Goal: Task Accomplishment & Management: Complete application form

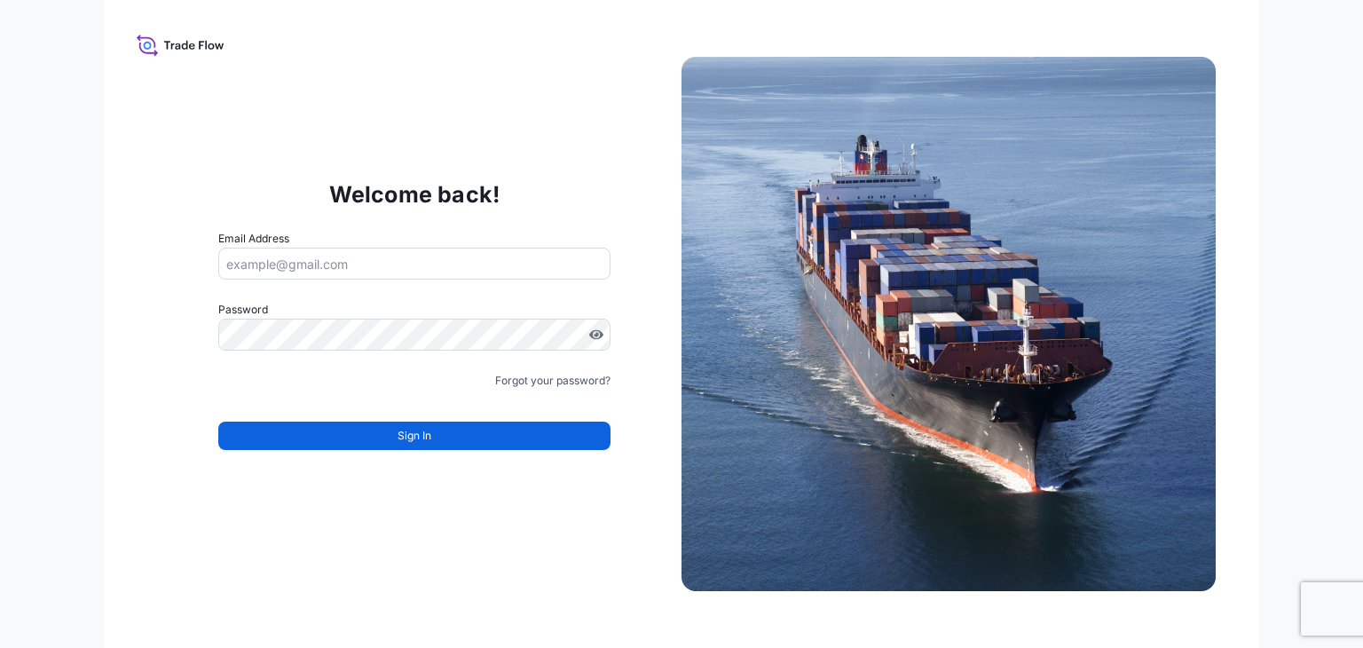
click at [301, 267] on input "Email Address" at bounding box center [414, 263] width 392 height 32
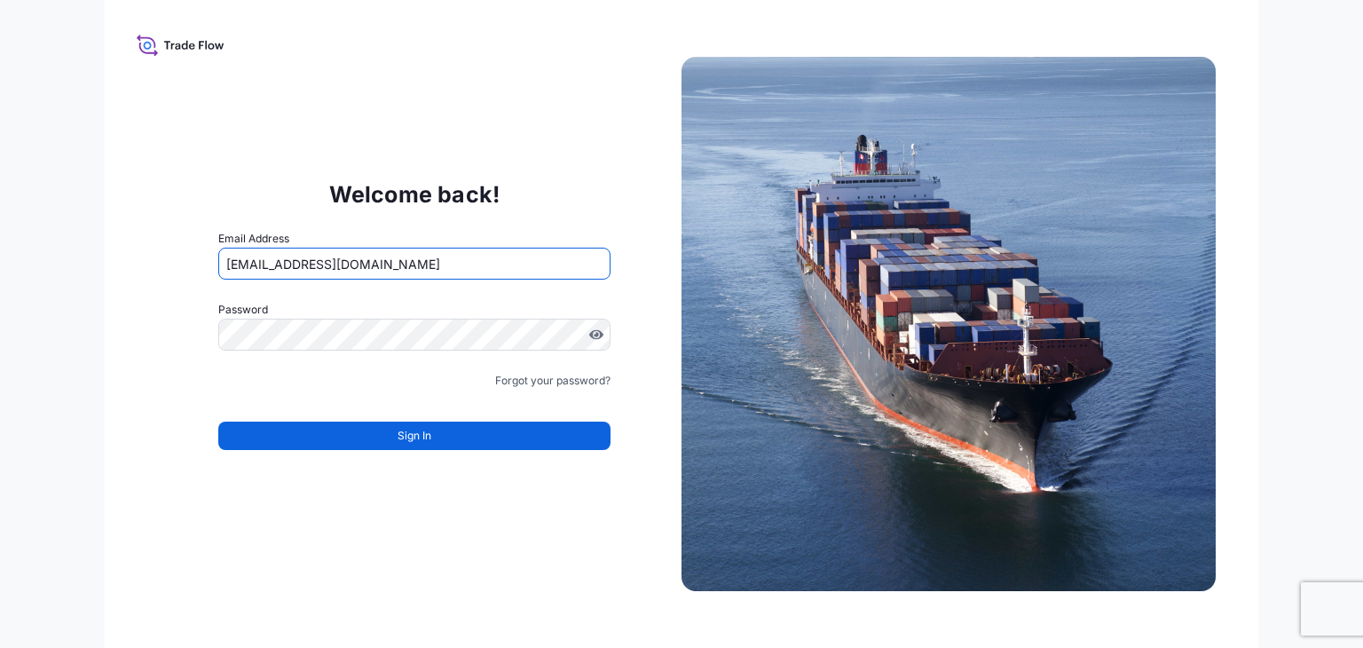
type input "[EMAIL_ADDRESS][DOMAIN_NAME]"
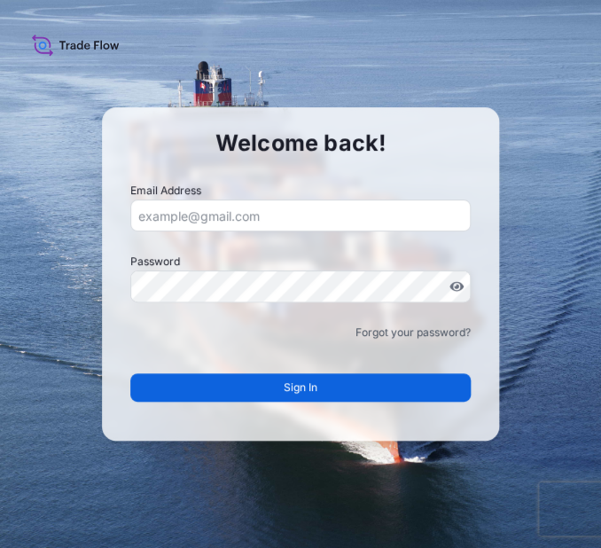
click at [169, 217] on input "Email Address" at bounding box center [300, 216] width 341 height 32
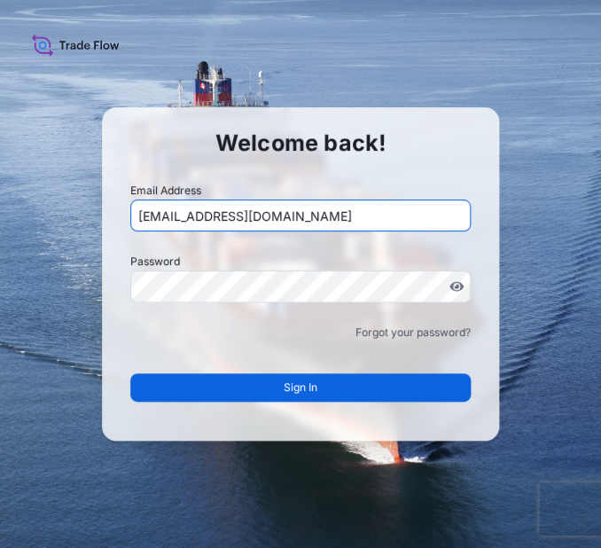
type input "barbora.jandova@ttce.toray.cz"
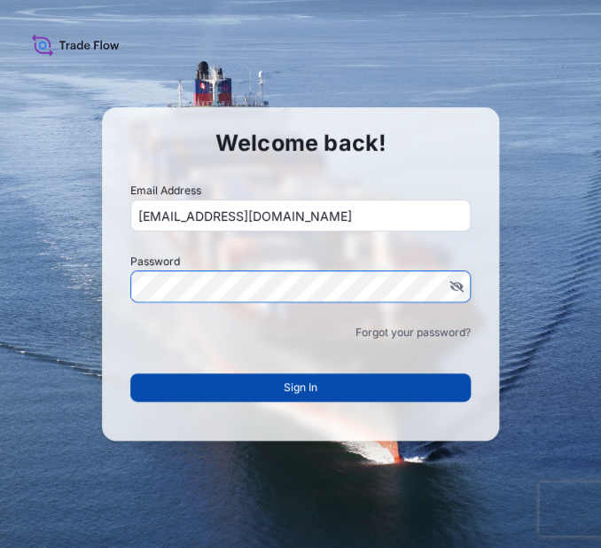
click at [316, 388] on span "Sign In" at bounding box center [301, 388] width 34 height 18
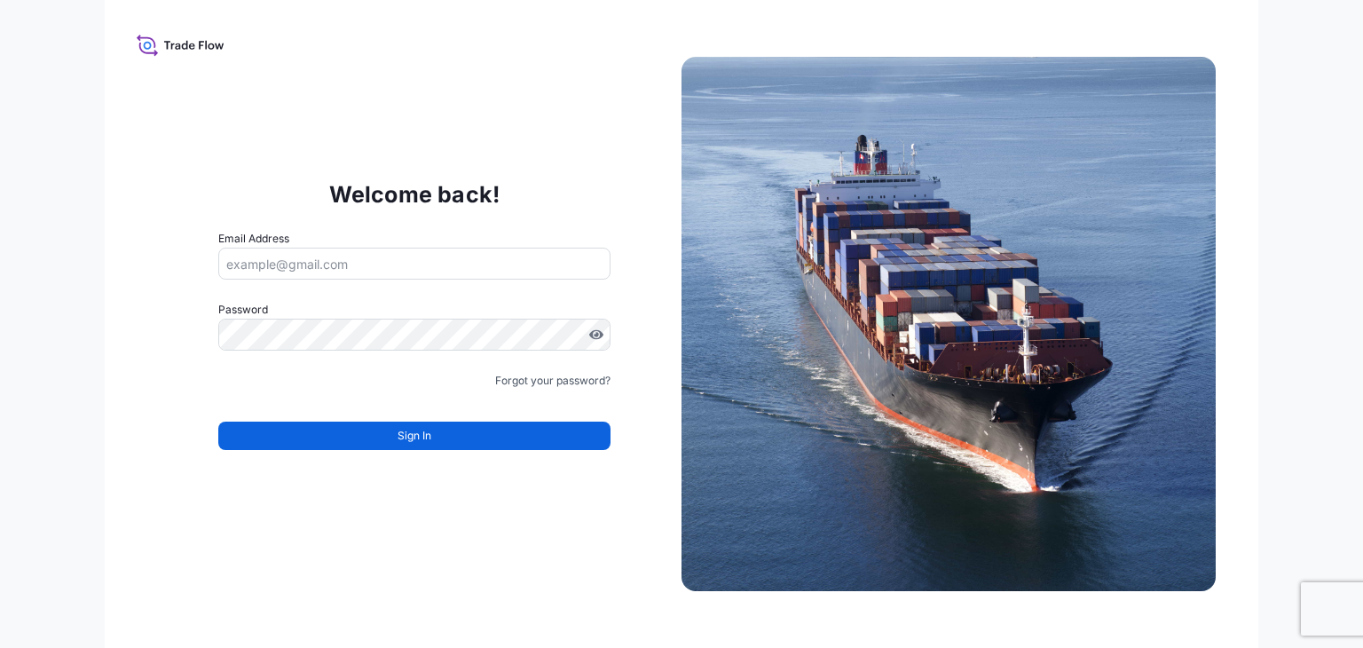
click at [185, 36] on icon at bounding box center [181, 45] width 88 height 26
click at [302, 269] on input "Email Address" at bounding box center [414, 263] width 392 height 32
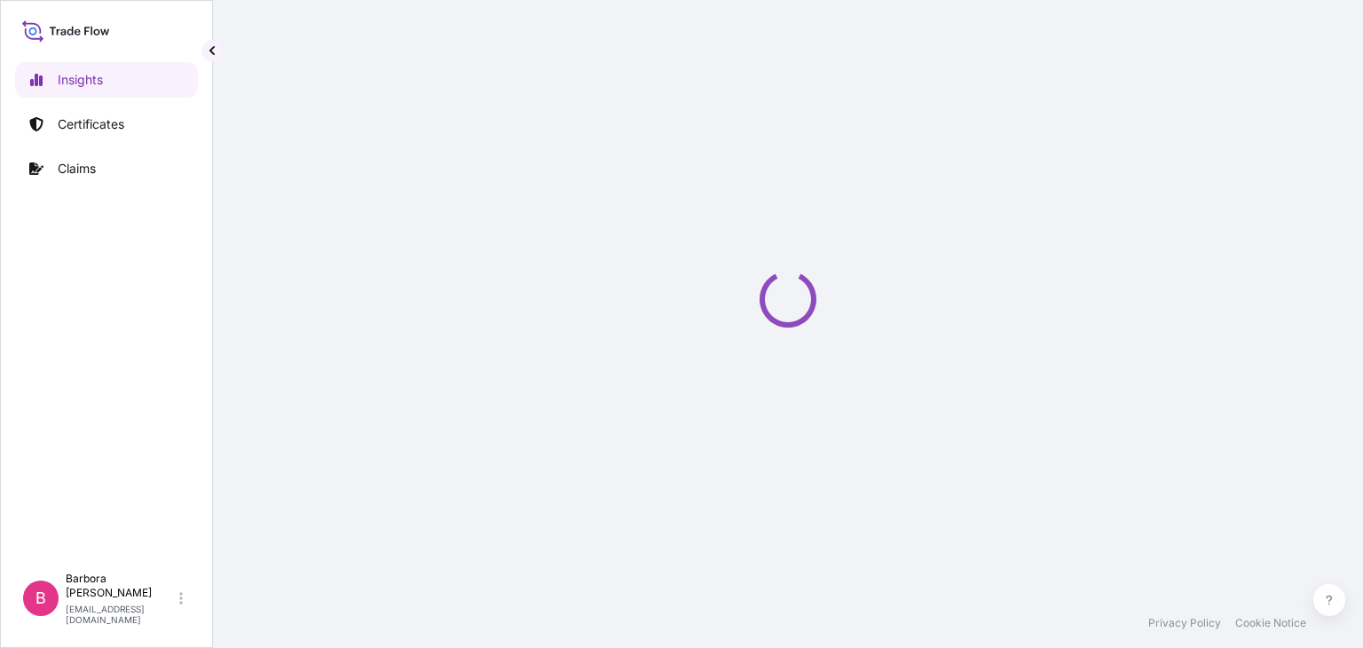
select select "2025"
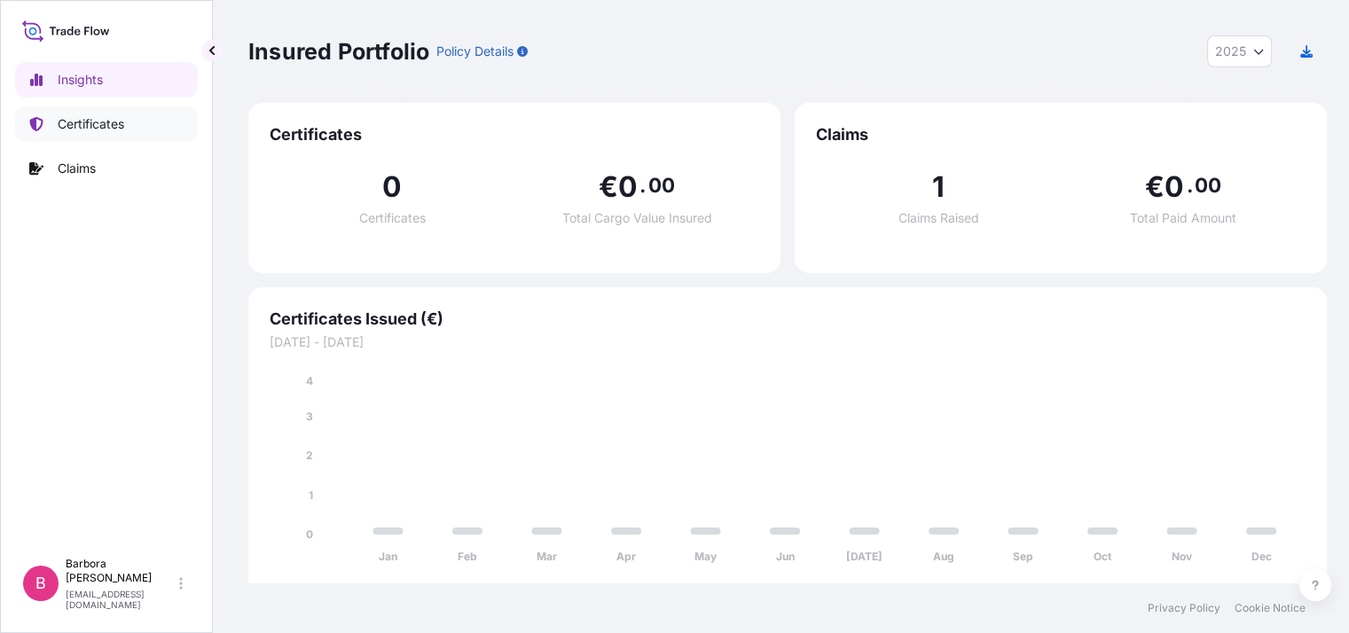
click at [108, 117] on p "Certificates" at bounding box center [91, 124] width 67 height 18
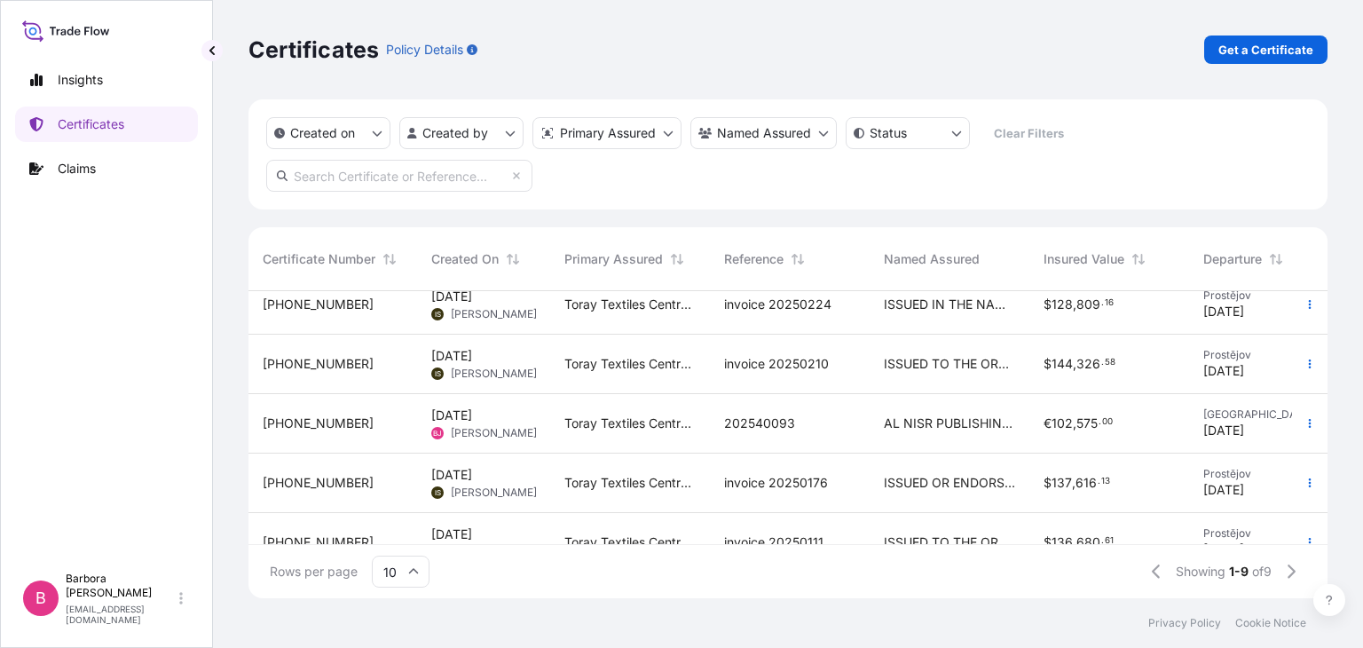
scroll to position [177, 0]
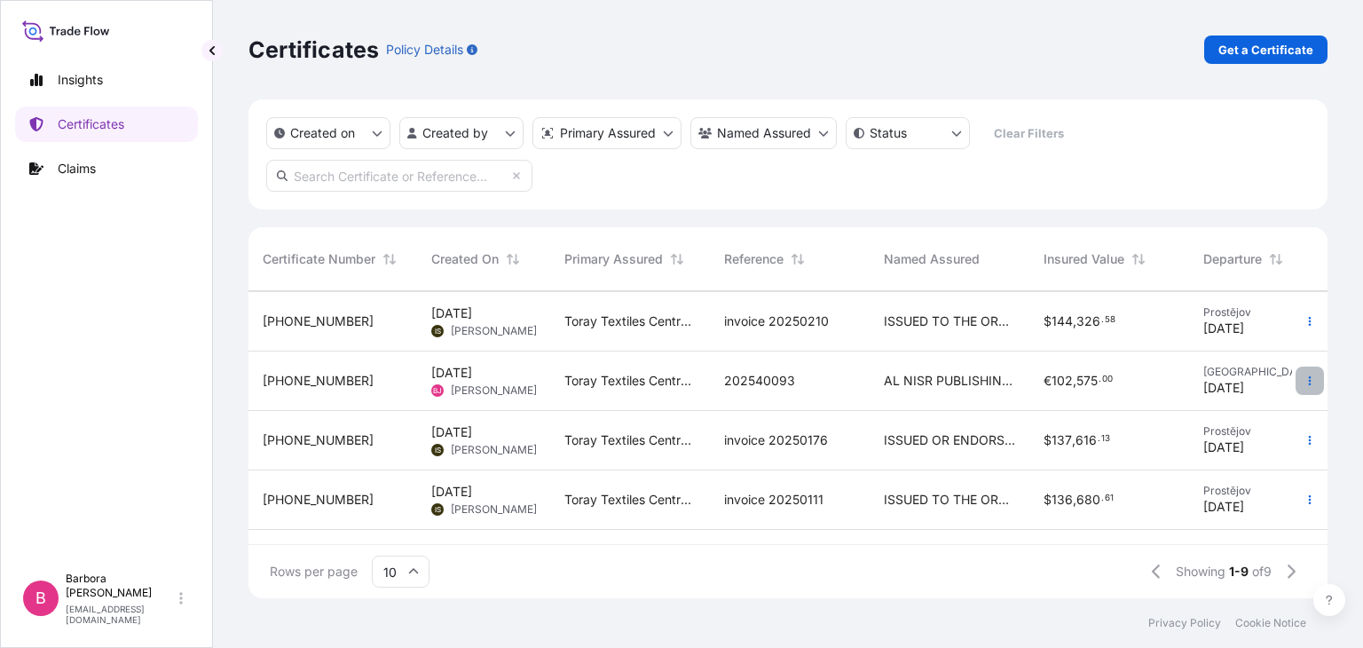
click at [1304, 380] on icon "button" at bounding box center [1309, 380] width 11 height 11
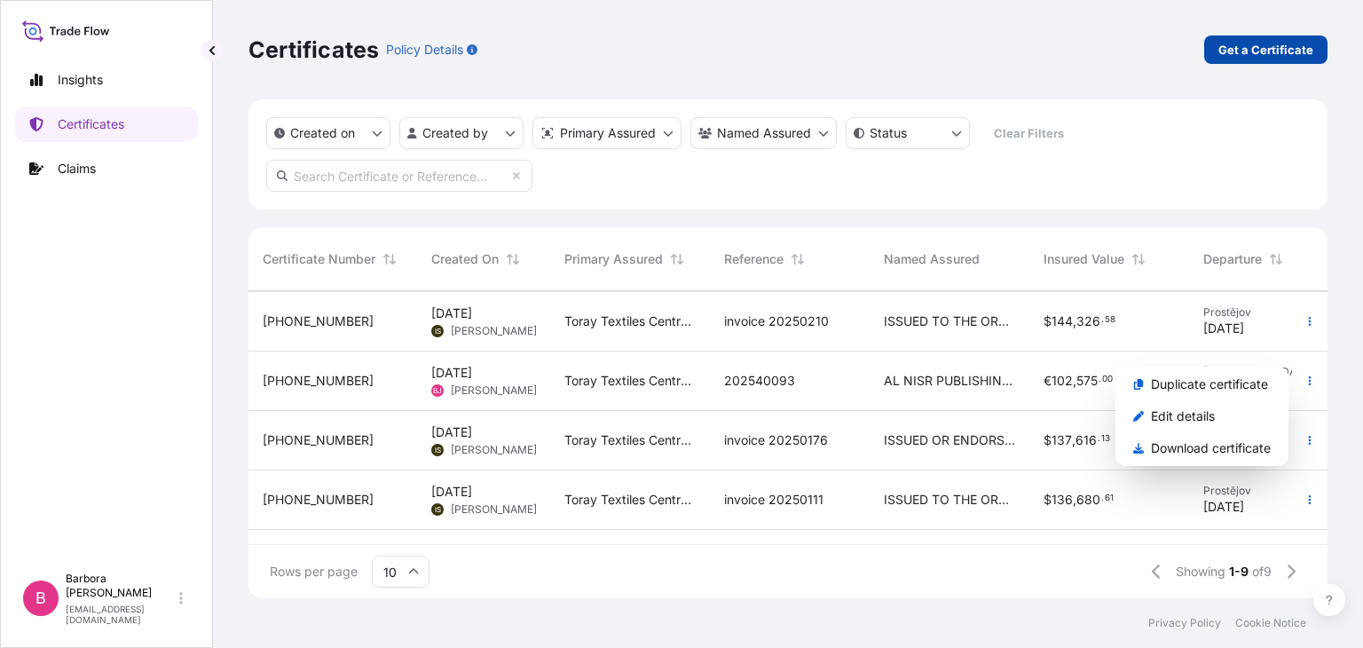
click at [1265, 43] on p "Get a Certificate" at bounding box center [1265, 50] width 95 height 18
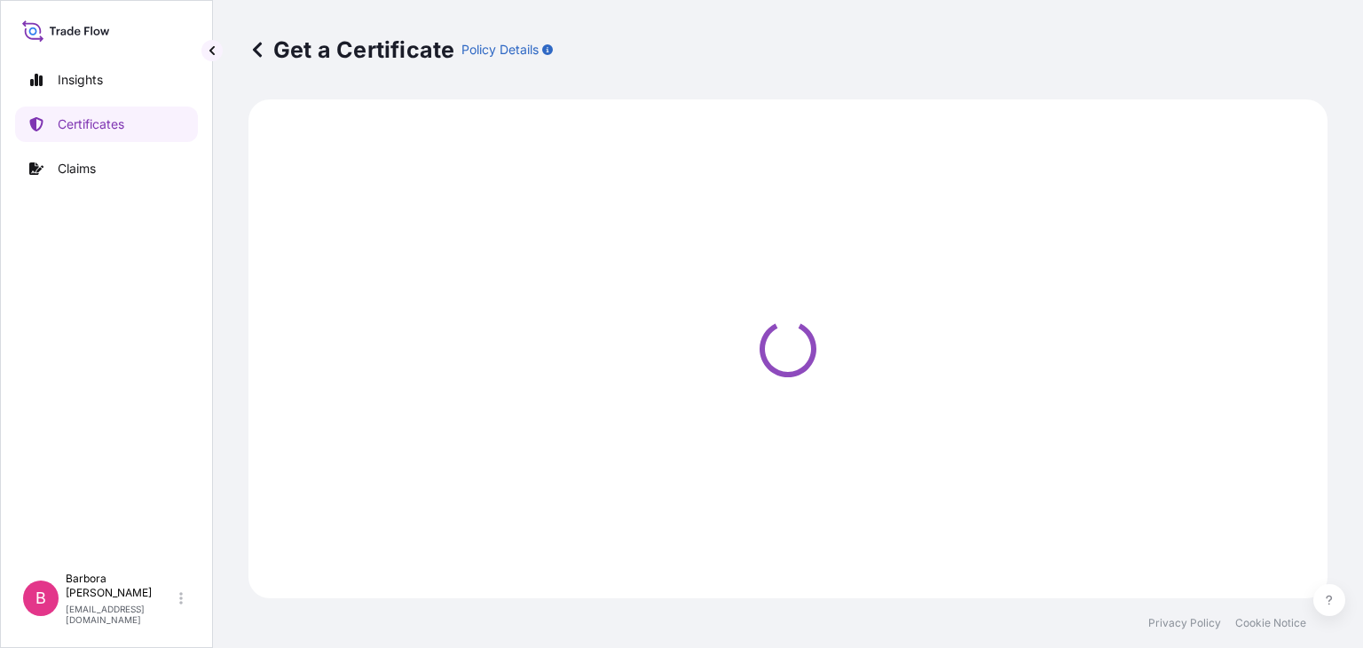
select select "Ocean Vessel"
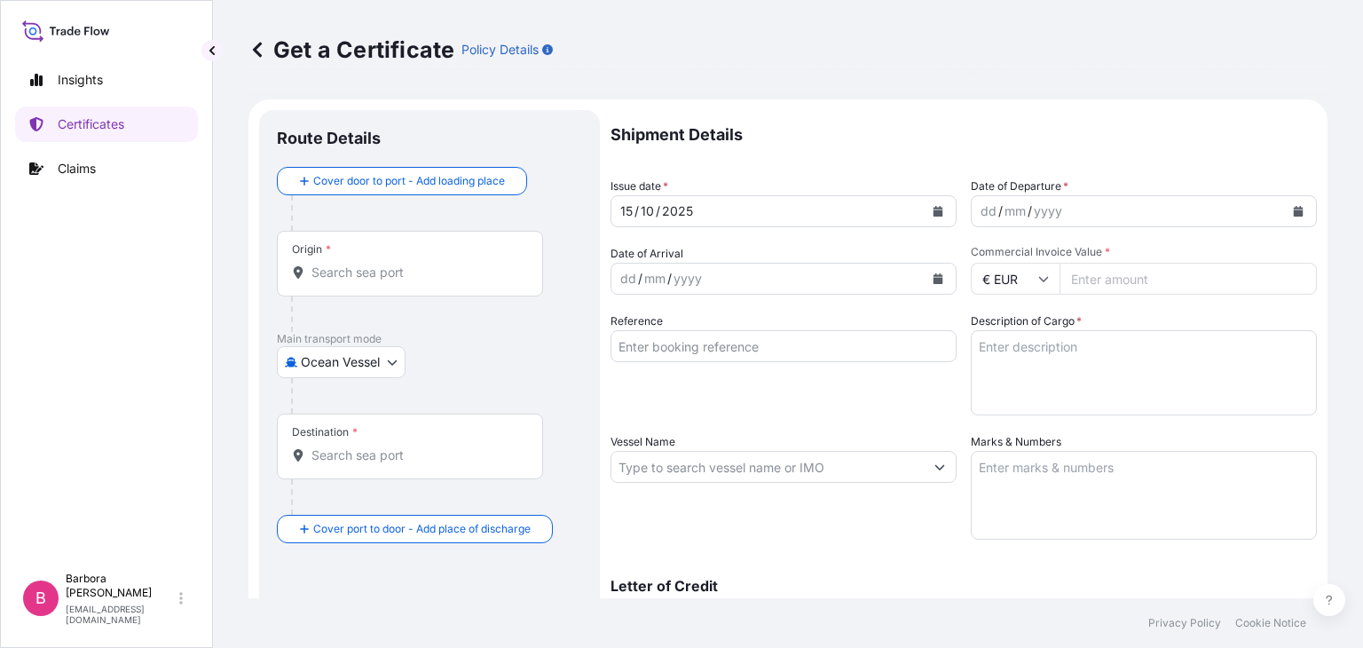
click at [677, 349] on input "Reference" at bounding box center [783, 346] width 346 height 32
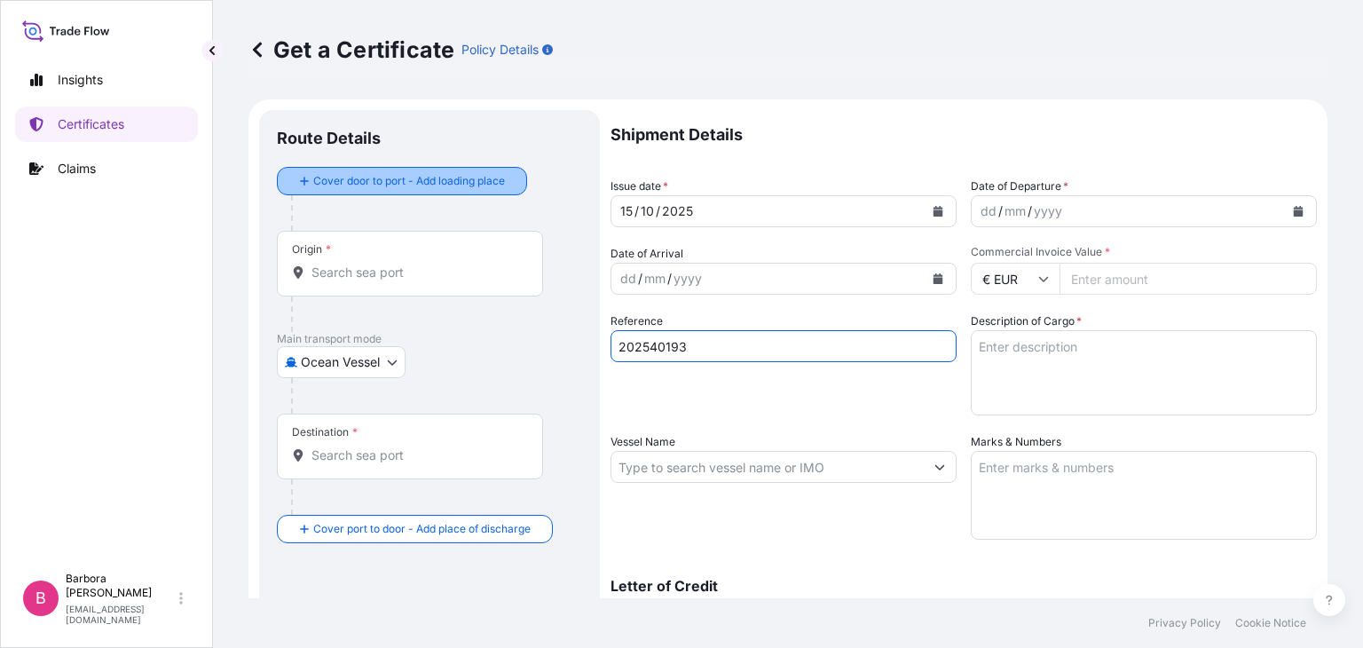
type input "202540193"
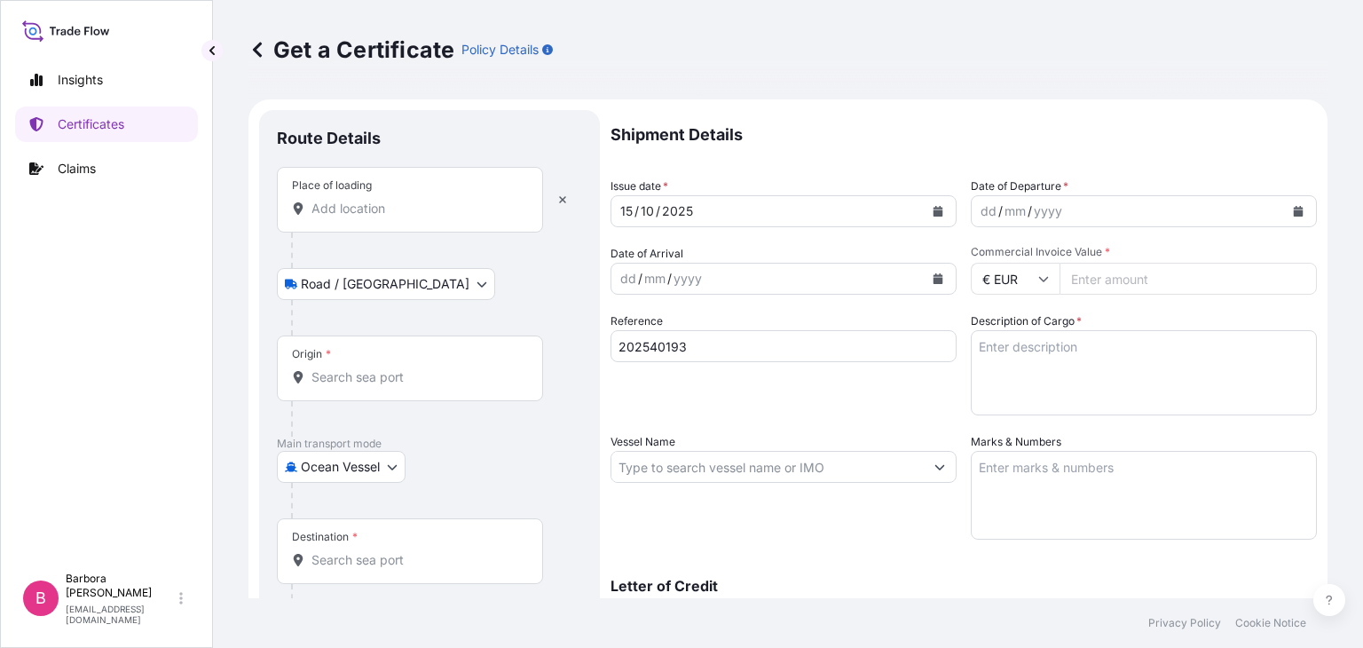
click at [387, 205] on input "Place of loading" at bounding box center [415, 209] width 209 height 18
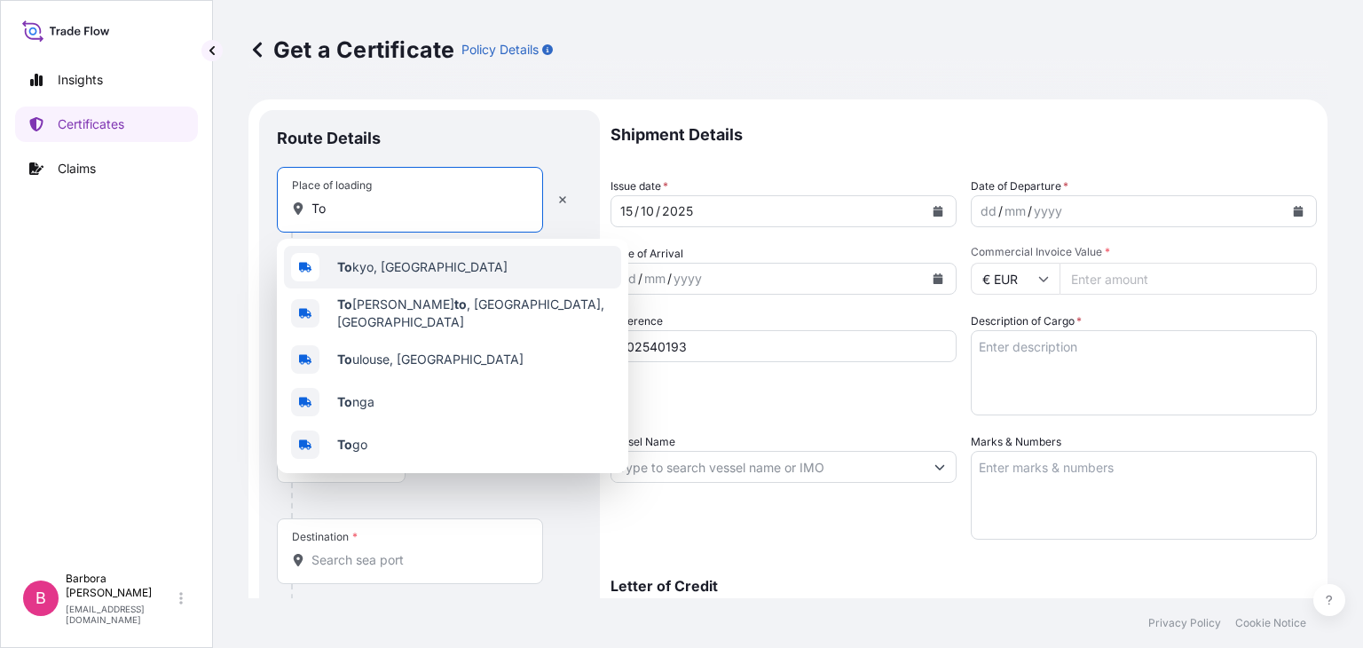
type input "T"
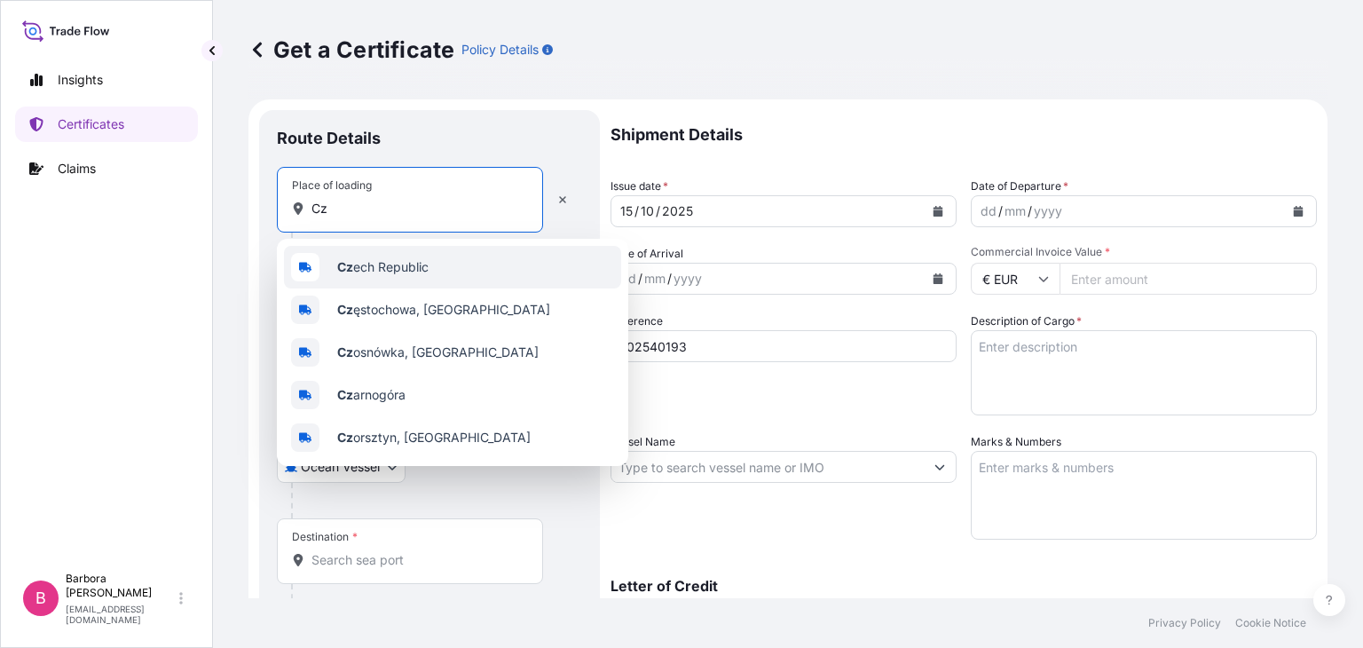
click at [408, 271] on span "Cz ech Republic" at bounding box center [382, 267] width 91 height 18
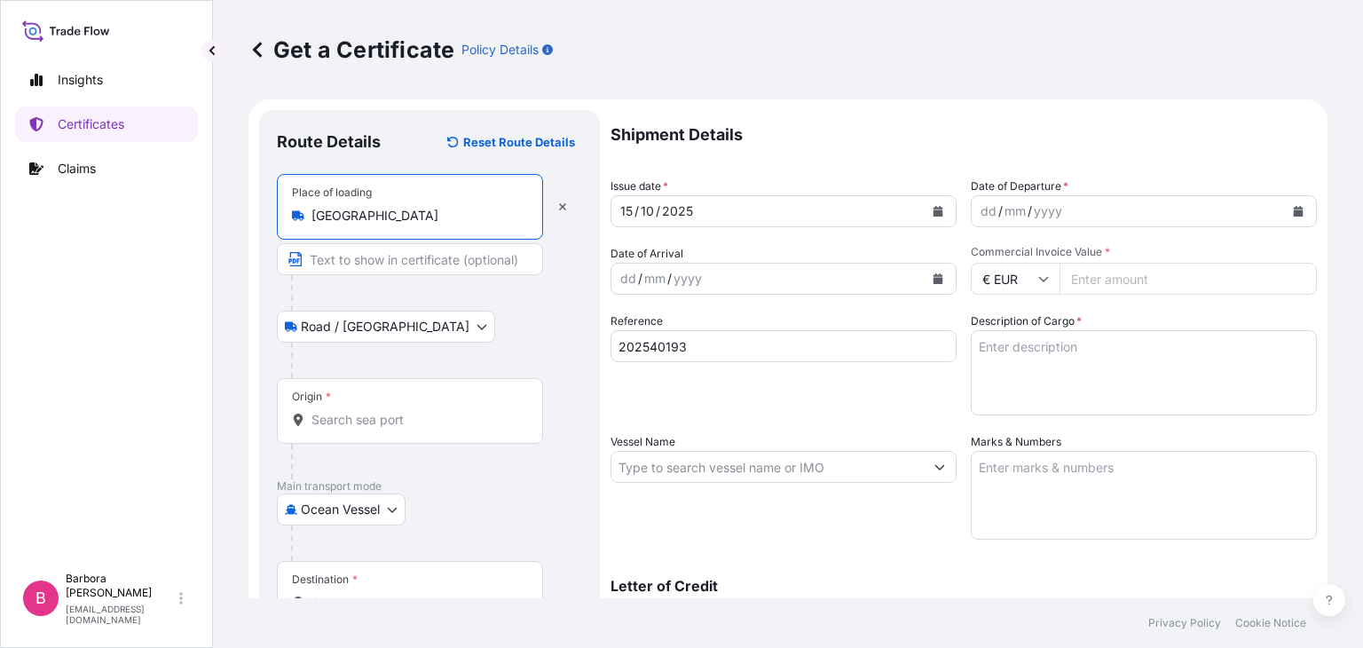
type input "Czech Republic"
click at [344, 255] on input "Text to appear on certificate" at bounding box center [410, 259] width 266 height 32
type input "DL005701"
click at [373, 333] on body "Insights Certificates Claims B Barbora Jandová barbora.jandova@ttce.toray.cz Ge…" at bounding box center [681, 324] width 1363 height 648
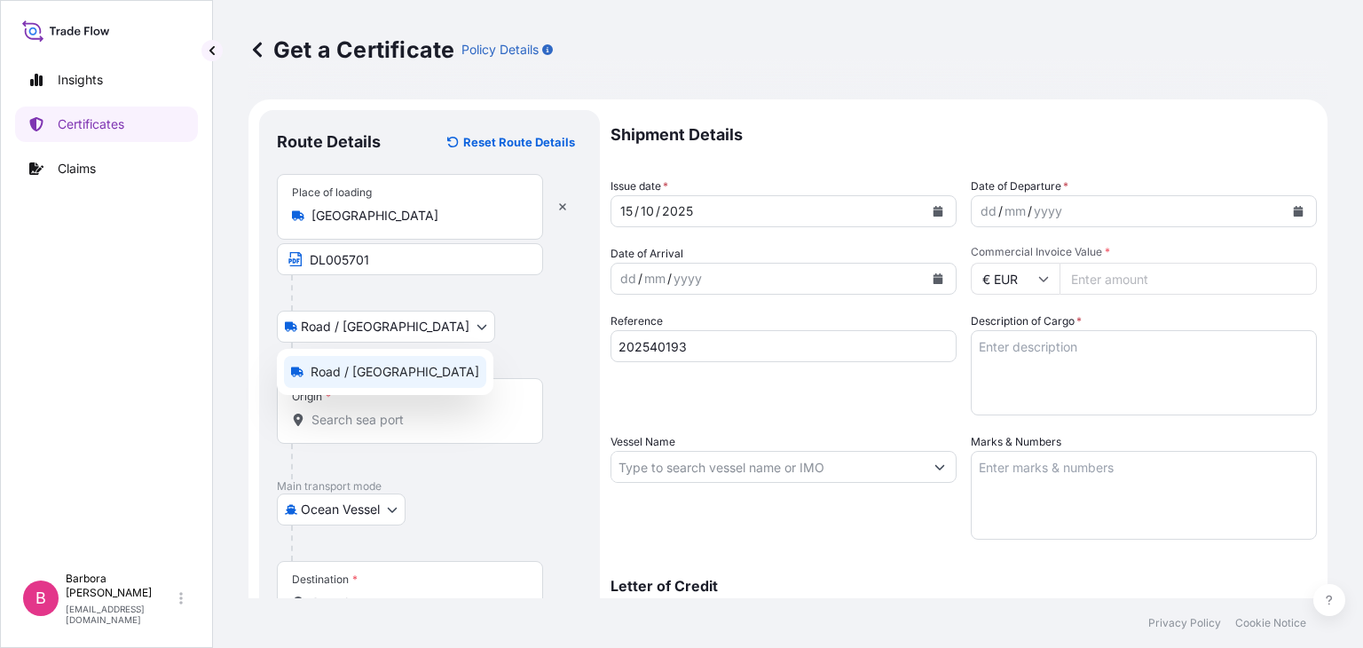
click at [369, 370] on span "Road / Inland" at bounding box center [394, 372] width 169 height 18
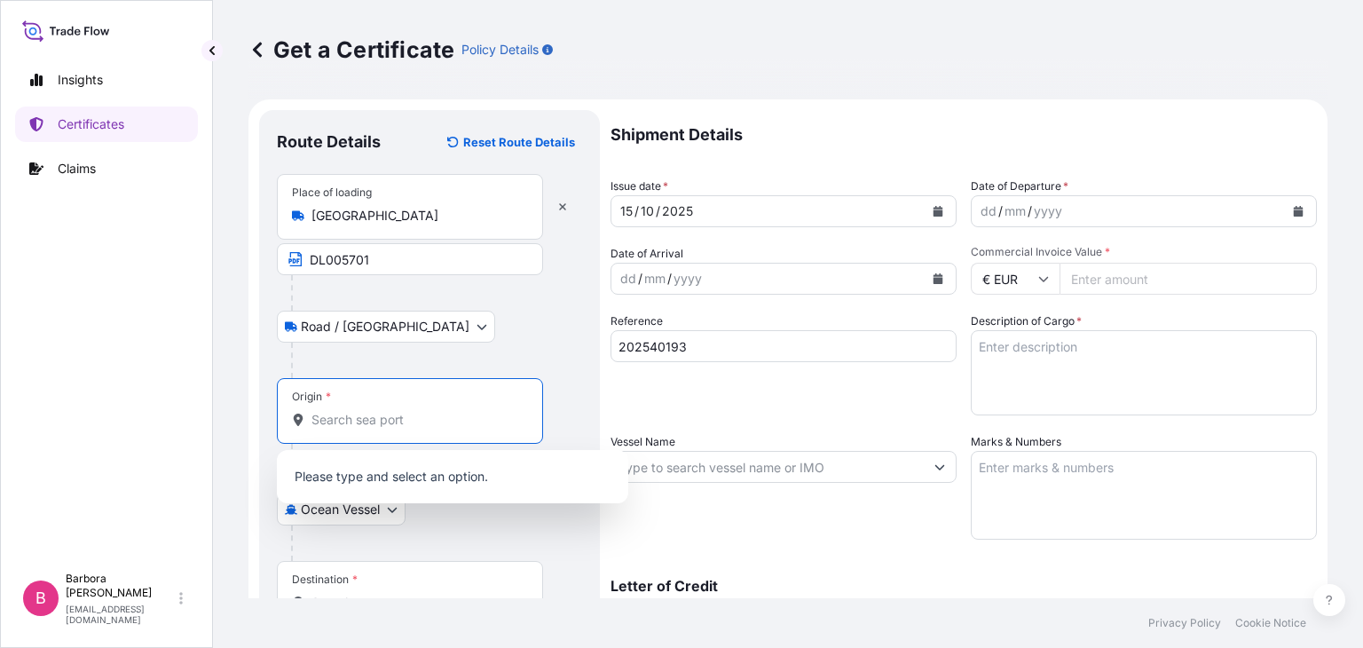
click at [355, 420] on input "Origin *" at bounding box center [415, 420] width 209 height 18
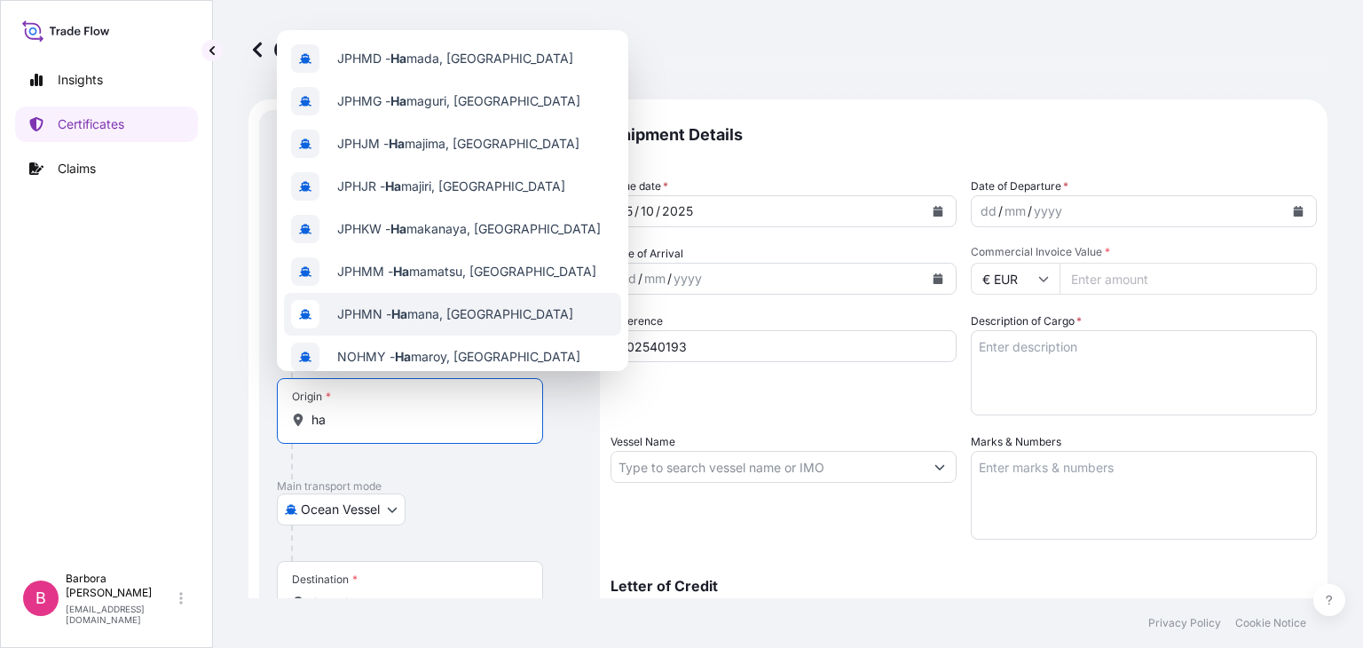
type input "h"
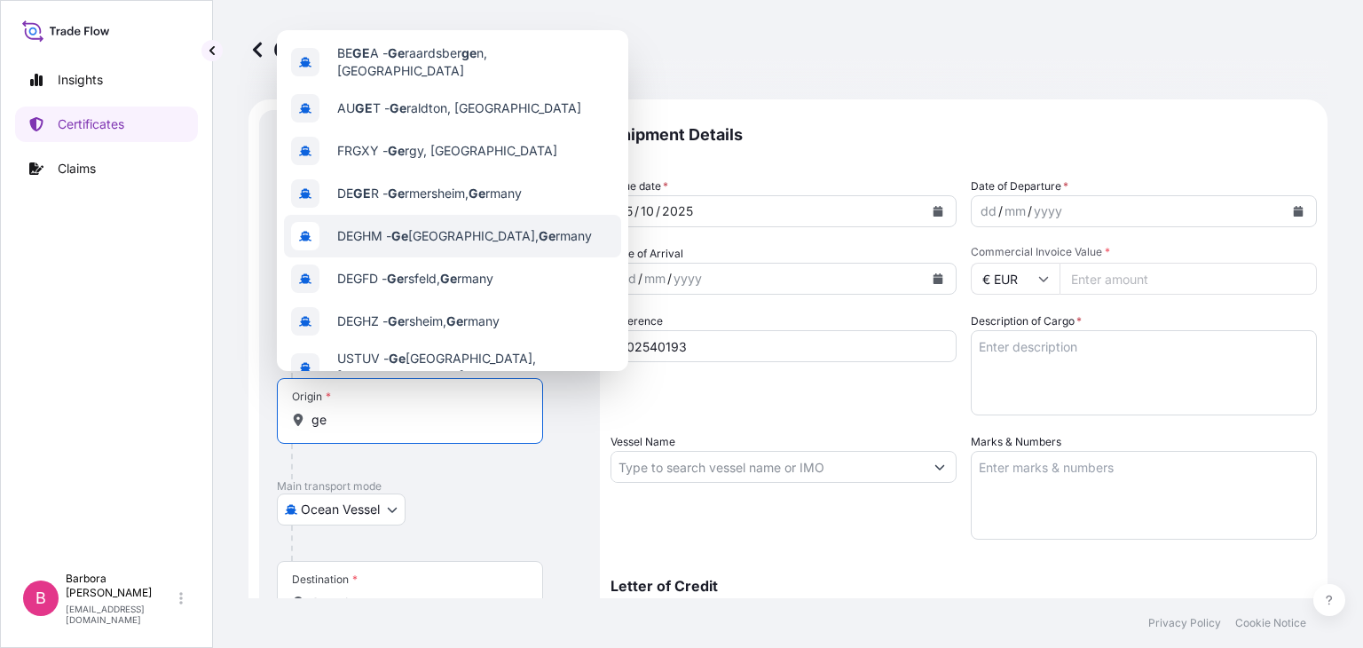
type input "g"
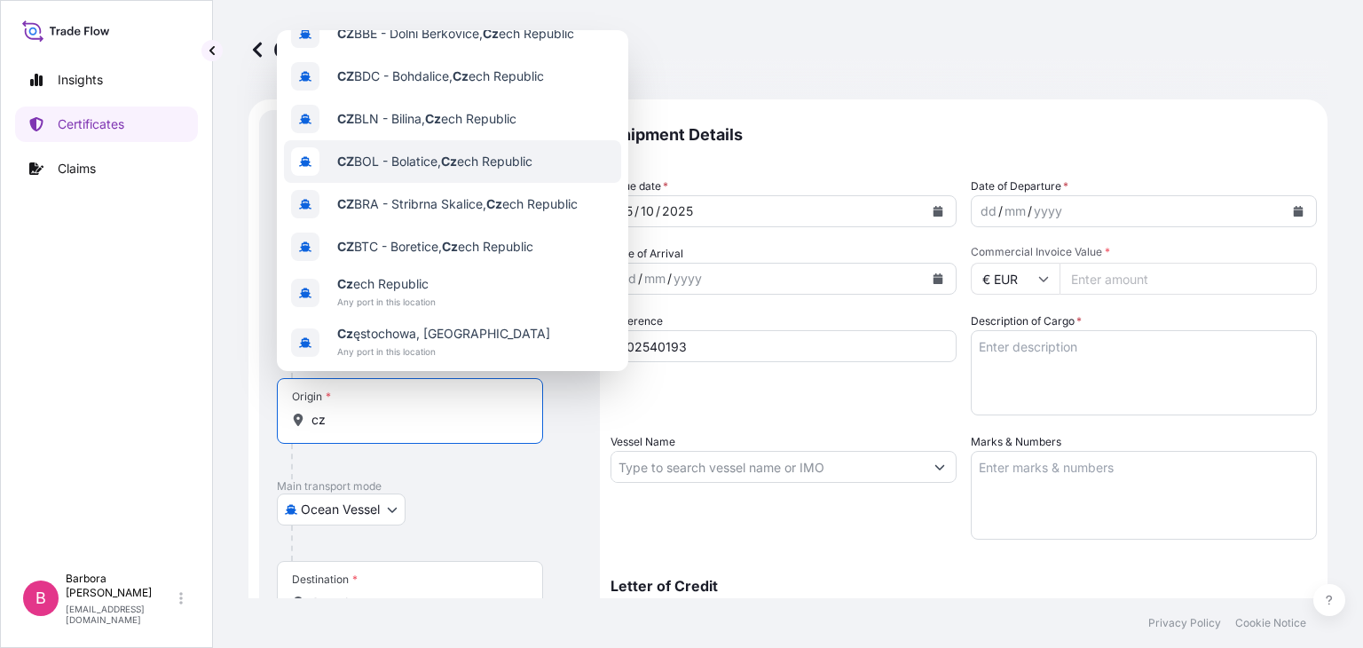
scroll to position [114, 0]
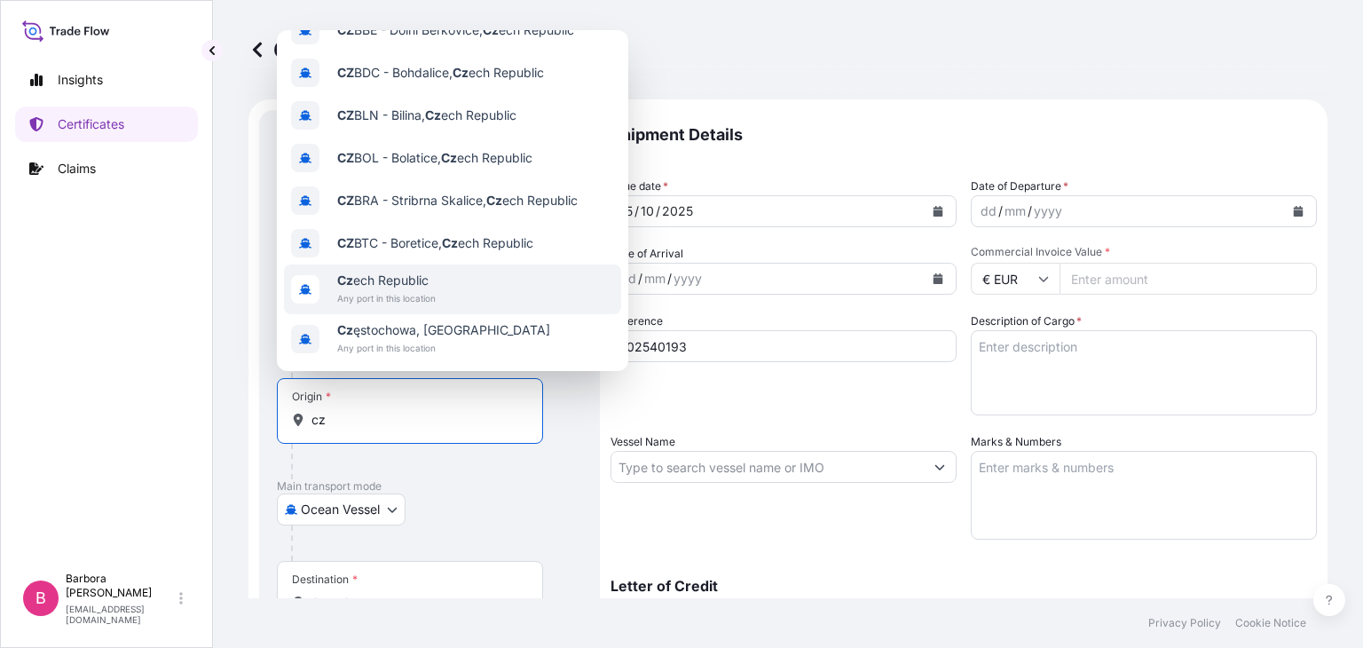
type input "c"
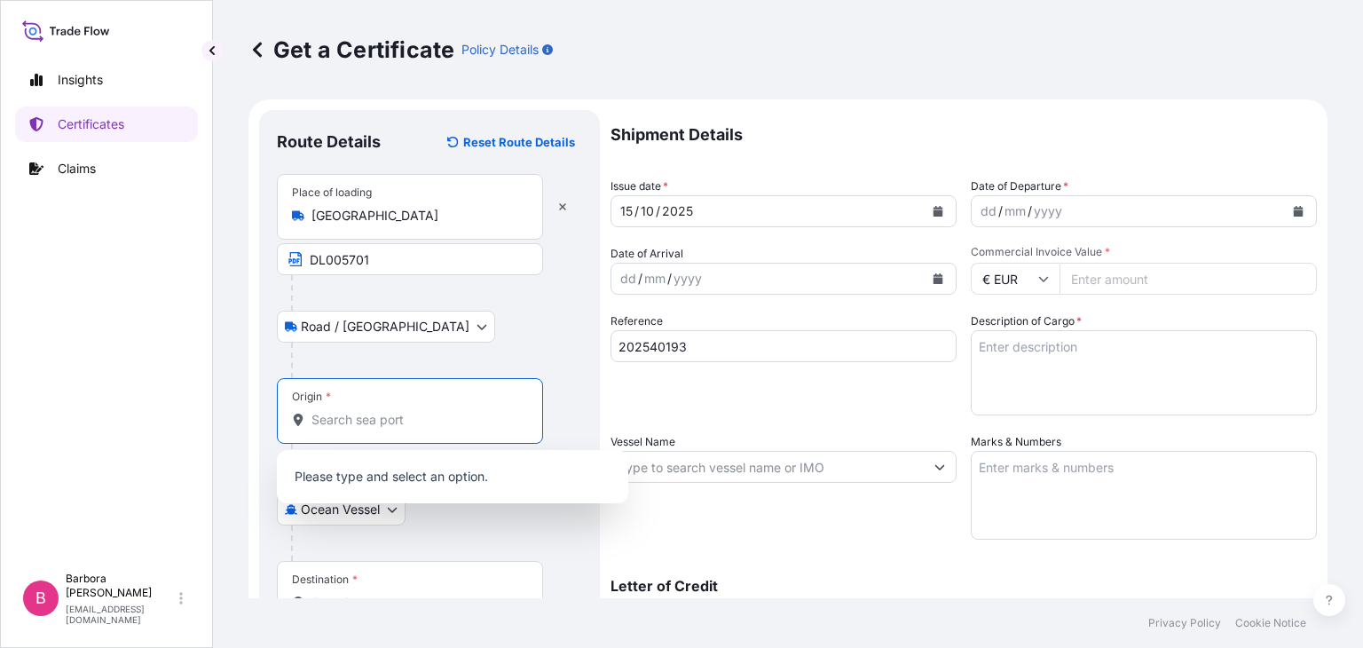
scroll to position [0, 0]
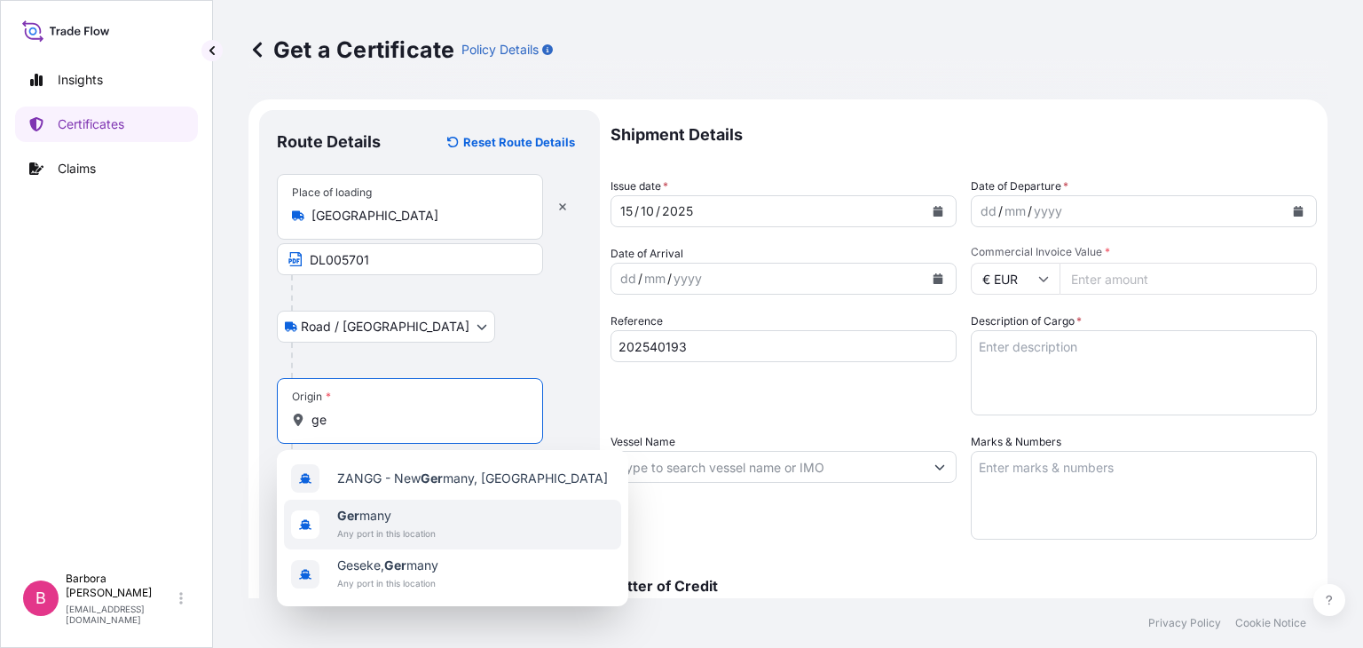
type input "g"
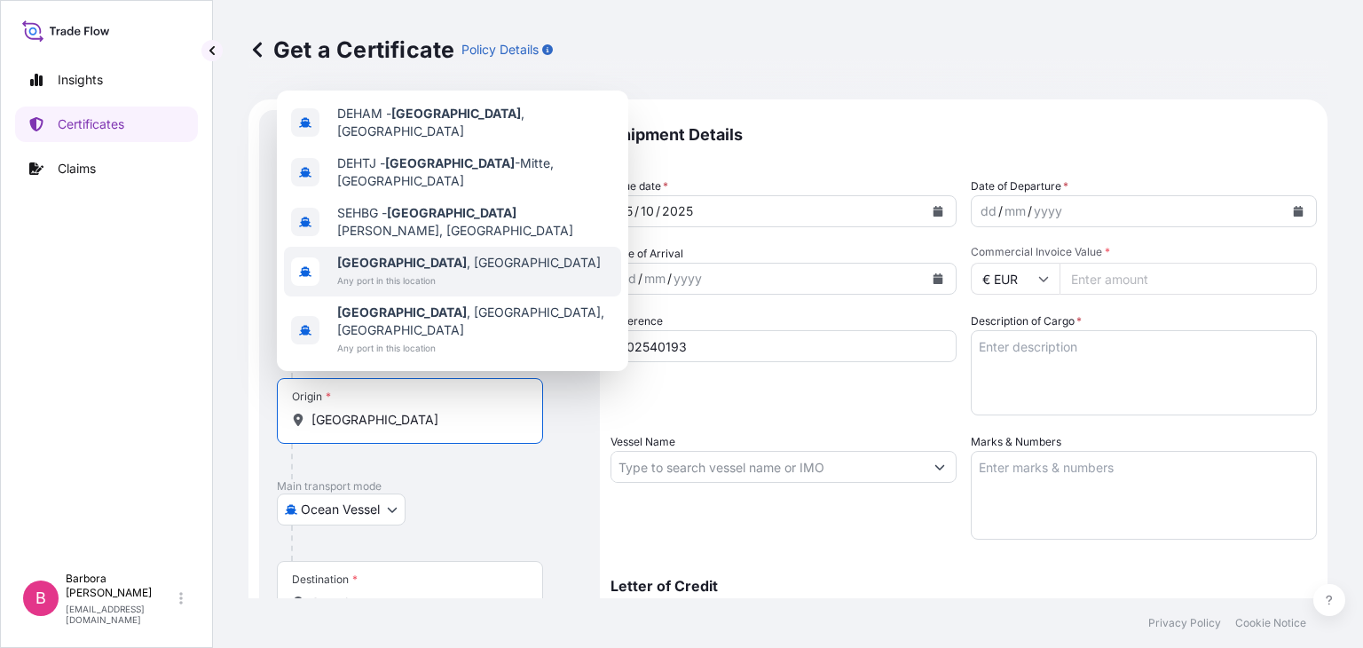
click at [498, 292] on div "Hamburg , Germany Any port in this location" at bounding box center [452, 272] width 337 height 50
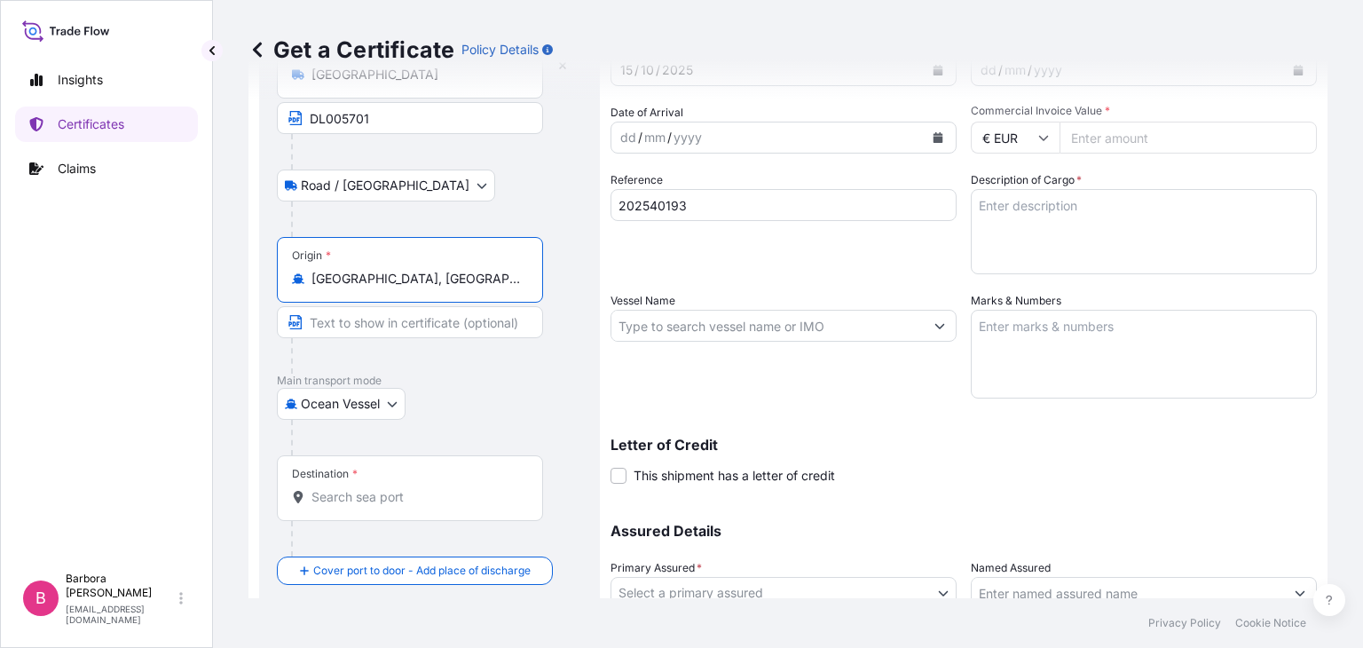
scroll to position [177, 0]
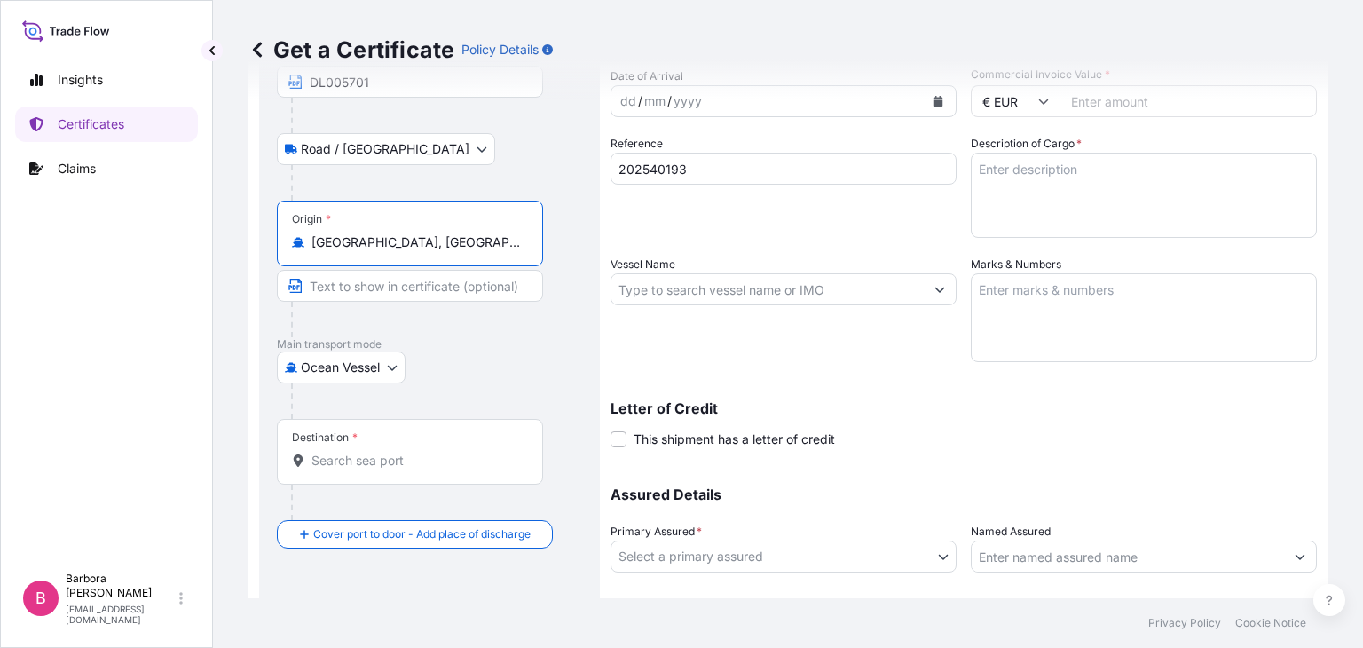
type input "[GEOGRAPHIC_DATA], [GEOGRAPHIC_DATA]"
click at [354, 287] on input "Text to appear on certificate" at bounding box center [410, 286] width 266 height 32
type input "TLLU2600274"
click at [369, 454] on input "Destination *" at bounding box center [415, 461] width 209 height 18
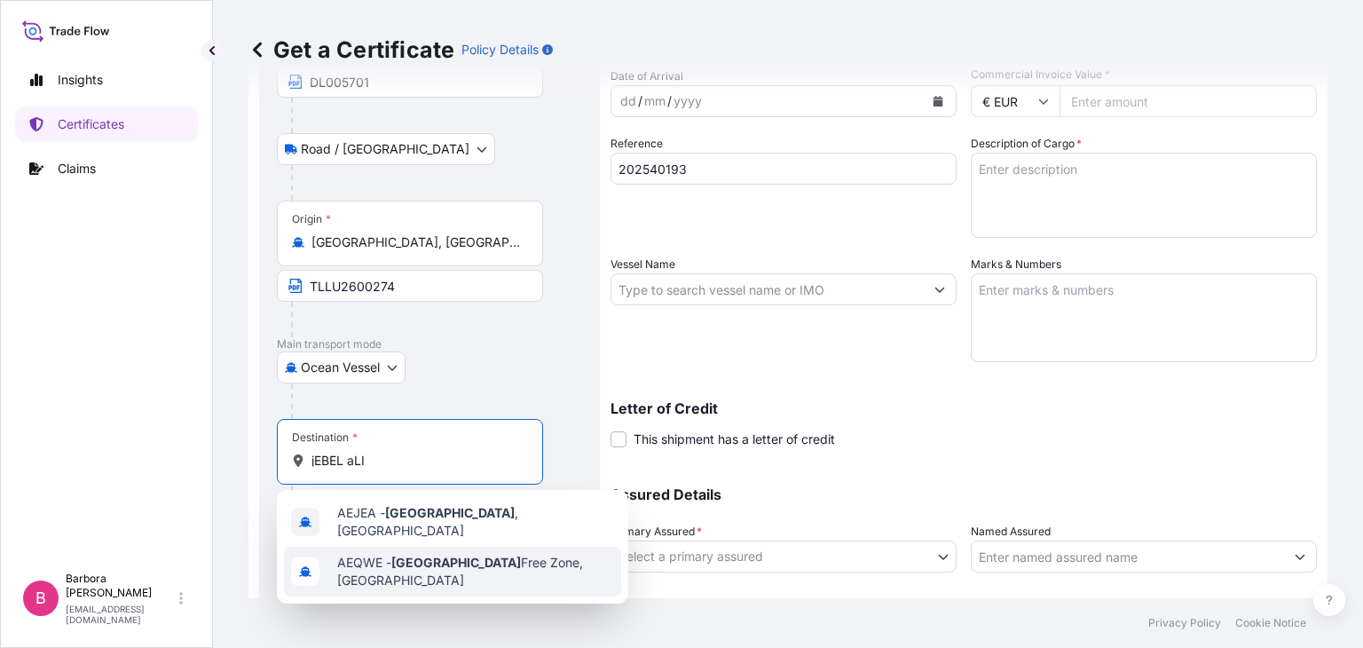
click at [520, 554] on span "AEQWE - Jebel Ali Free Zone, United Arab Emirates" at bounding box center [475, 571] width 277 height 35
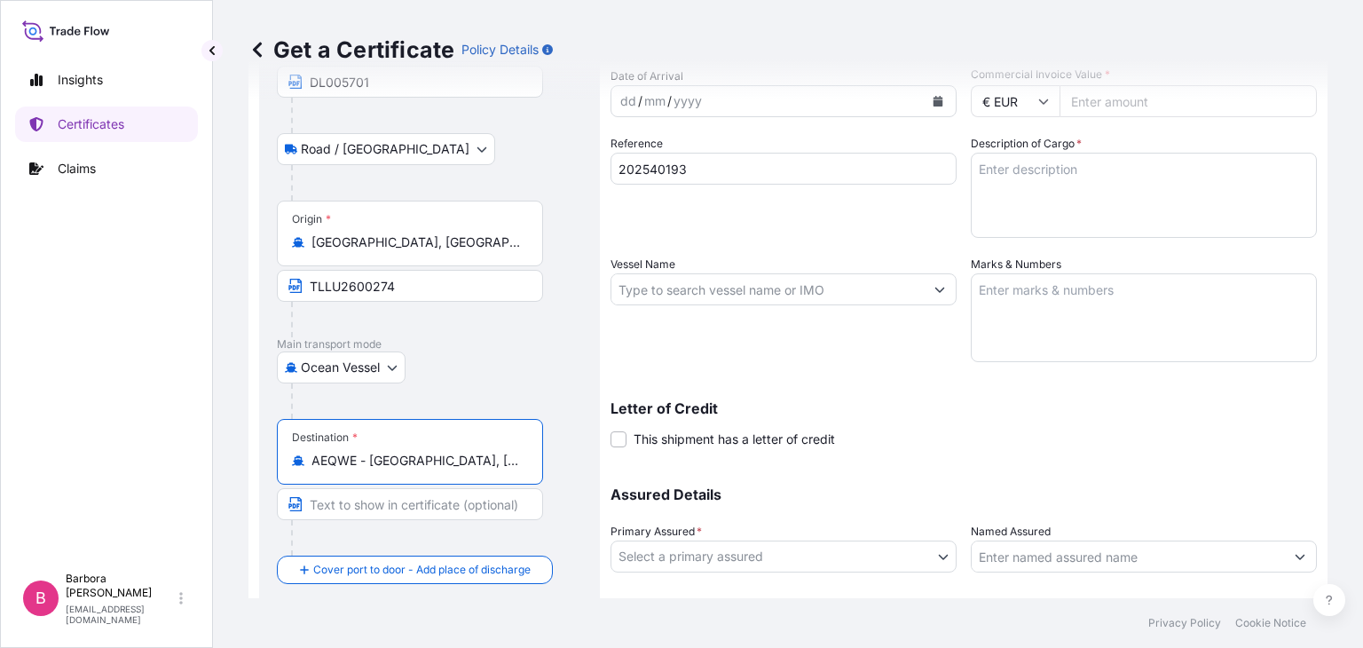
type input "AEQWE - Jebel Ali Free Zone, United Arab Emirates"
click at [373, 503] on input "Text to appear on certificate" at bounding box center [410, 504] width 266 height 32
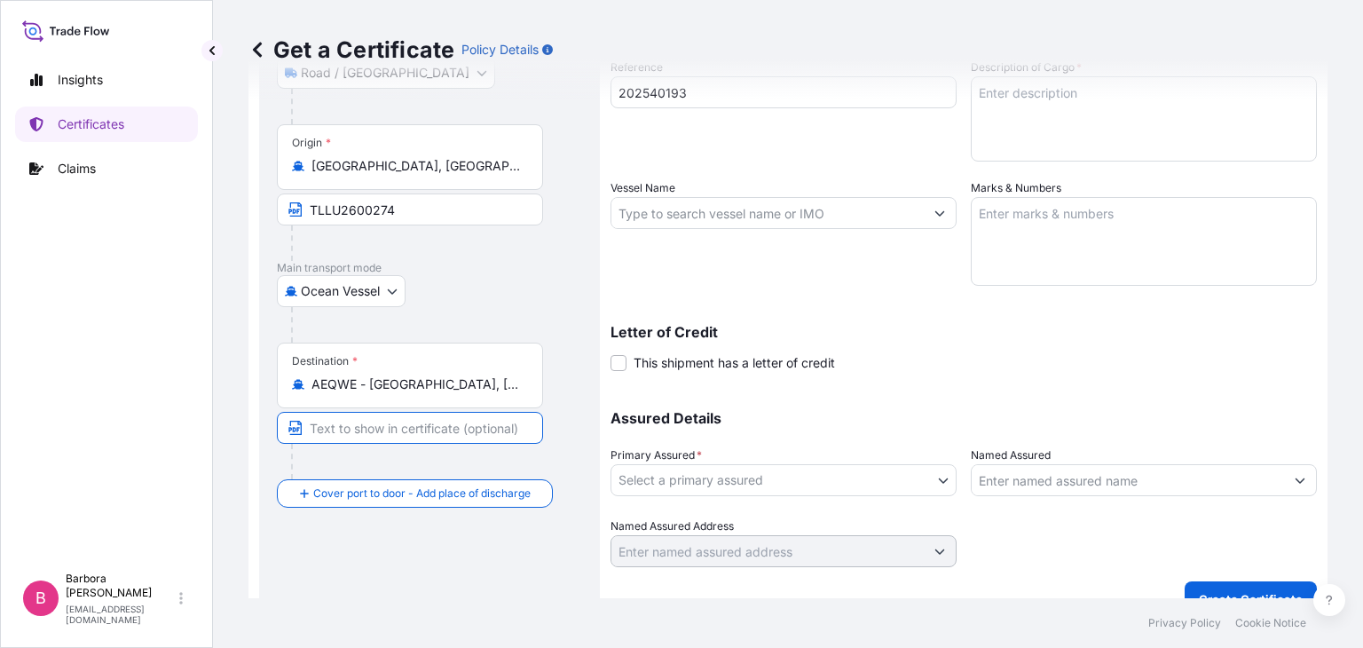
scroll to position [282, 0]
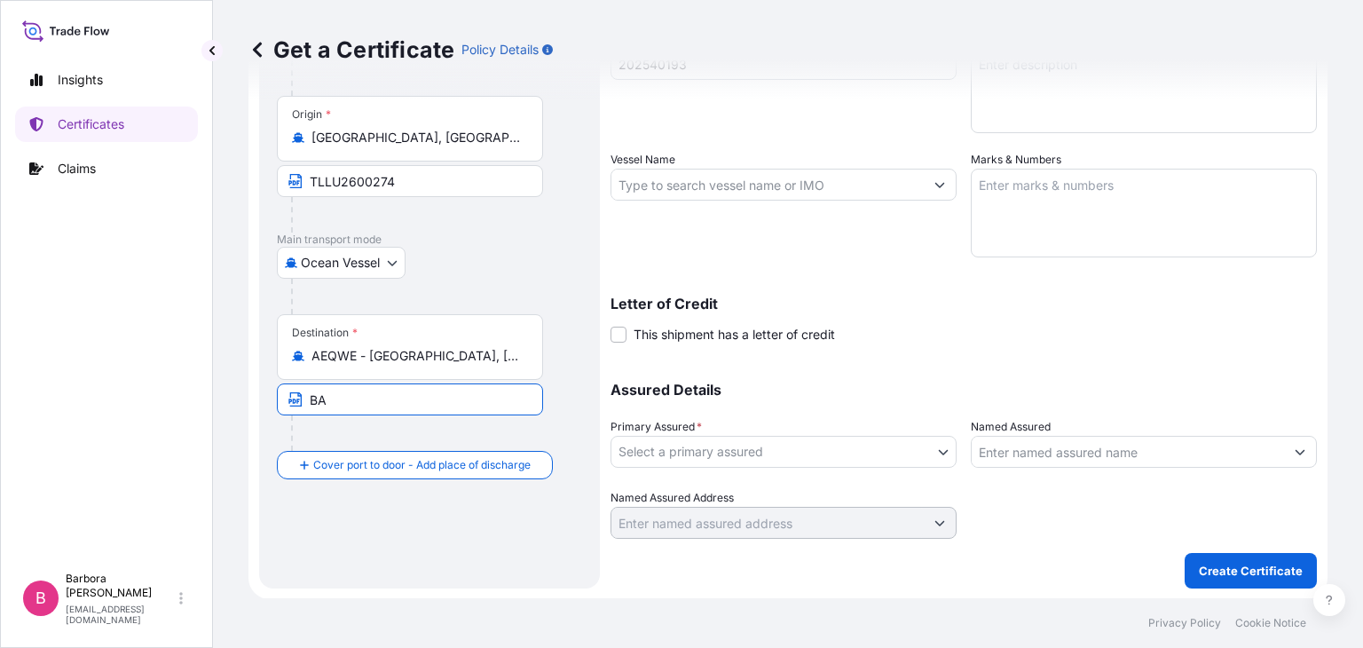
type input "B"
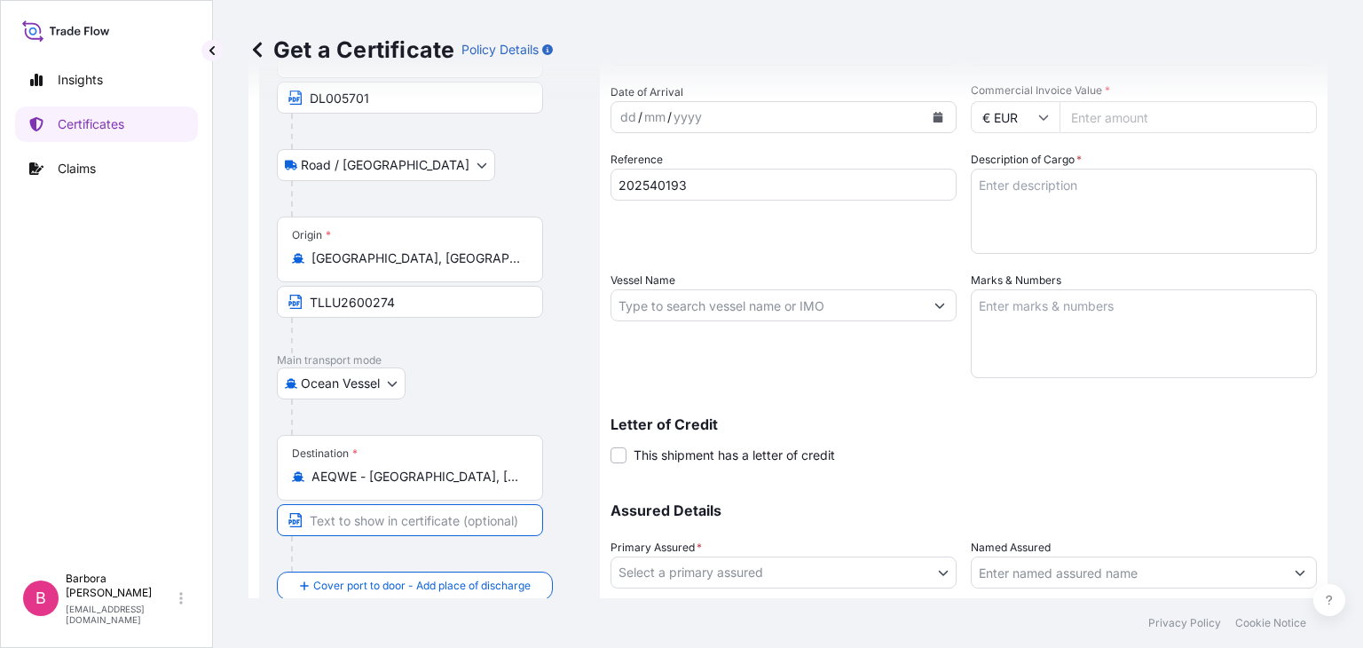
scroll to position [0, 0]
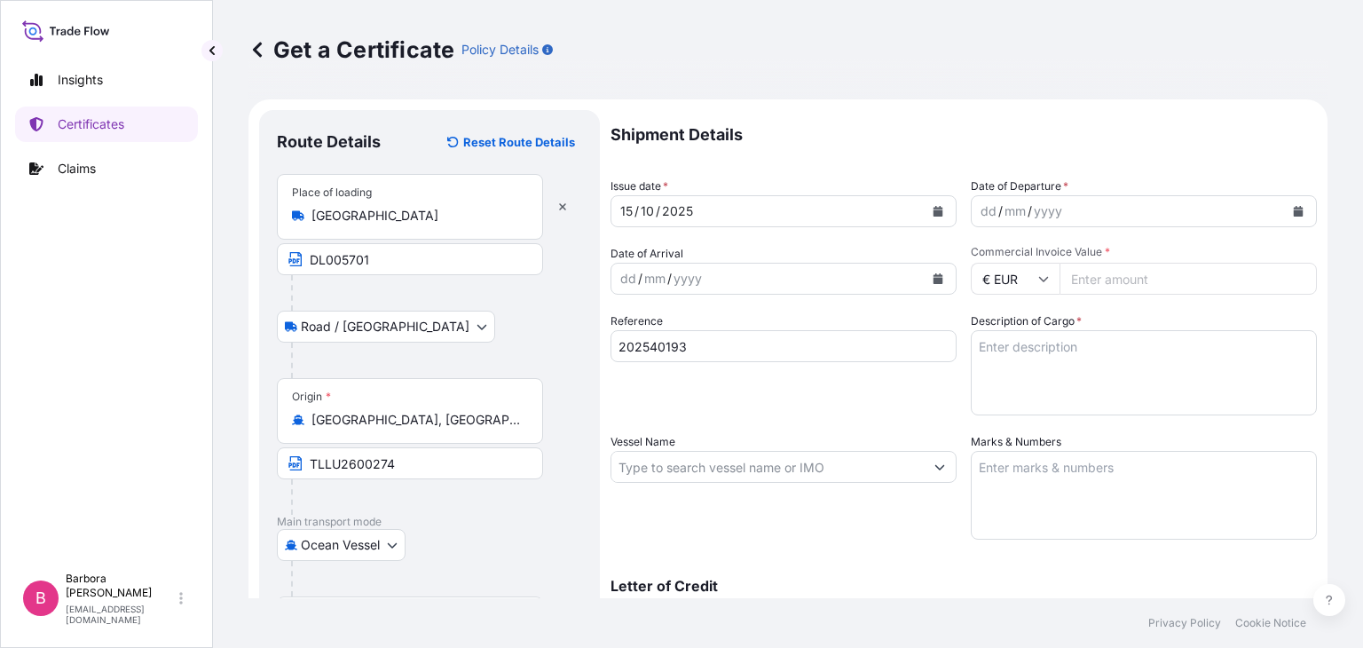
click at [720, 468] on input "Vessel Name" at bounding box center [767, 467] width 312 height 32
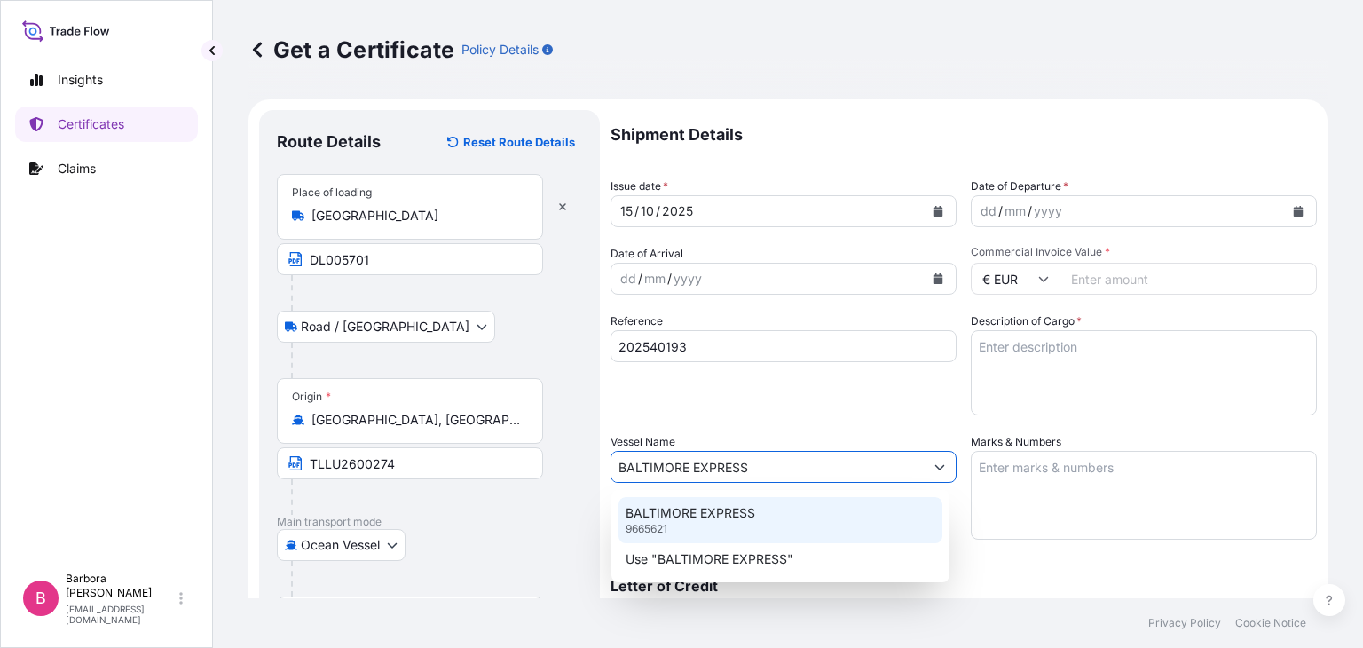
click at [791, 522] on div "BALTIMORE EXPRESS 9665621" at bounding box center [780, 520] width 324 height 46
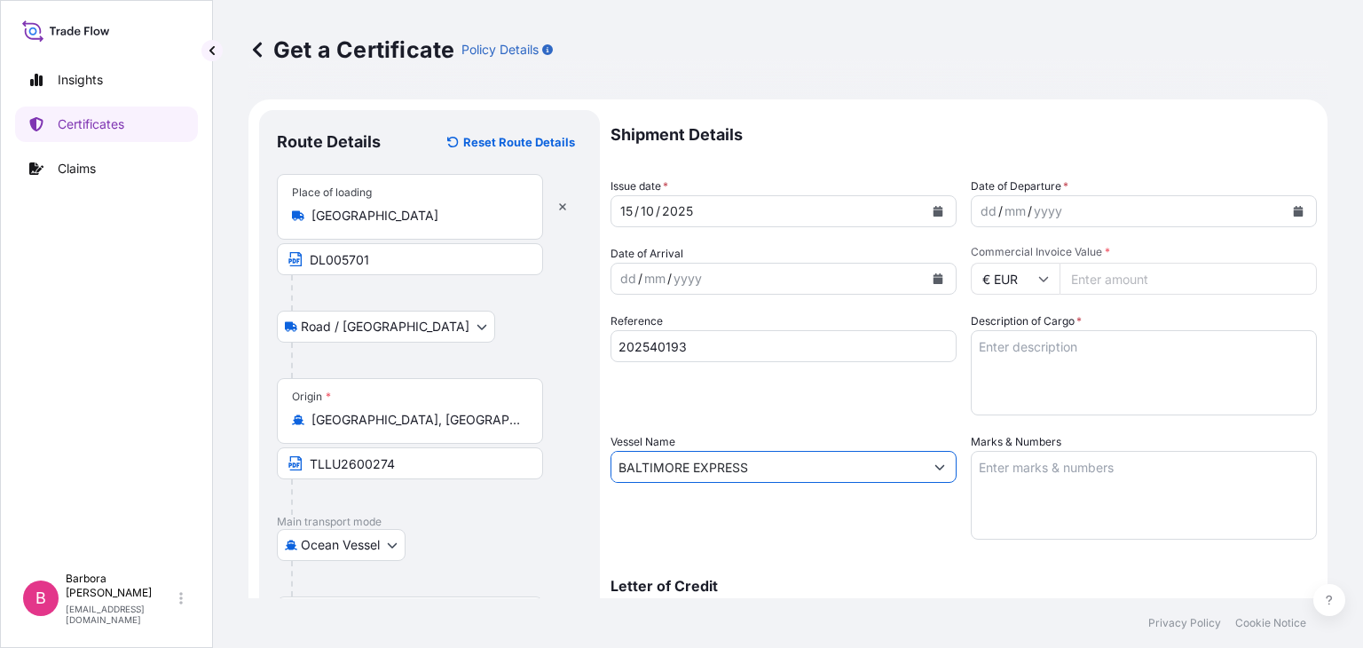
type input "BALTIMORE EXPRESS"
click at [1050, 469] on textarea "Marks & Numbers" at bounding box center [1143, 495] width 346 height 89
click at [998, 345] on textarea "Description of Cargo *" at bounding box center [1143, 372] width 346 height 85
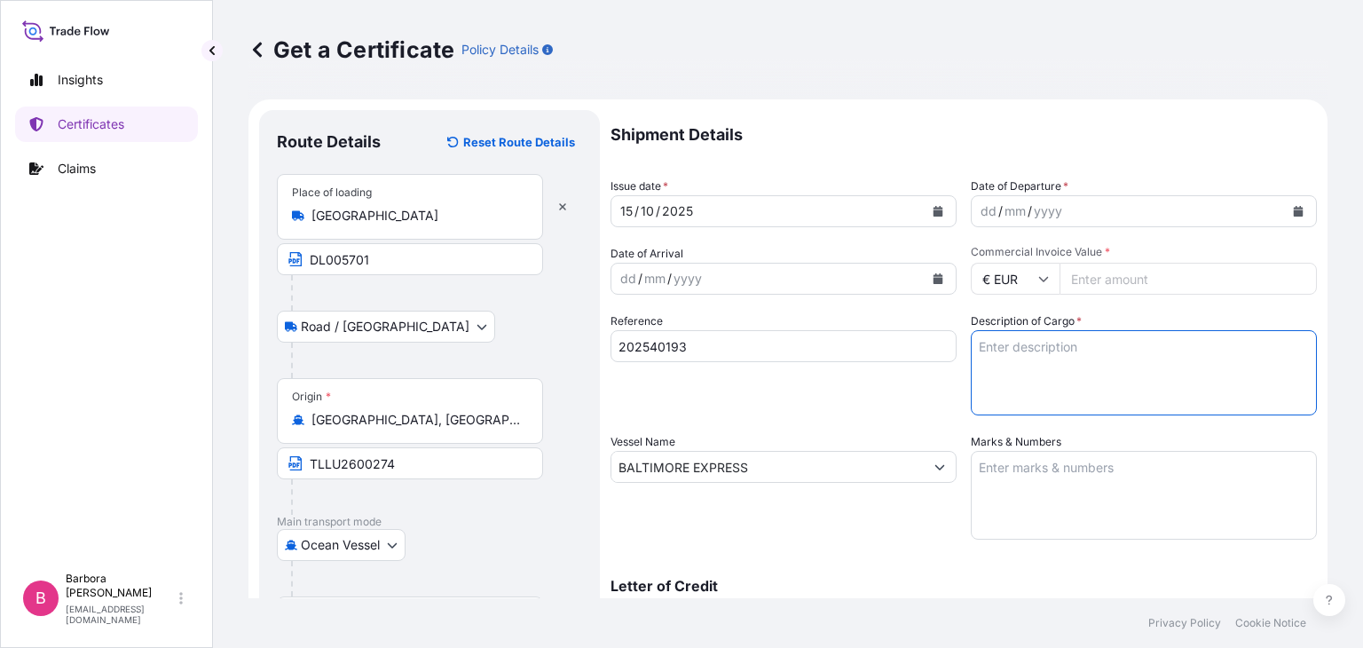
click at [933, 208] on icon "Calendar" at bounding box center [938, 211] width 10 height 11
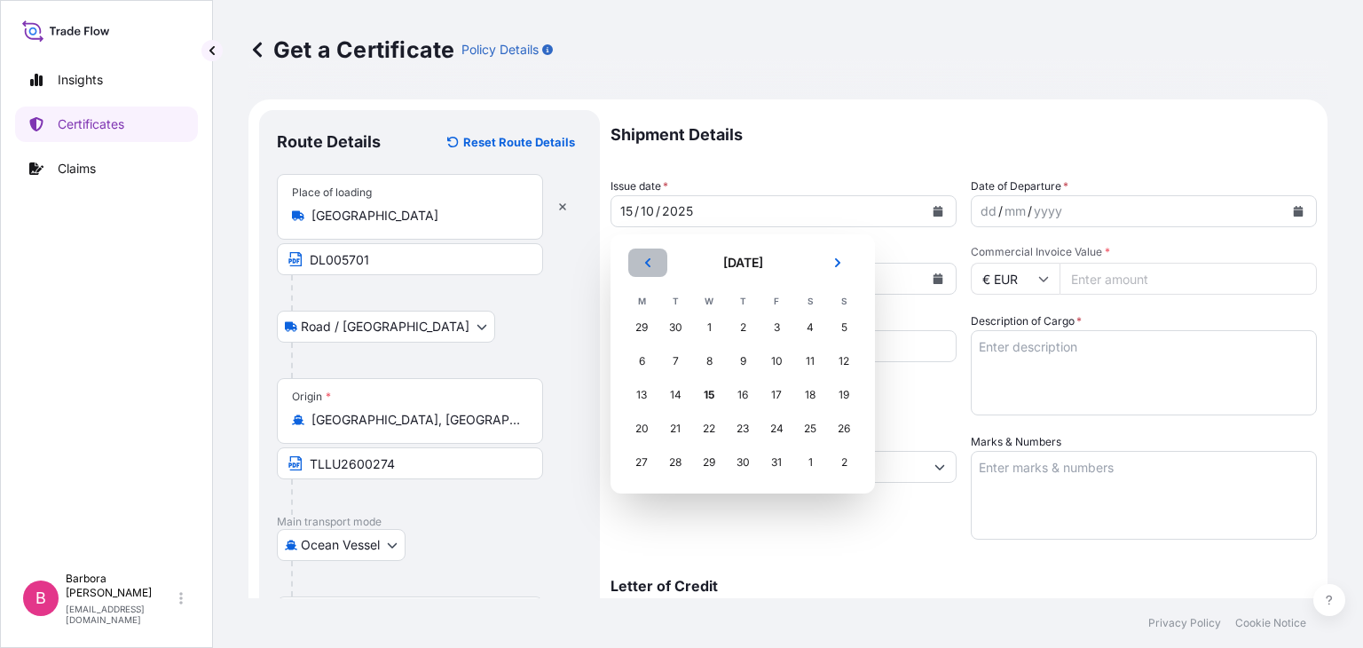
click at [649, 260] on icon "Previous" at bounding box center [647, 262] width 5 height 9
click at [671, 360] on div "9" at bounding box center [675, 361] width 32 height 32
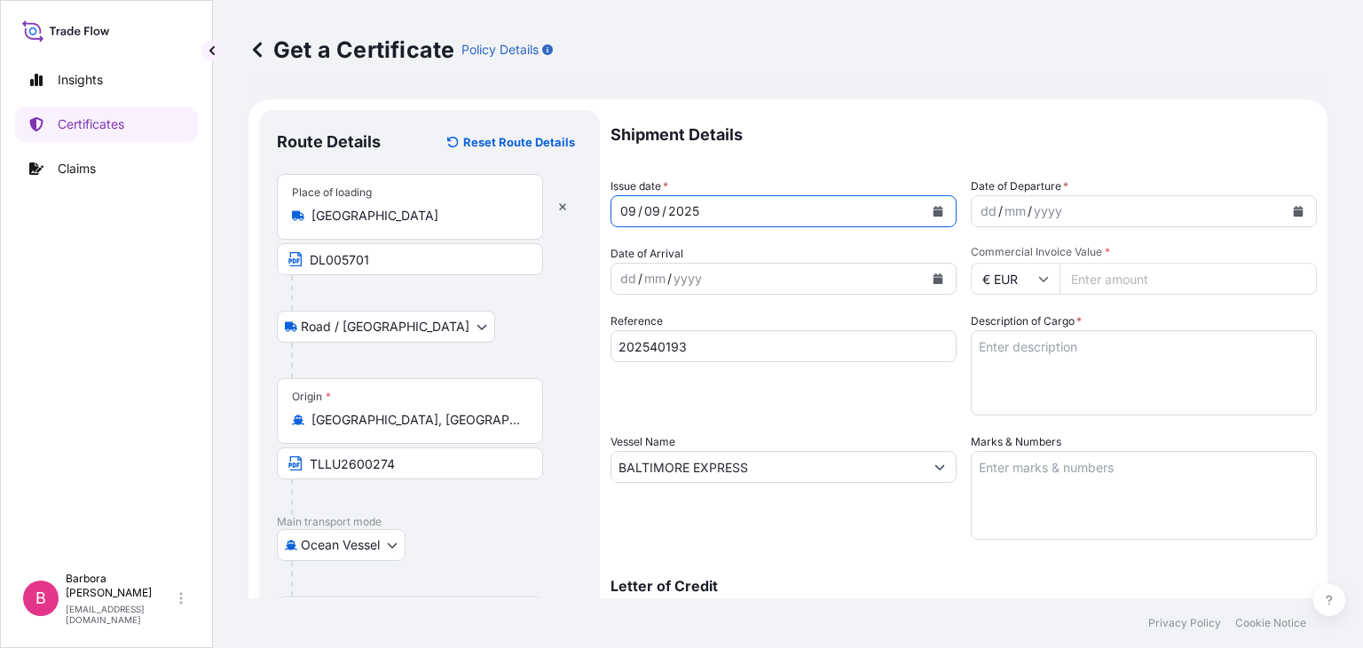
click at [1293, 208] on icon "Calendar" at bounding box center [1298, 211] width 10 height 11
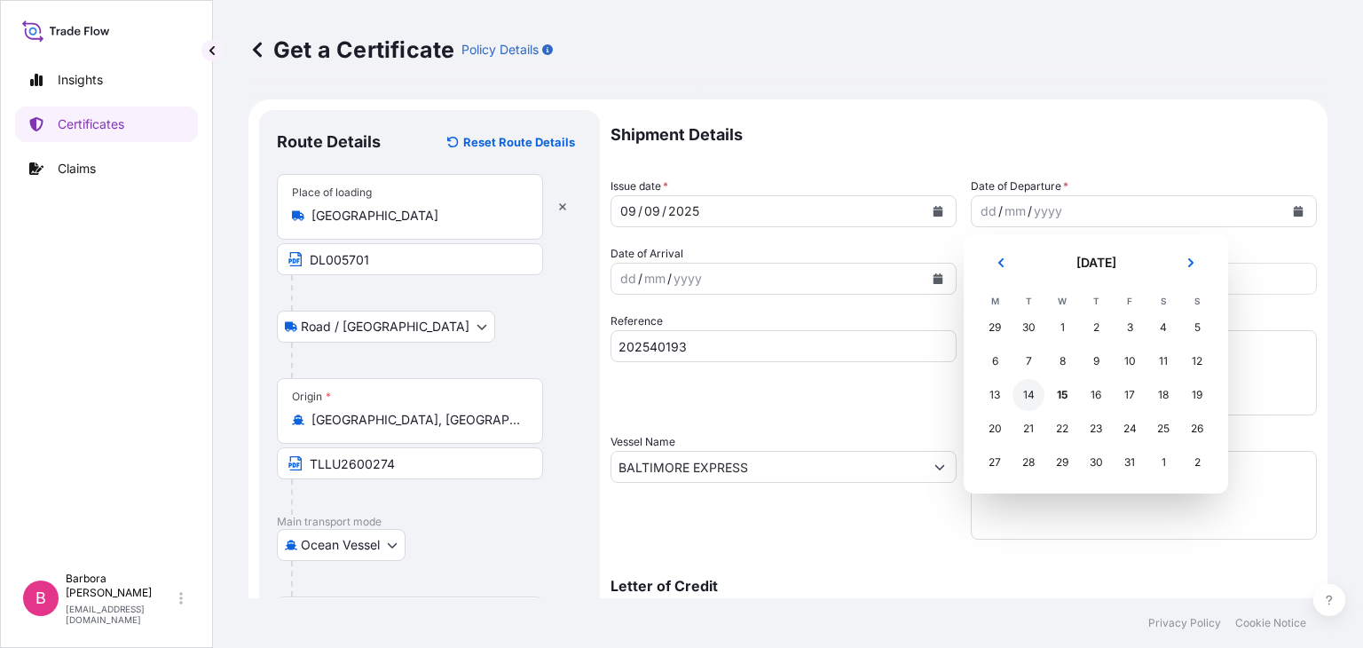
click at [1028, 398] on div "14" at bounding box center [1028, 395] width 32 height 32
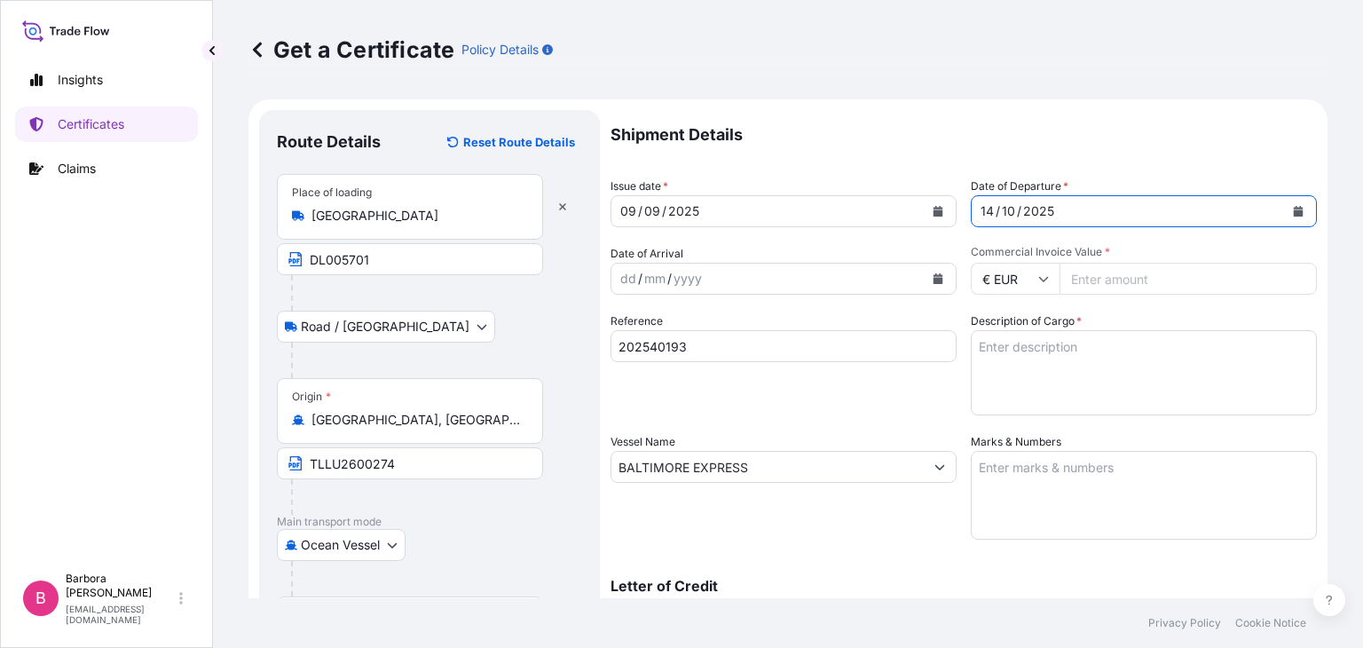
click at [754, 285] on div "dd / mm / yyyy" at bounding box center [767, 279] width 312 height 32
click at [934, 280] on icon "Calendar" at bounding box center [938, 278] width 10 height 11
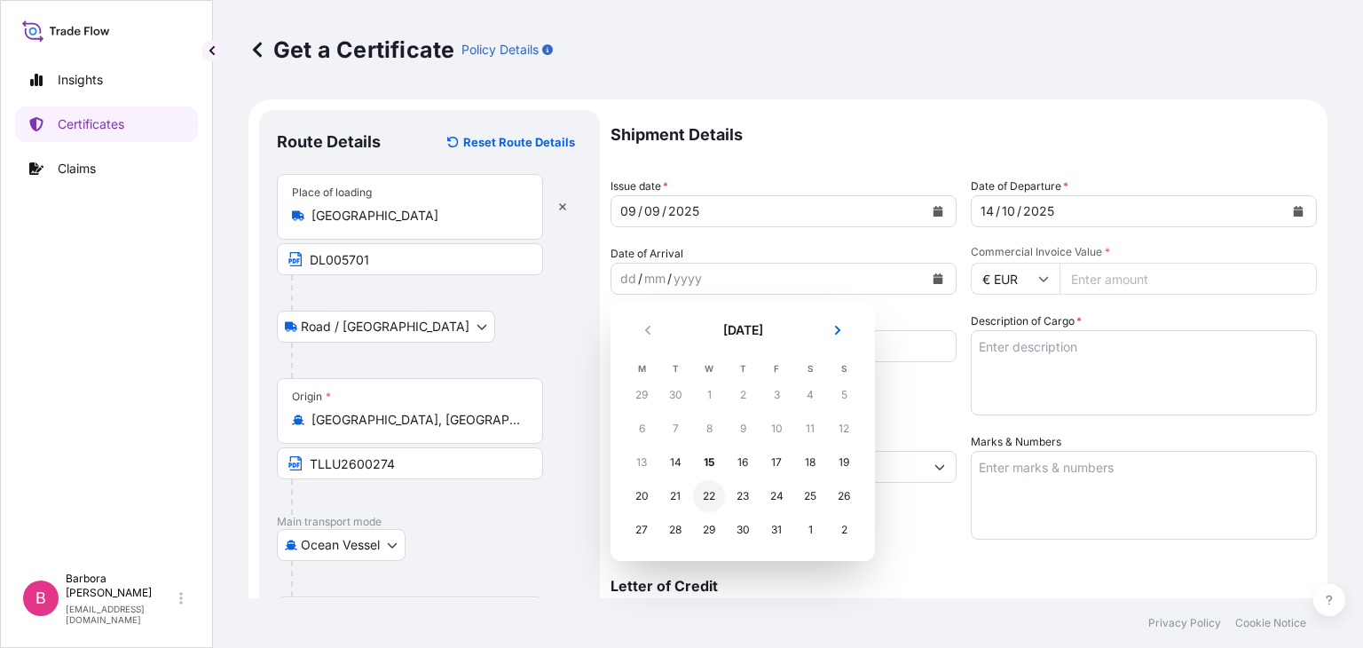
click at [710, 492] on div "22" at bounding box center [709, 496] width 32 height 32
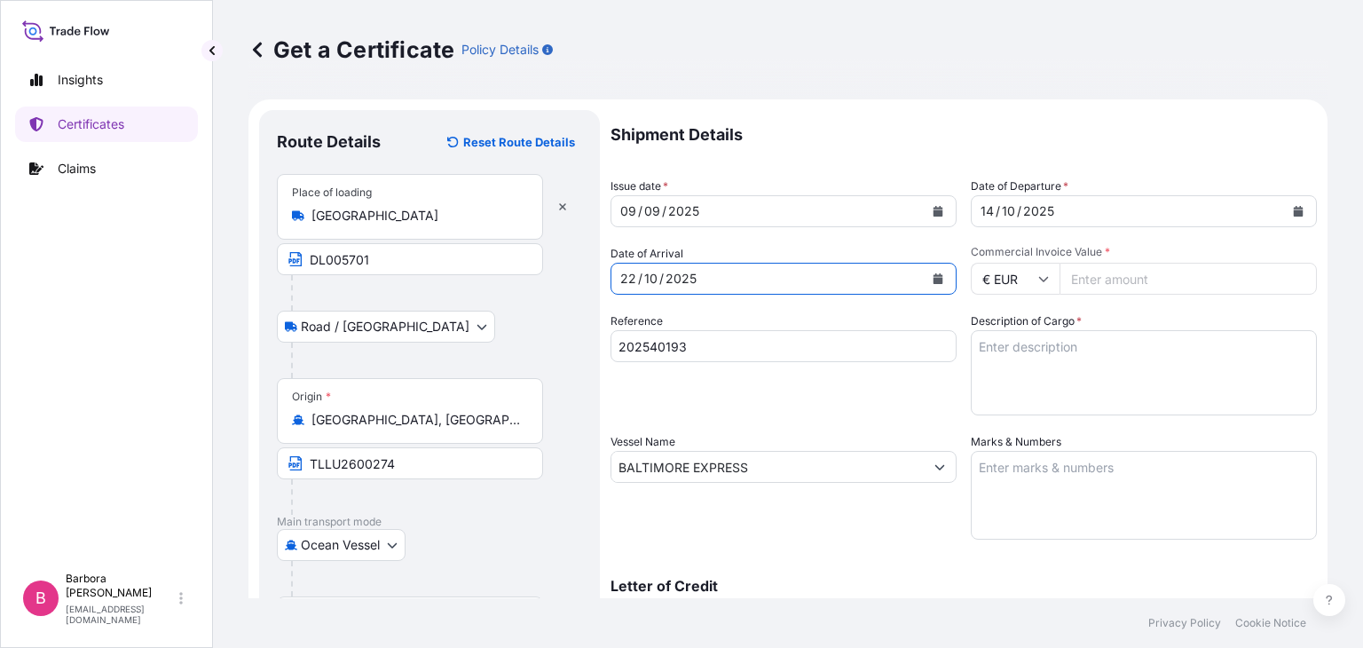
click at [1118, 283] on input "Commercial Invoice Value *" at bounding box center [1187, 279] width 257 height 32
type input "64020"
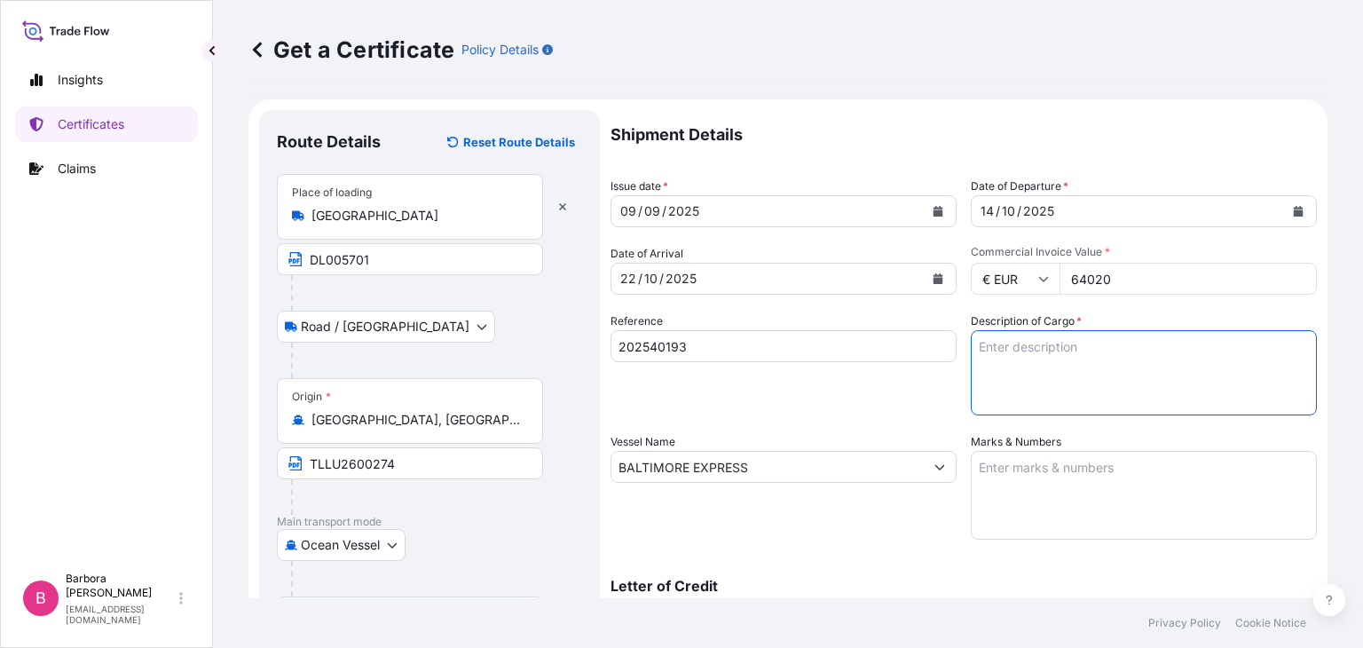
click at [1050, 356] on textarea "Description of Cargo *" at bounding box center [1143, 372] width 346 height 85
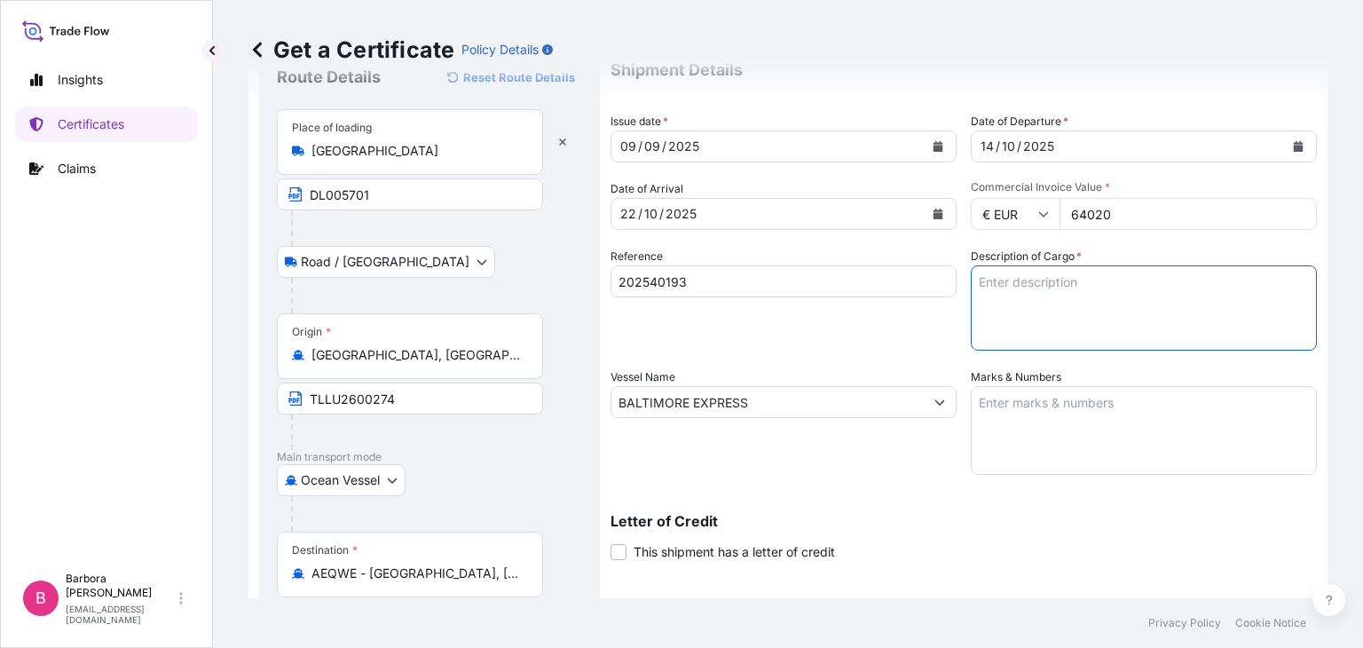
scroll to position [177, 0]
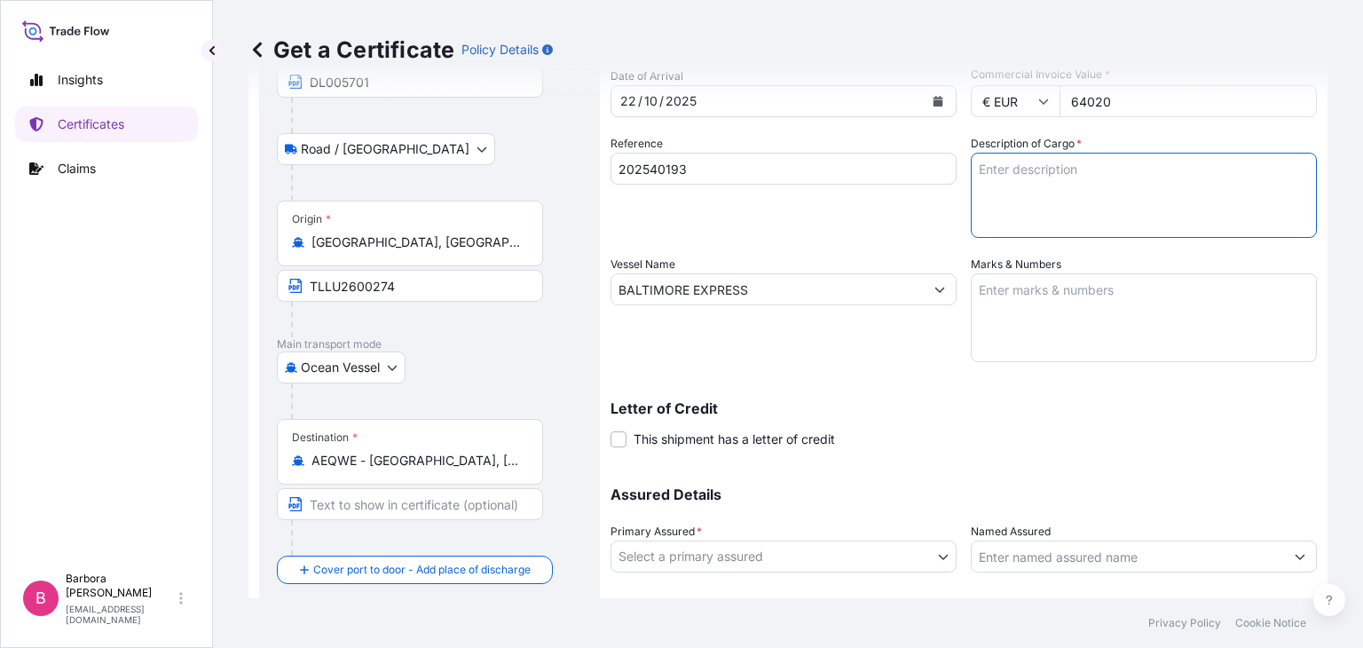
click at [1027, 310] on textarea "Marks & Numbers" at bounding box center [1143, 317] width 346 height 89
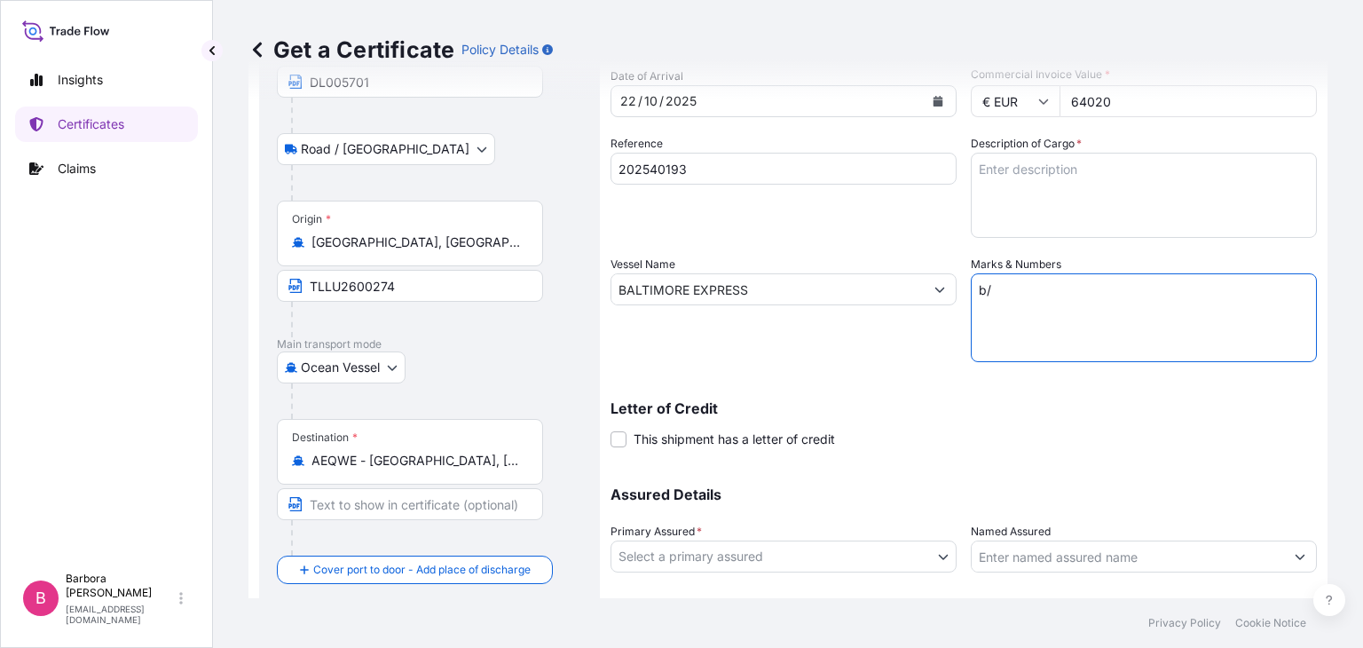
type textarea "b"
type textarea "B/L PRDXPOE10827"
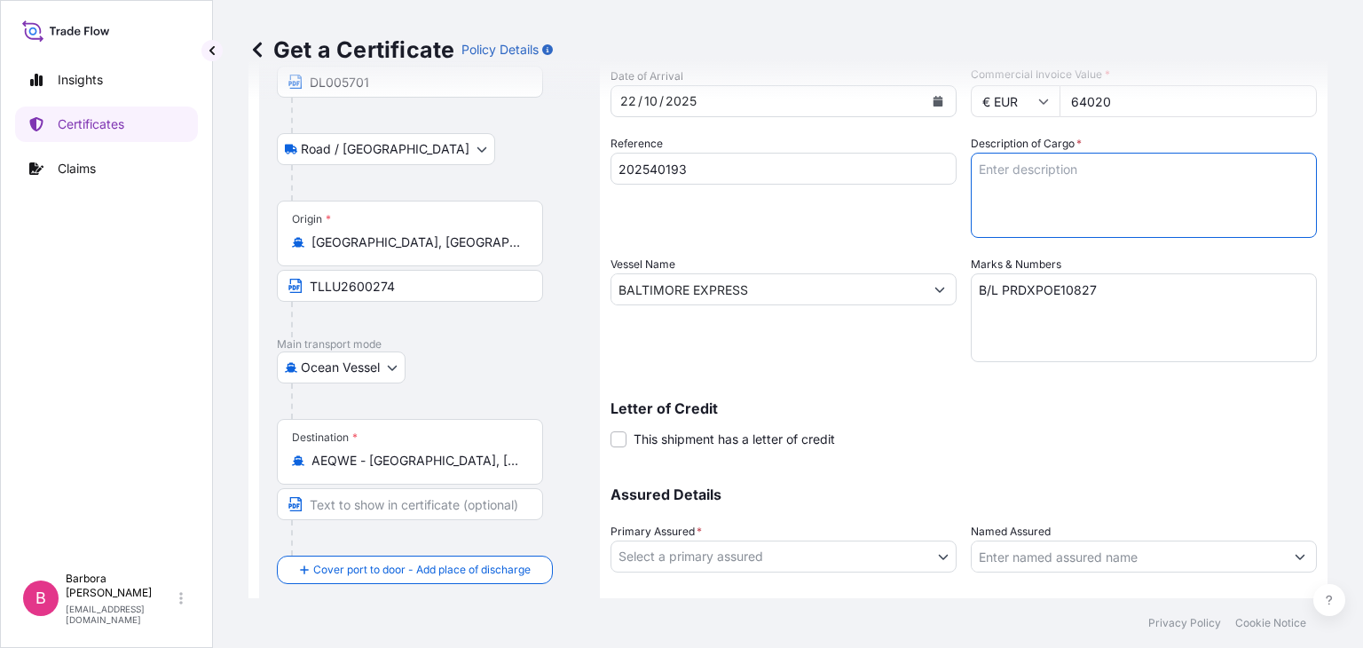
click at [1048, 181] on textarea "Description of Cargo *" at bounding box center [1143, 195] width 346 height 85
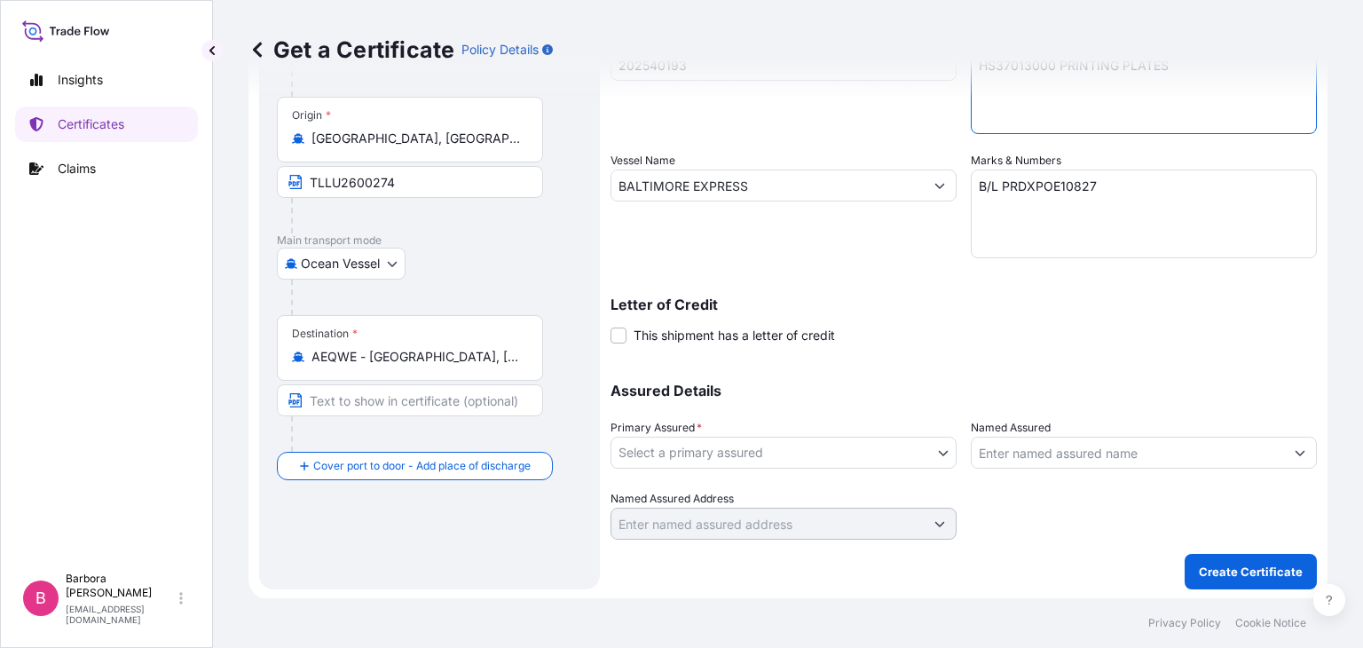
scroll to position [282, 0]
type textarea "HS37013000 PRINTING PLATES"
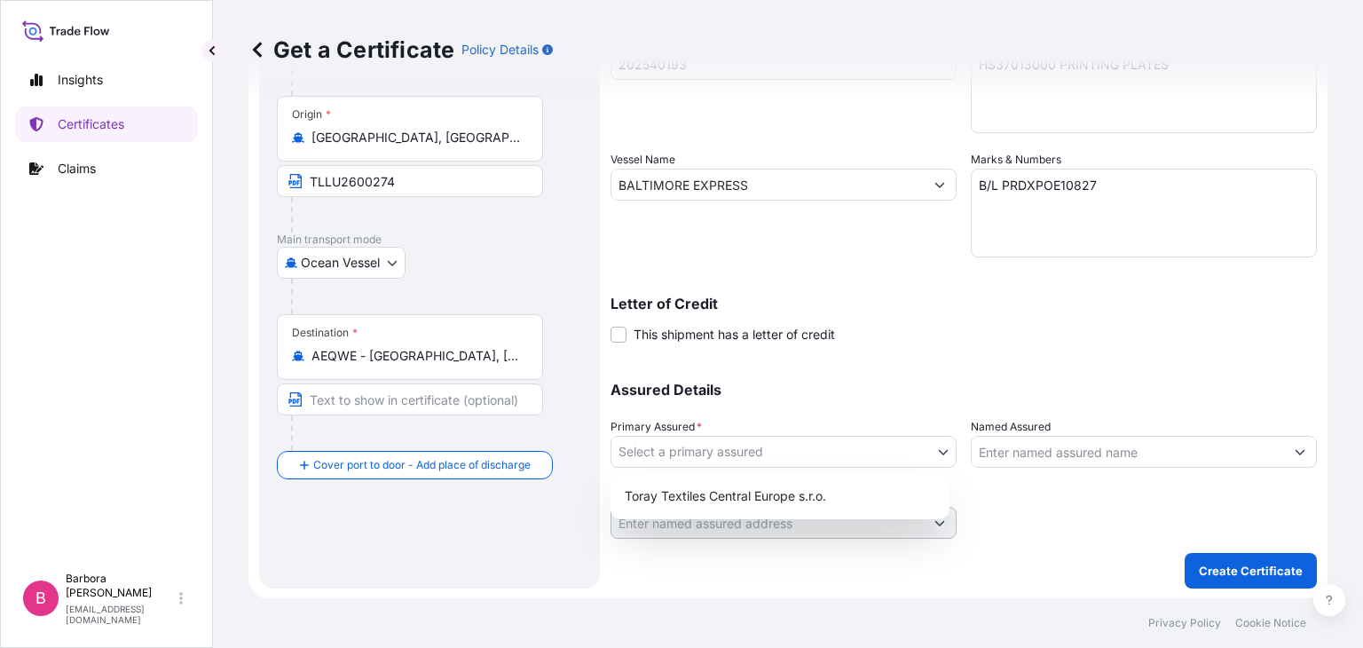
click at [934, 453] on body "Insights Certificates Claims B Barbora Jandová barbora.jandova@ttce.toray.cz Ge…" at bounding box center [681, 324] width 1363 height 648
click at [737, 498] on div "Toray Textiles Central Europe s.r.o." at bounding box center [779, 496] width 325 height 32
select select "31820"
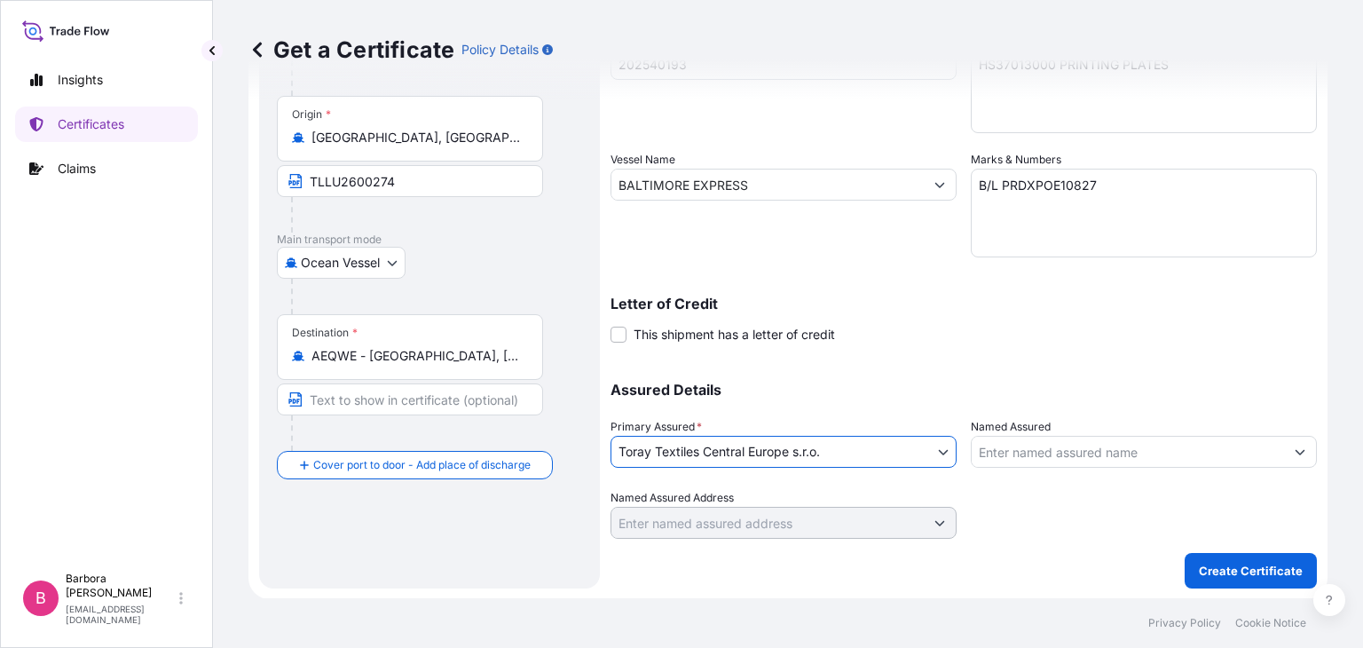
click at [323, 398] on input "Text to appear on certificate" at bounding box center [410, 399] width 266 height 32
click at [1295, 450] on icon "Show suggestions" at bounding box center [1300, 452] width 10 height 5
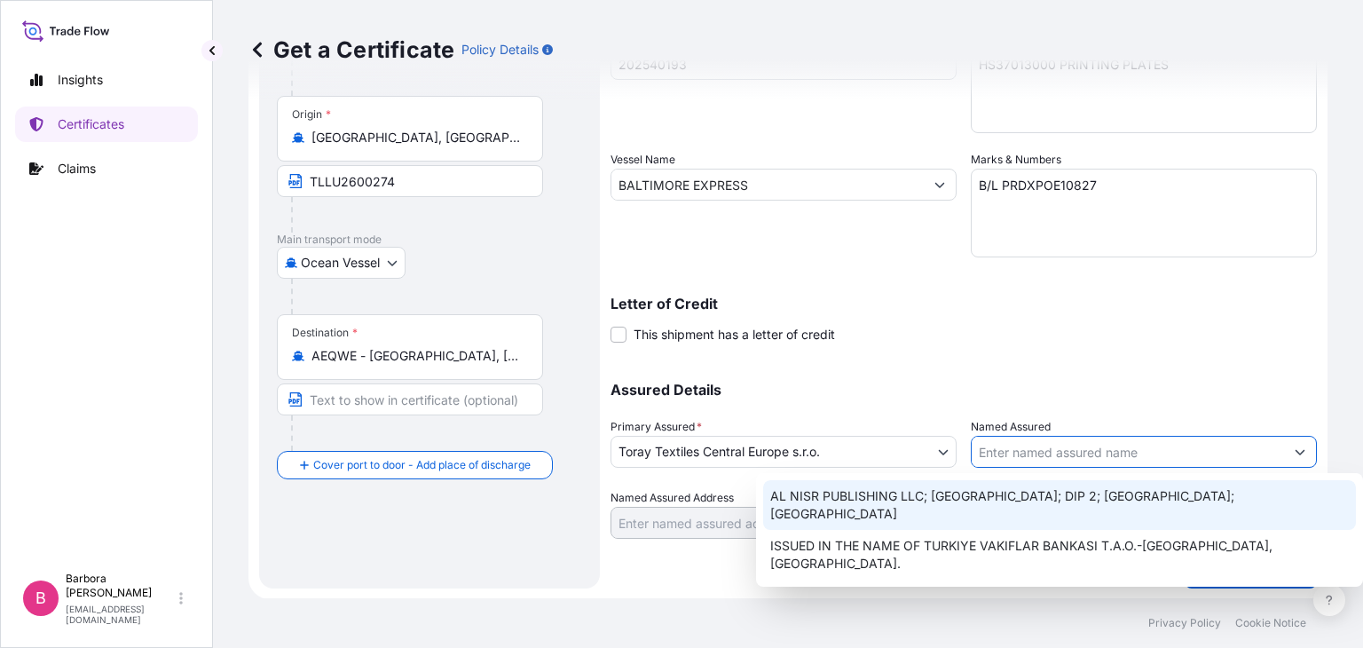
click at [1024, 492] on span "AL NISR PUBLISHING LLC; [GEOGRAPHIC_DATA]; DIP 2; [GEOGRAPHIC_DATA]; [GEOGRAPHI…" at bounding box center [1059, 504] width 578 height 35
type input "AL NISR PUBLISHING LLC; [GEOGRAPHIC_DATA]; DIP 2; [GEOGRAPHIC_DATA]; [GEOGRAPHI…"
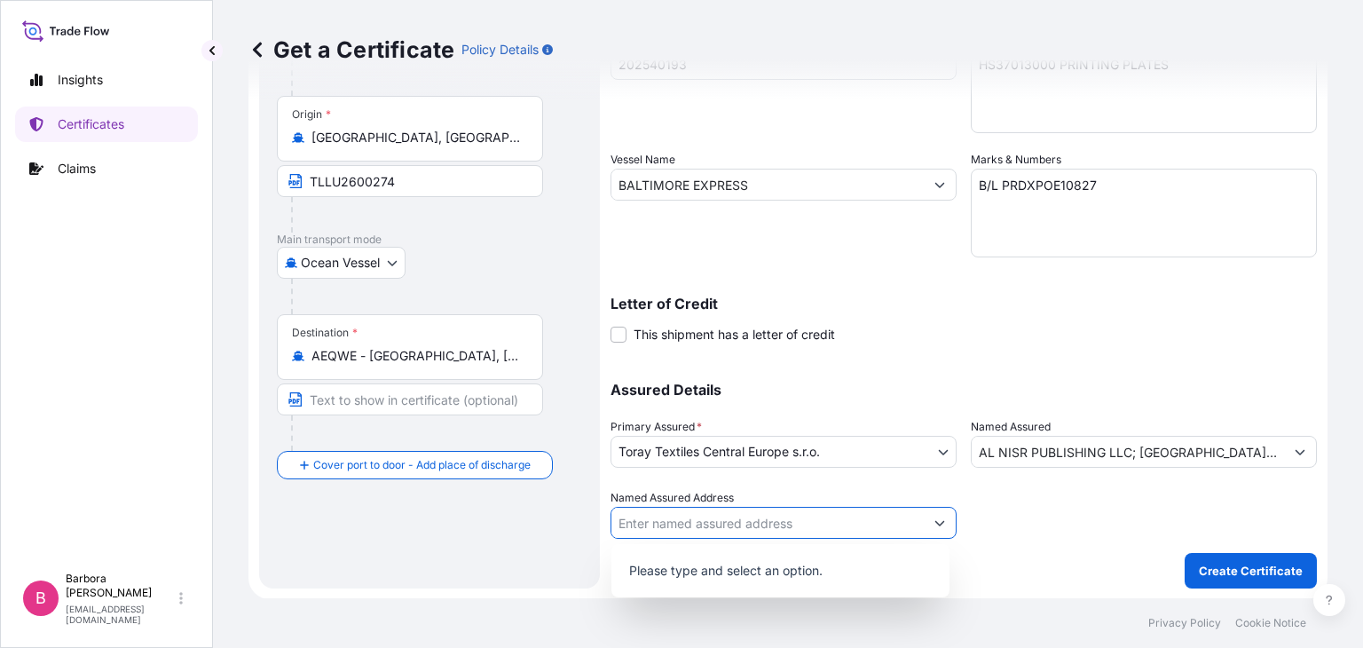
click at [935, 522] on icon "Show suggestions" at bounding box center [940, 523] width 10 height 5
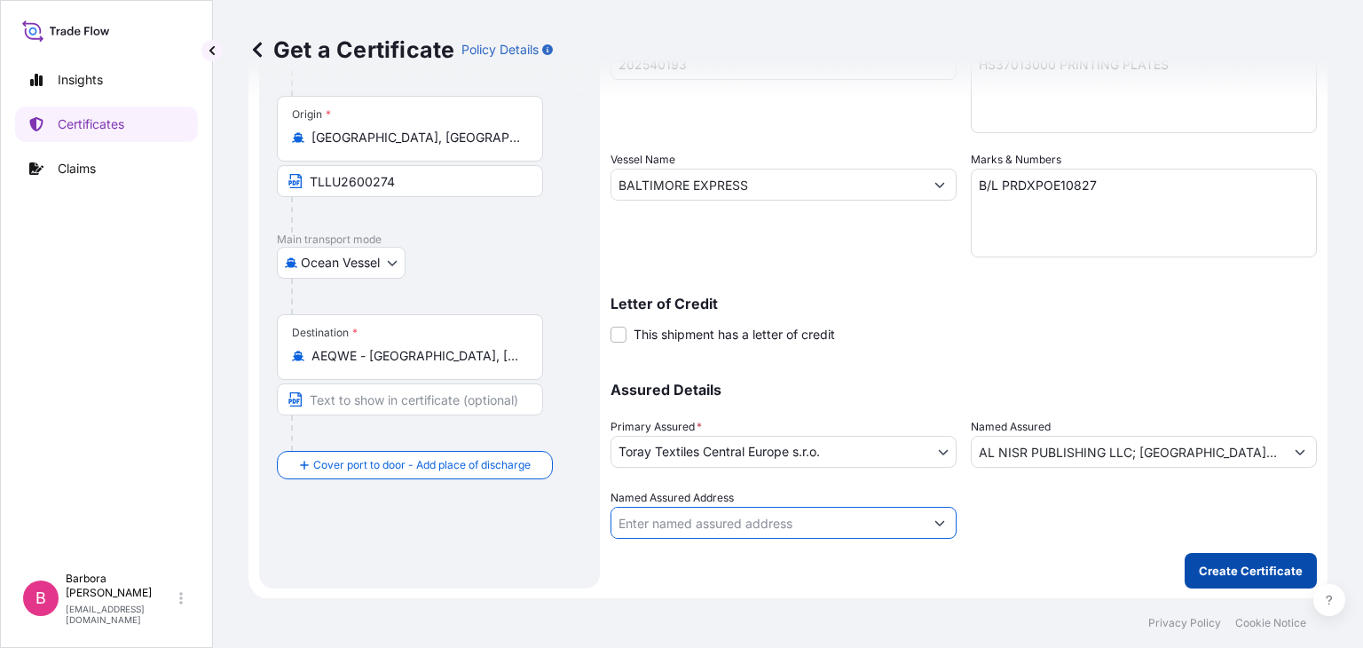
click at [1208, 564] on p "Create Certificate" at bounding box center [1250, 571] width 104 height 18
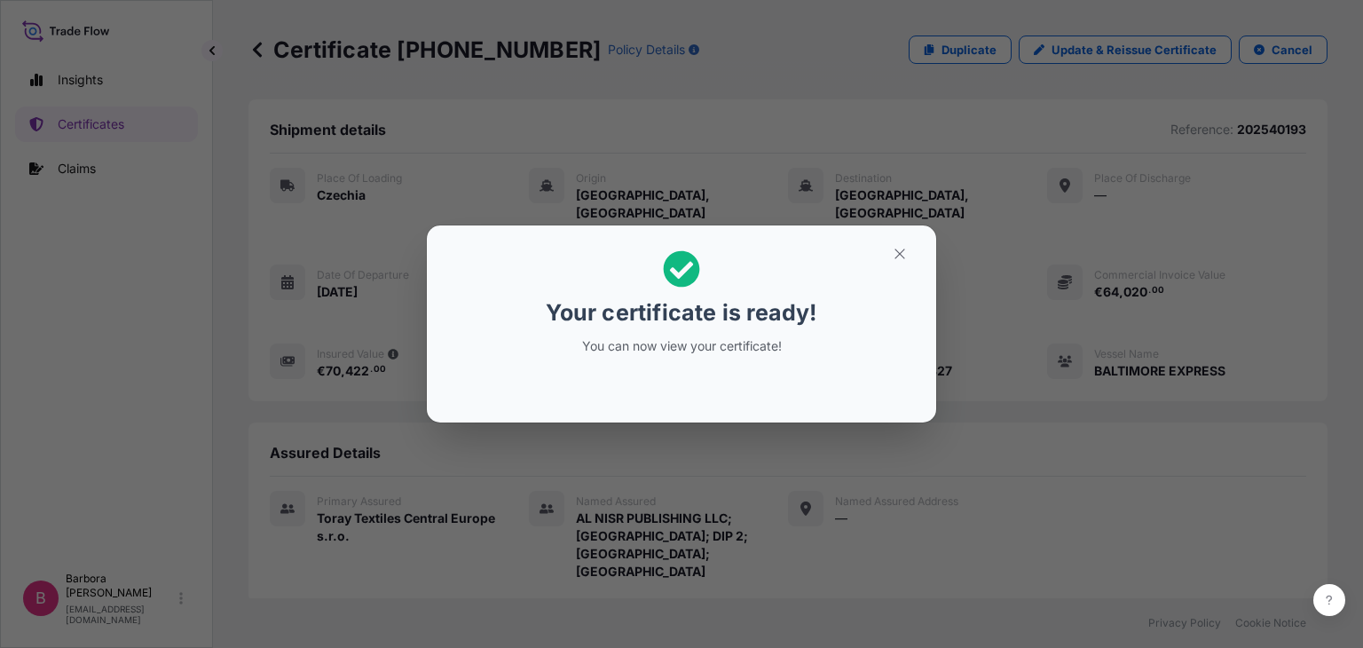
click at [681, 379] on div at bounding box center [681, 386] width 481 height 43
click at [899, 254] on icon "button" at bounding box center [899, 253] width 10 height 10
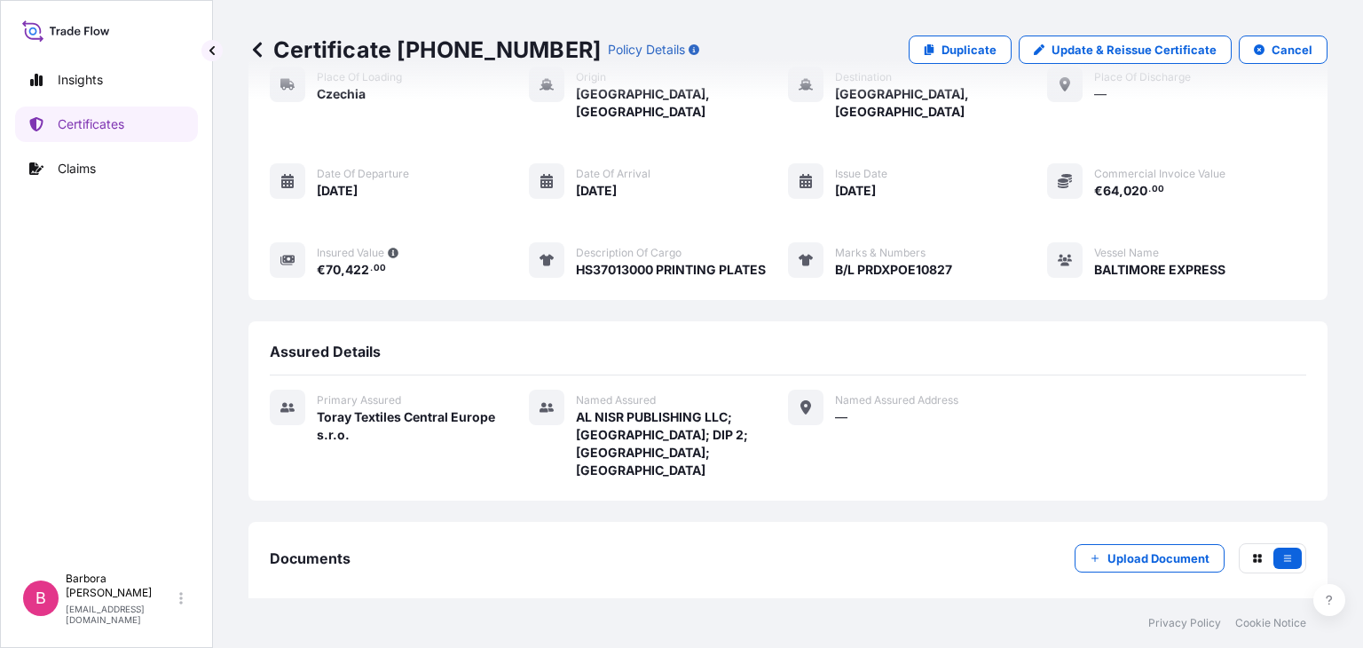
scroll to position [279, 0]
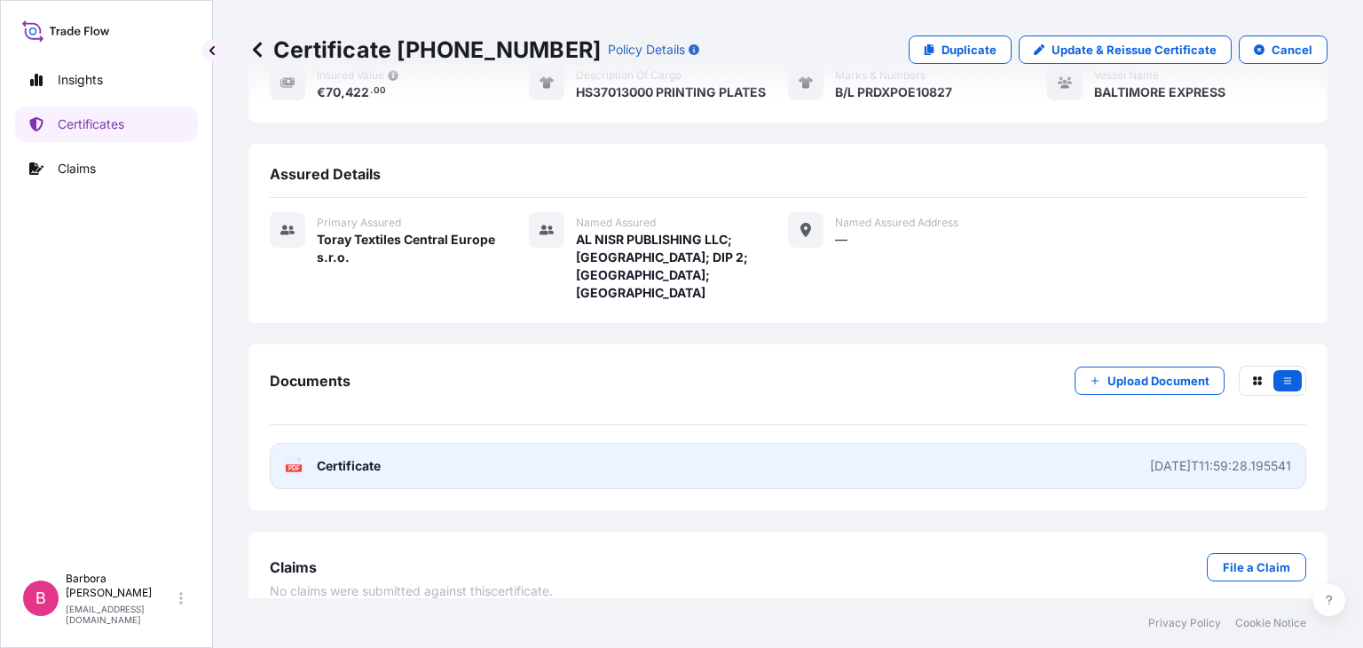
click at [348, 457] on span "Certificate" at bounding box center [349, 466] width 64 height 18
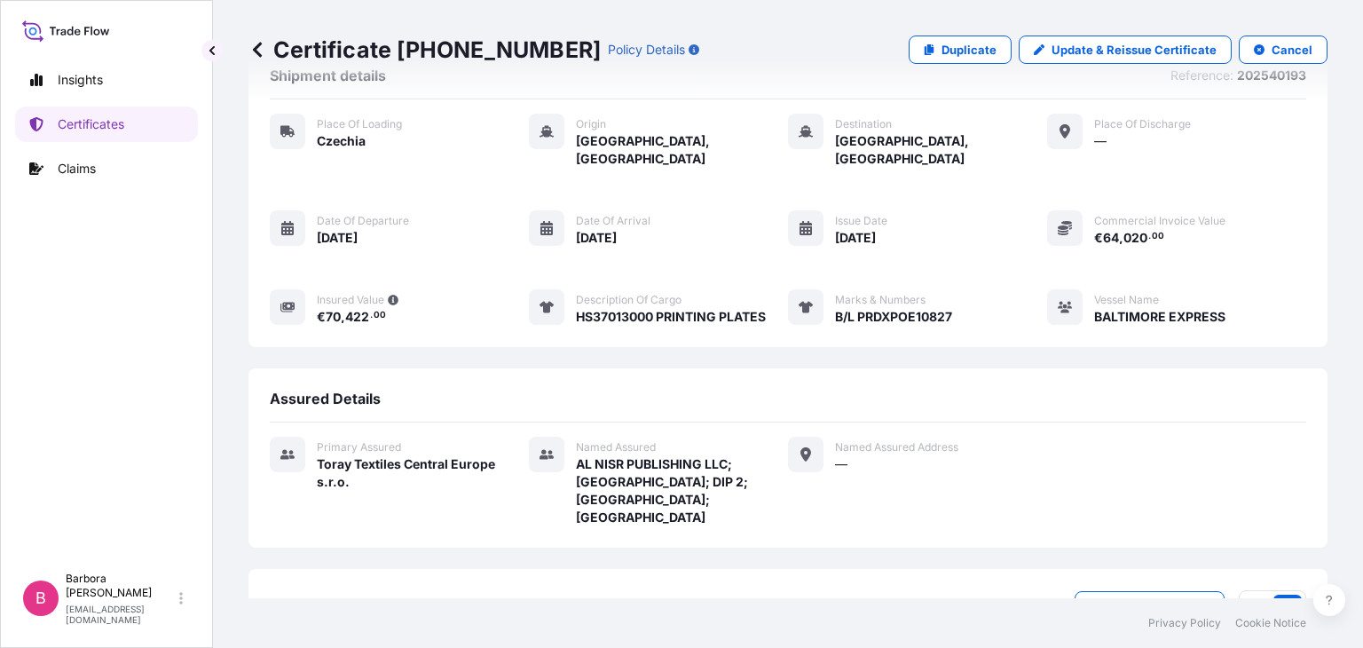
scroll to position [0, 0]
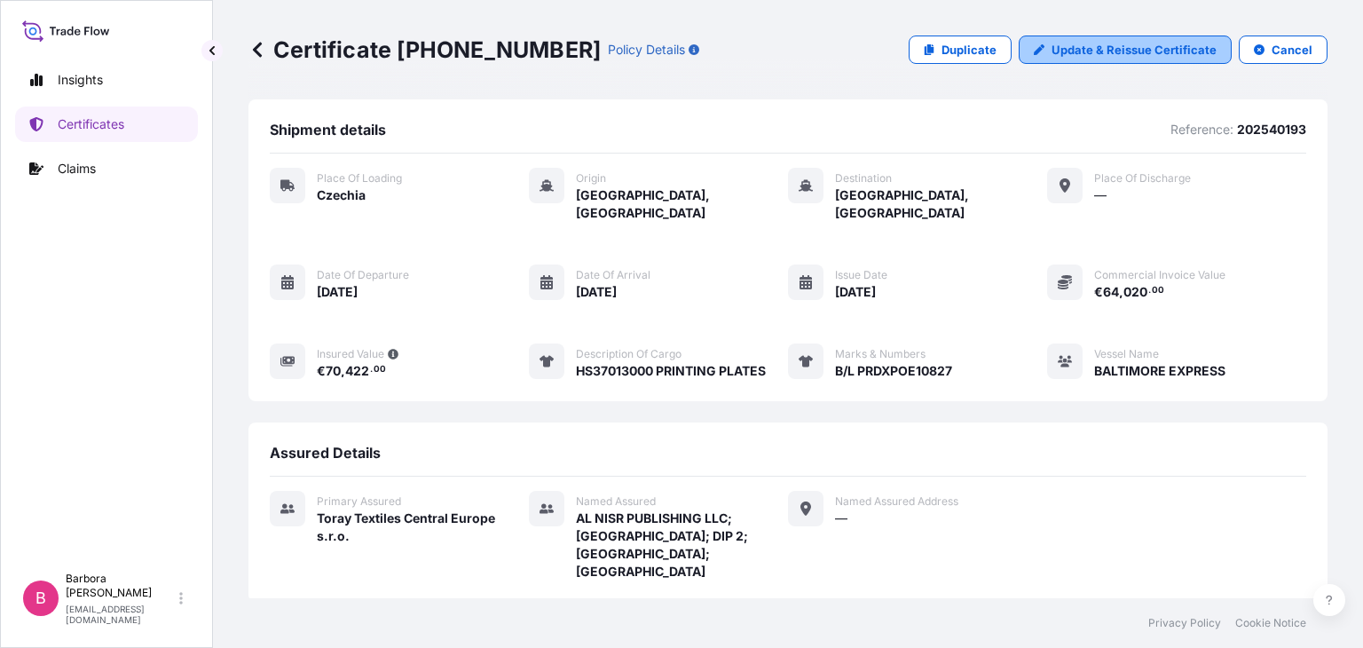
click at [1115, 51] on p "Update & Reissue Certificate" at bounding box center [1133, 50] width 165 height 18
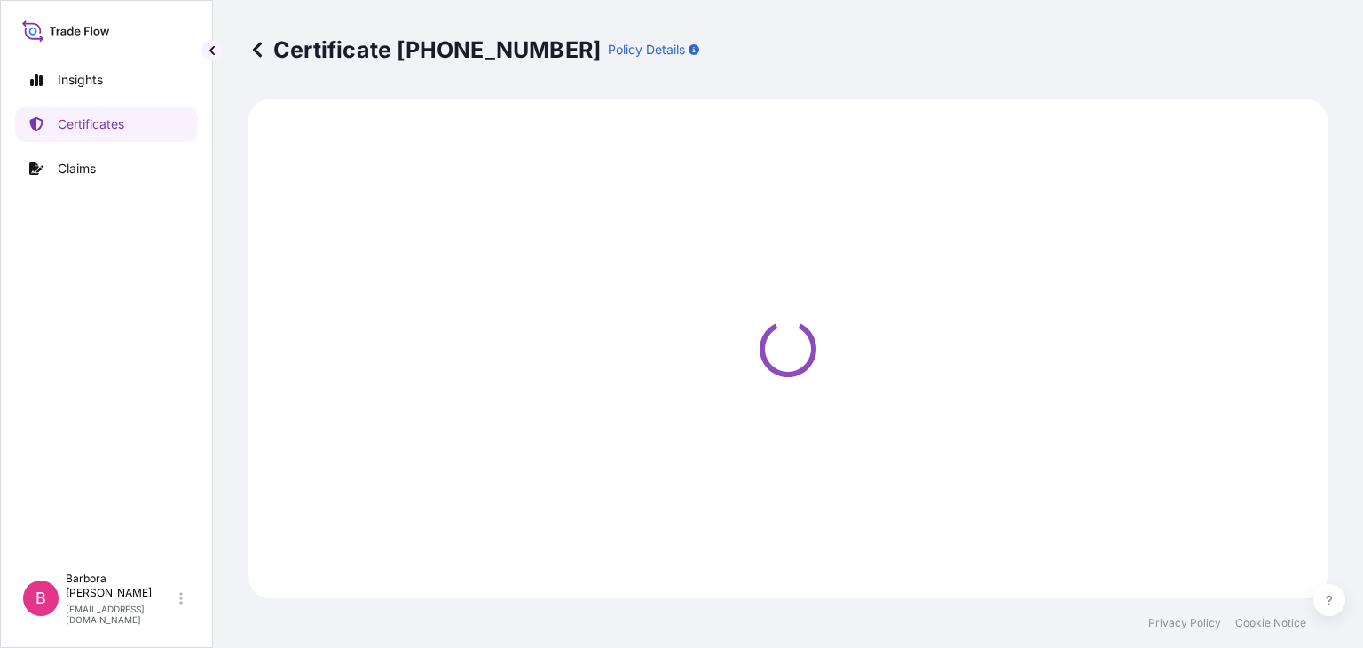
select select "Road / Inland"
select select "Ocean Vessel"
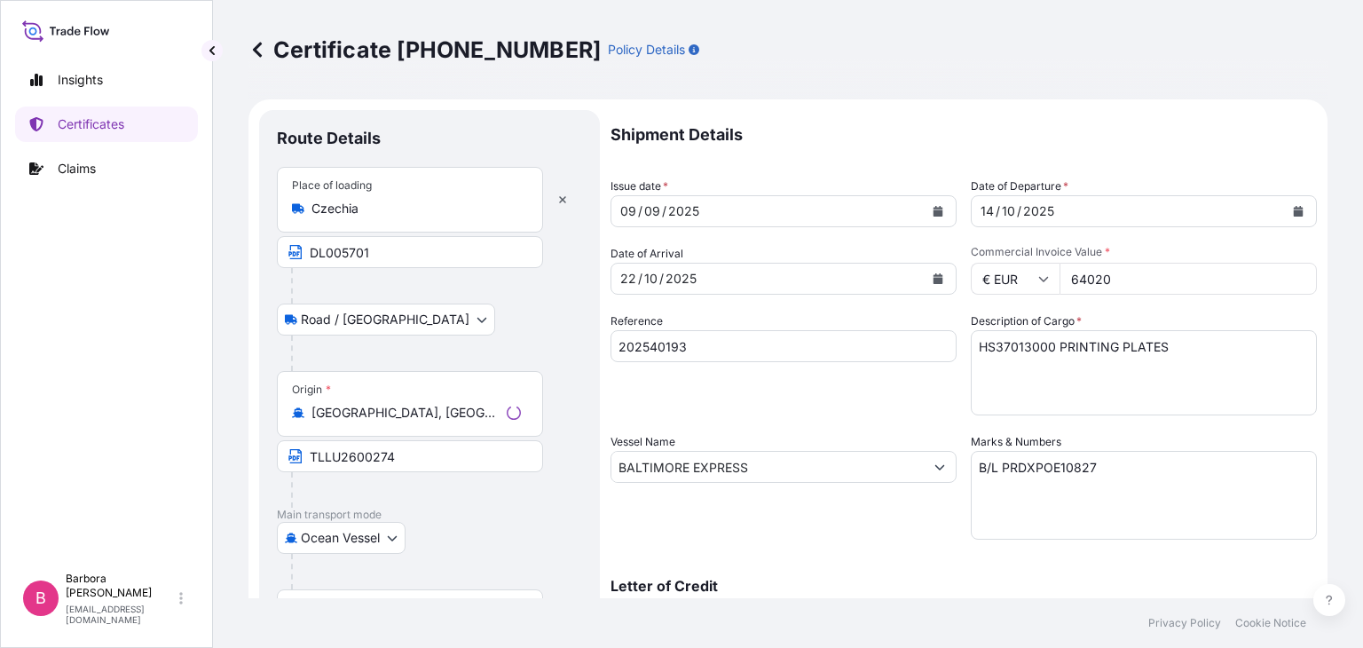
select select "31820"
click at [1293, 210] on icon "Calendar" at bounding box center [1298, 211] width 10 height 11
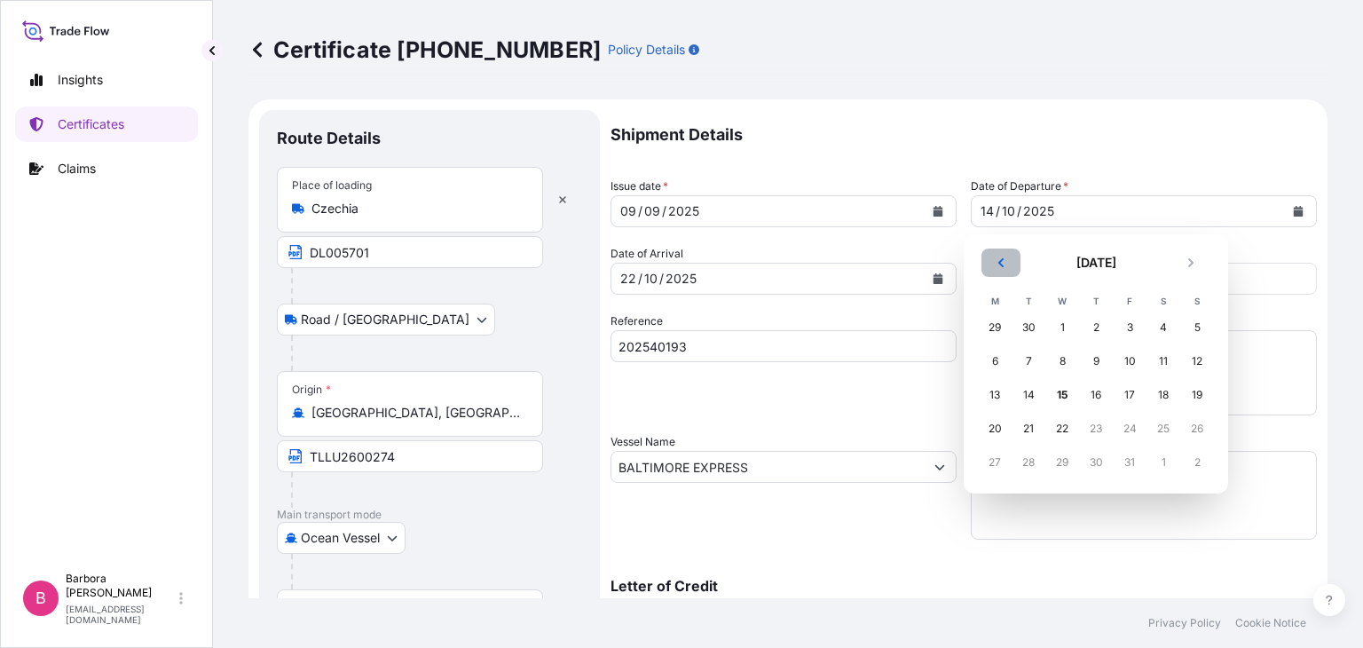
click at [1002, 263] on icon "Previous" at bounding box center [1000, 262] width 11 height 11
click at [1198, 363] on div "14" at bounding box center [1197, 361] width 32 height 32
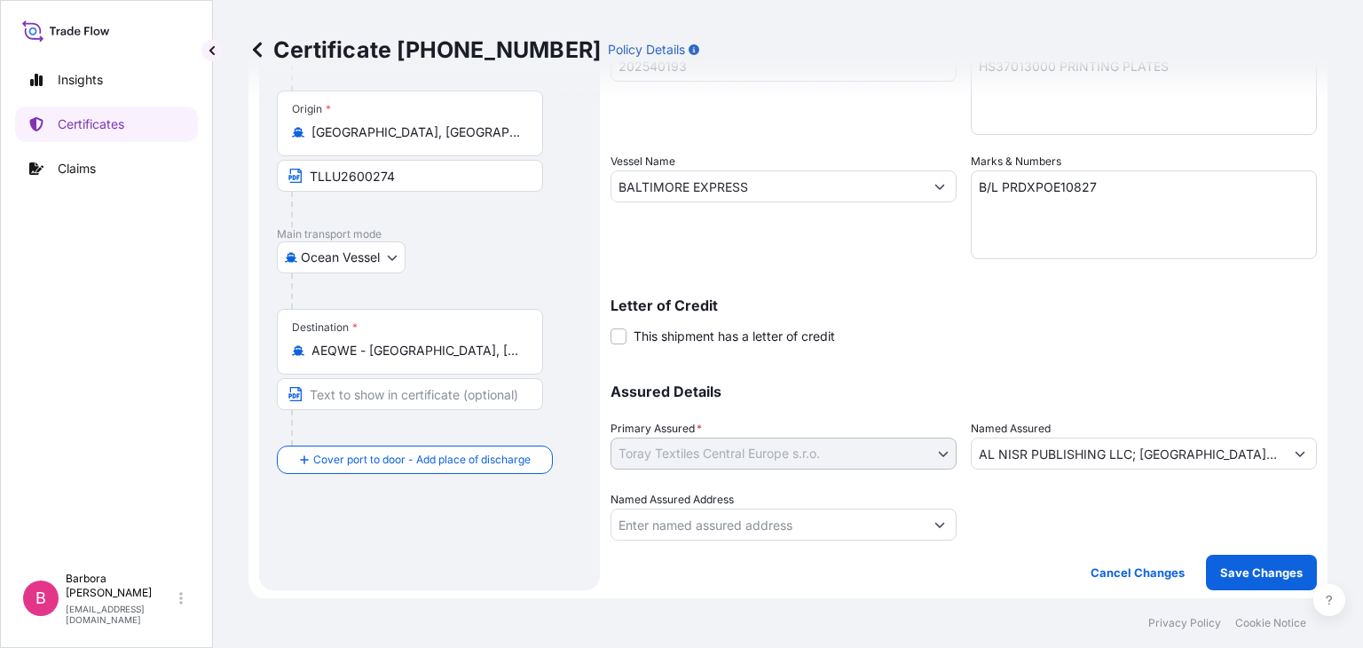
scroll to position [282, 0]
click at [1260, 569] on p "Save Changes" at bounding box center [1261, 571] width 82 height 18
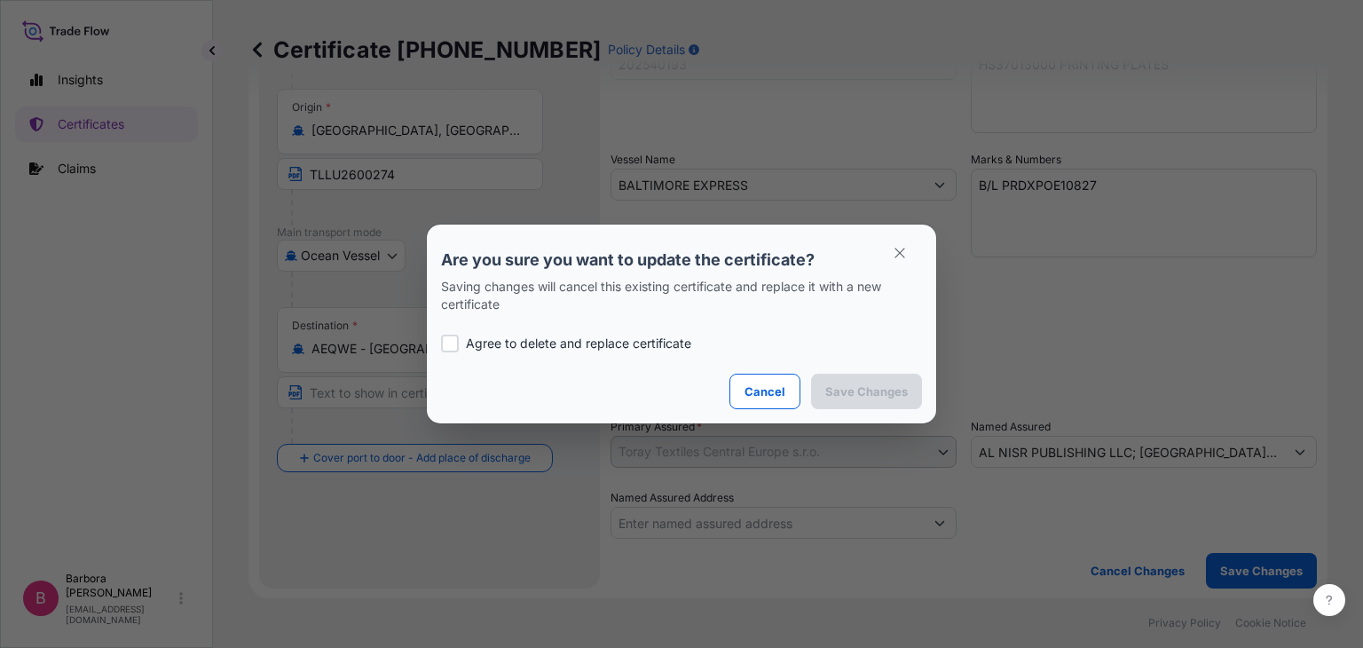
click at [479, 339] on p "Agree to delete and replace certificate" at bounding box center [578, 343] width 225 height 18
checkbox input "true"
click at [882, 391] on p "Save Changes" at bounding box center [866, 391] width 82 height 18
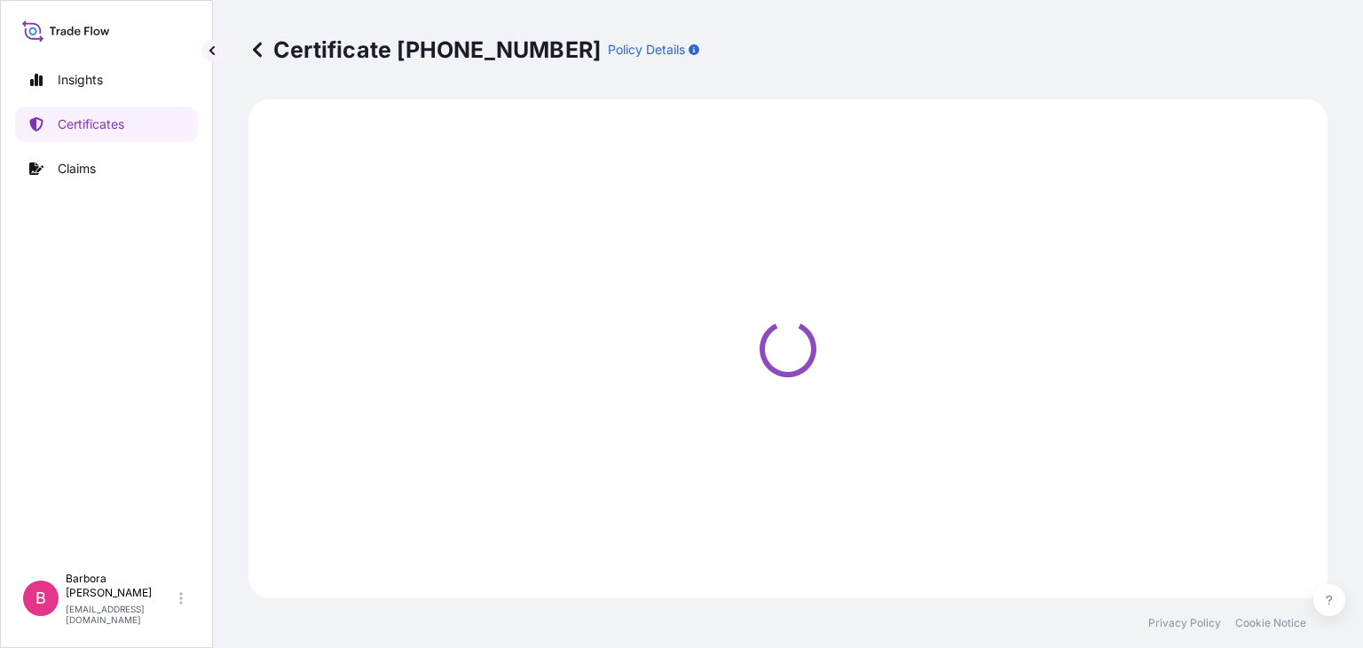
select select "Road / Inland"
select select "Ocean Vessel"
select select "31820"
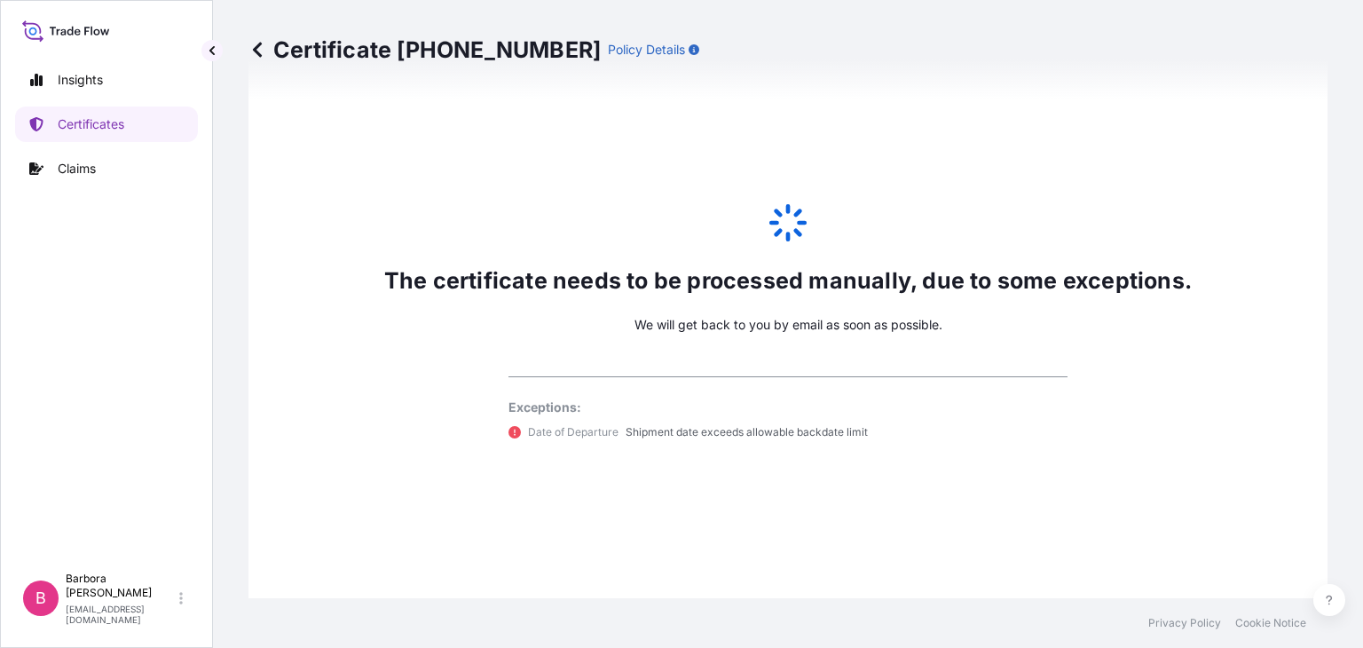
scroll to position [923, 0]
click at [61, 123] on p "Certificates" at bounding box center [91, 124] width 67 height 18
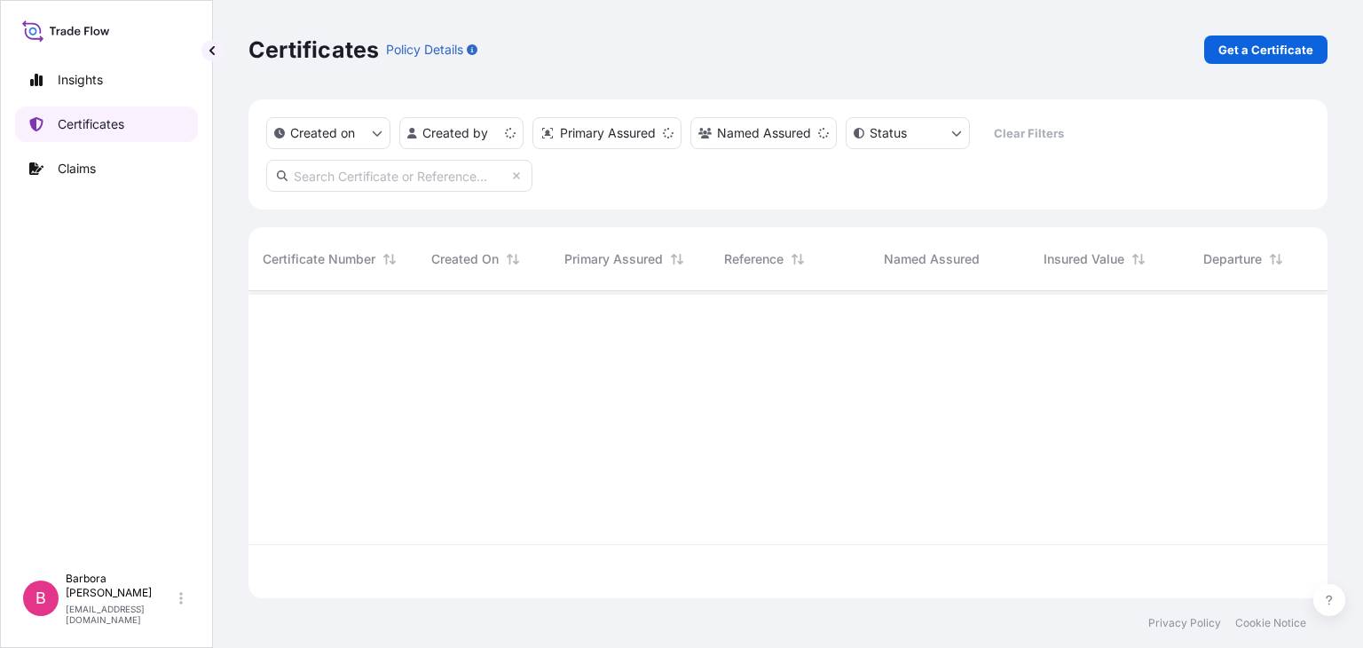
scroll to position [302, 1064]
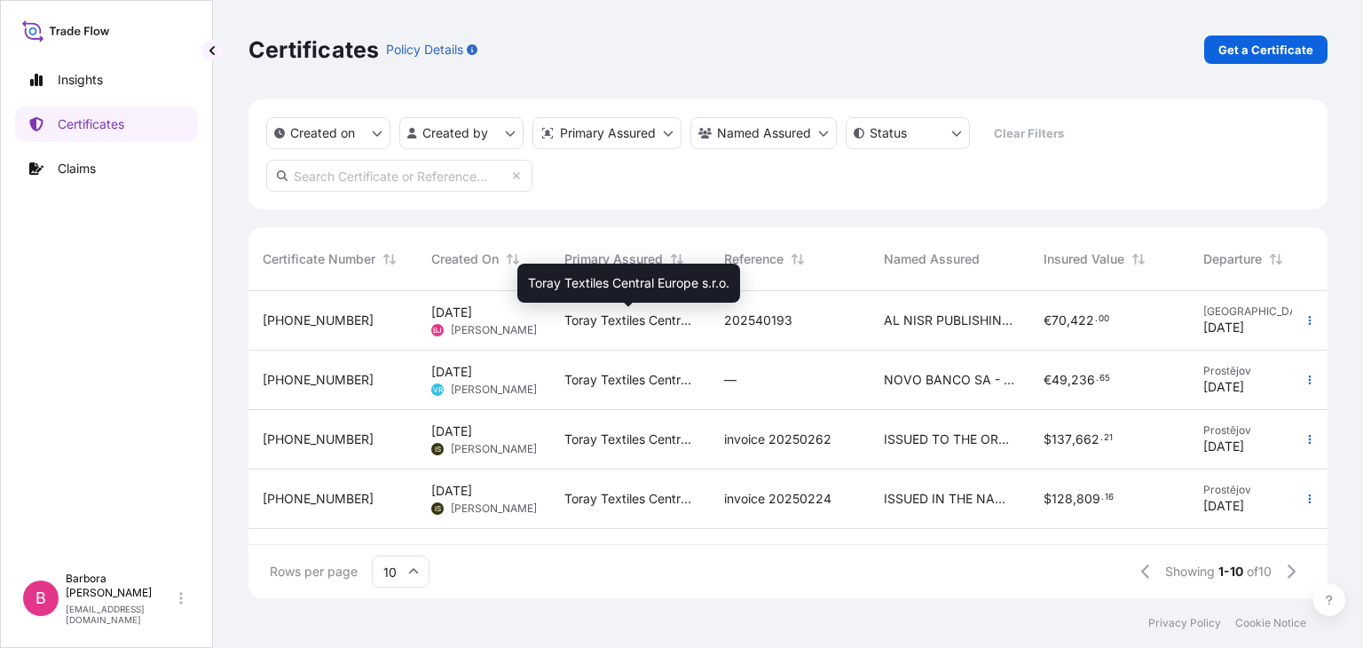
click at [600, 326] on span "Toray Textiles Central Europe s.r.o." at bounding box center [629, 320] width 131 height 18
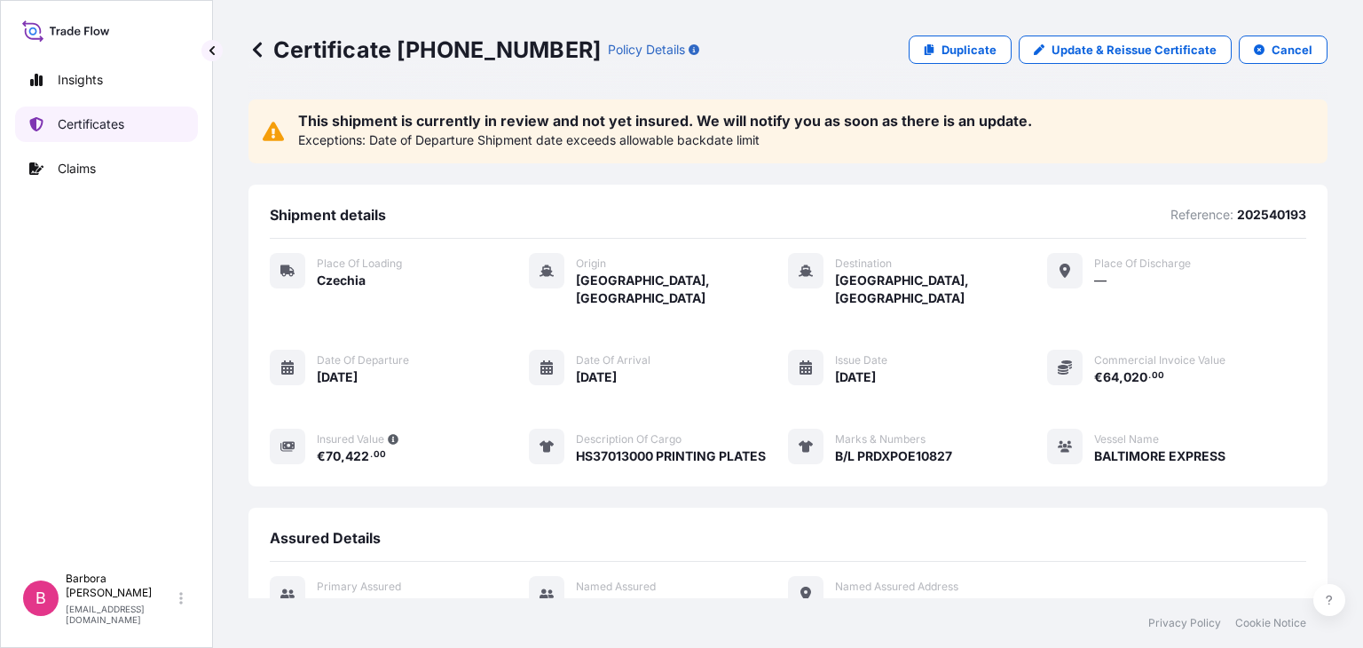
click at [82, 122] on p "Certificates" at bounding box center [91, 124] width 67 height 18
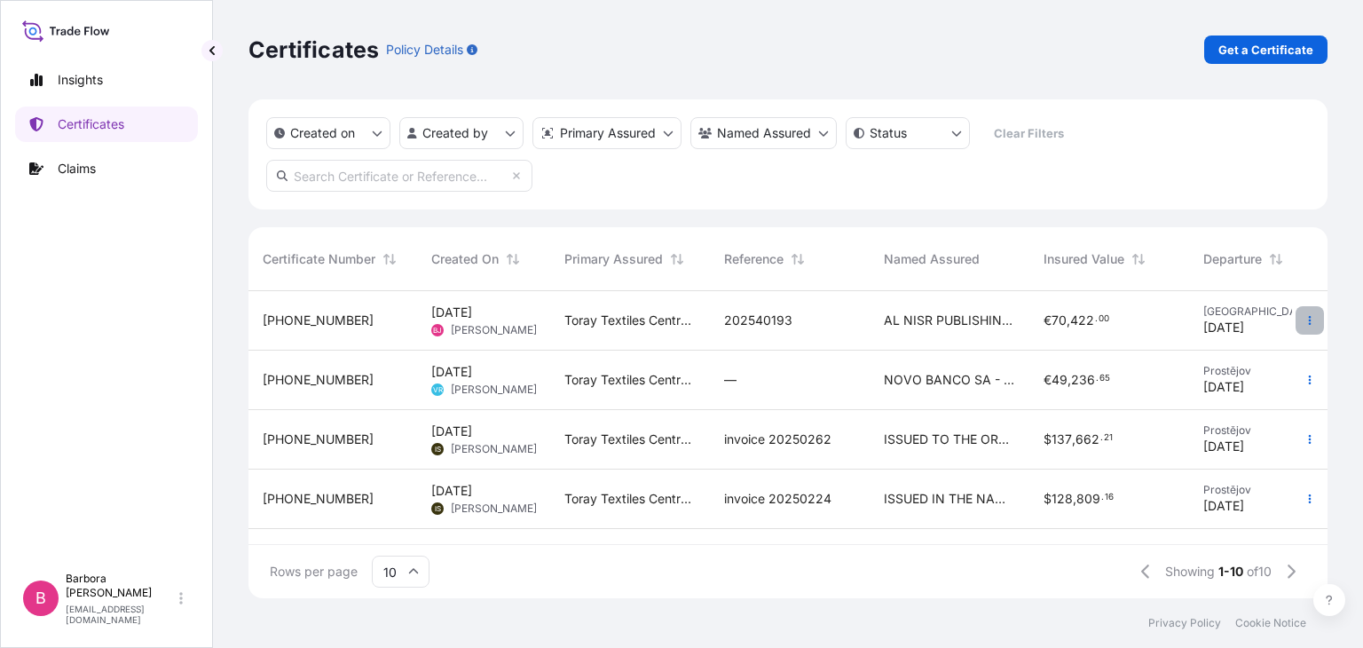
click at [1308, 318] on icon "button" at bounding box center [1309, 320] width 3 height 9
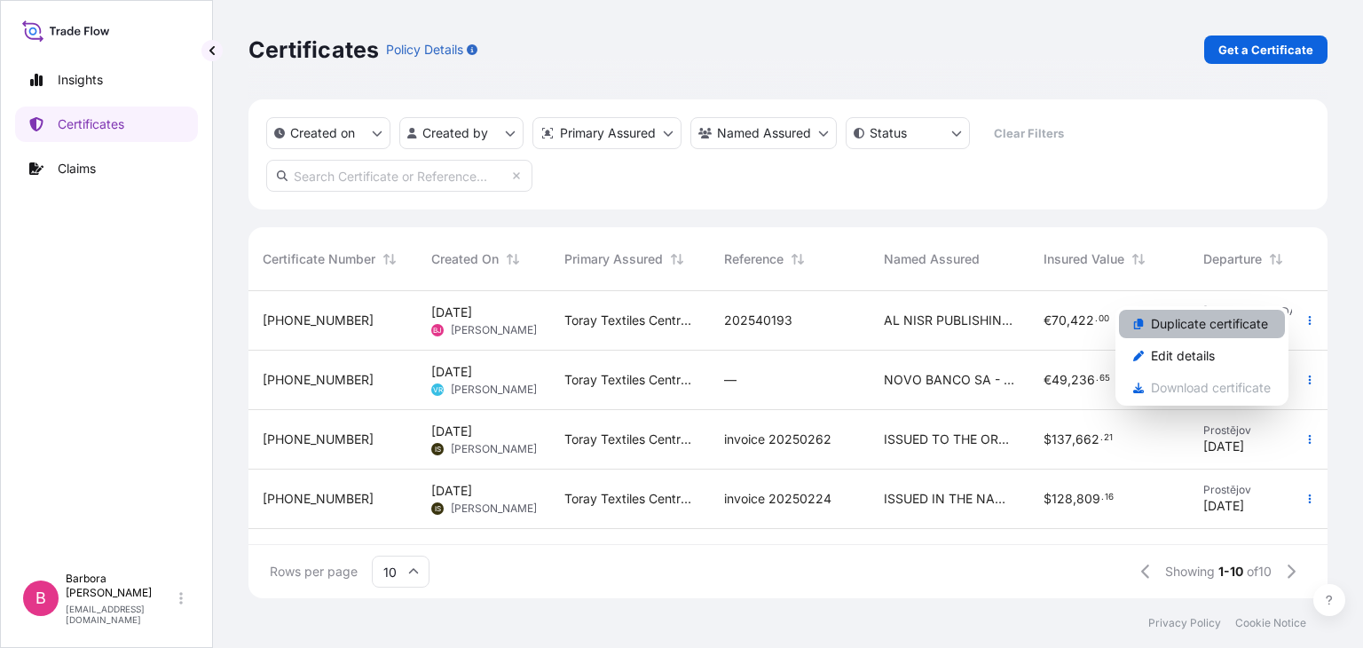
click at [1171, 320] on p "Duplicate certificate" at bounding box center [1209, 324] width 117 height 18
select select "Road / Inland"
select select "Ocean Vessel"
select select "31820"
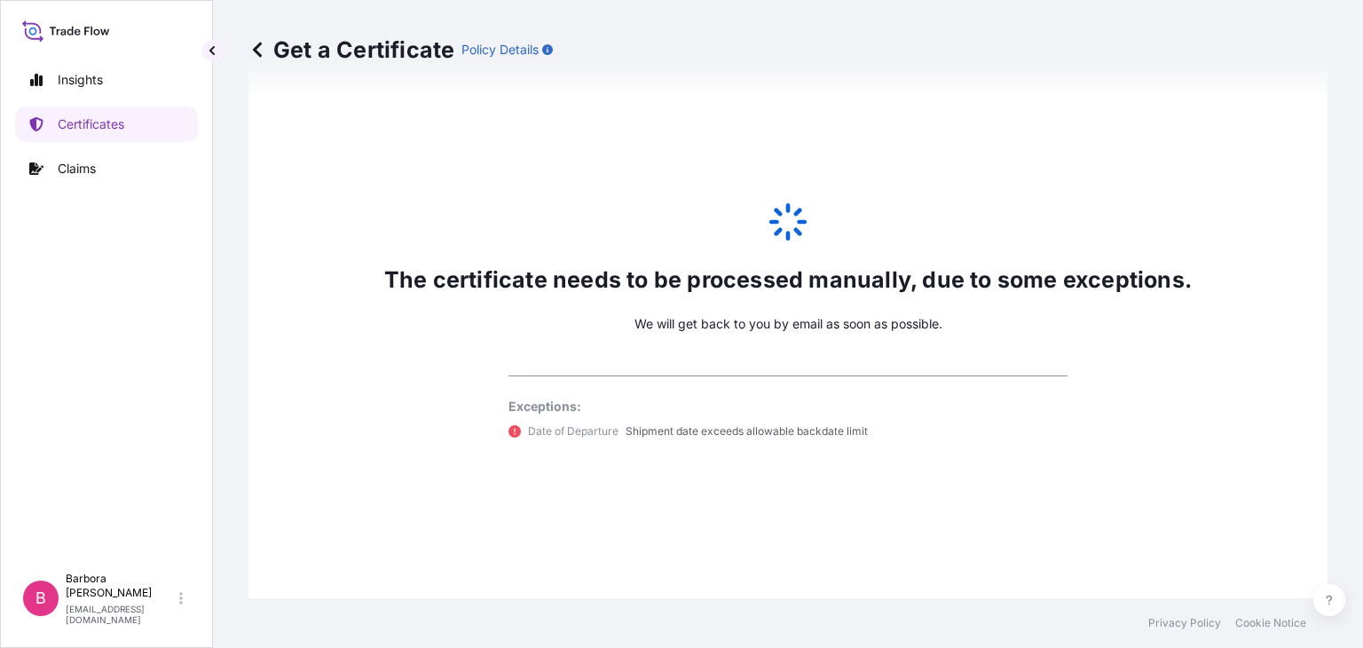
scroll to position [962, 0]
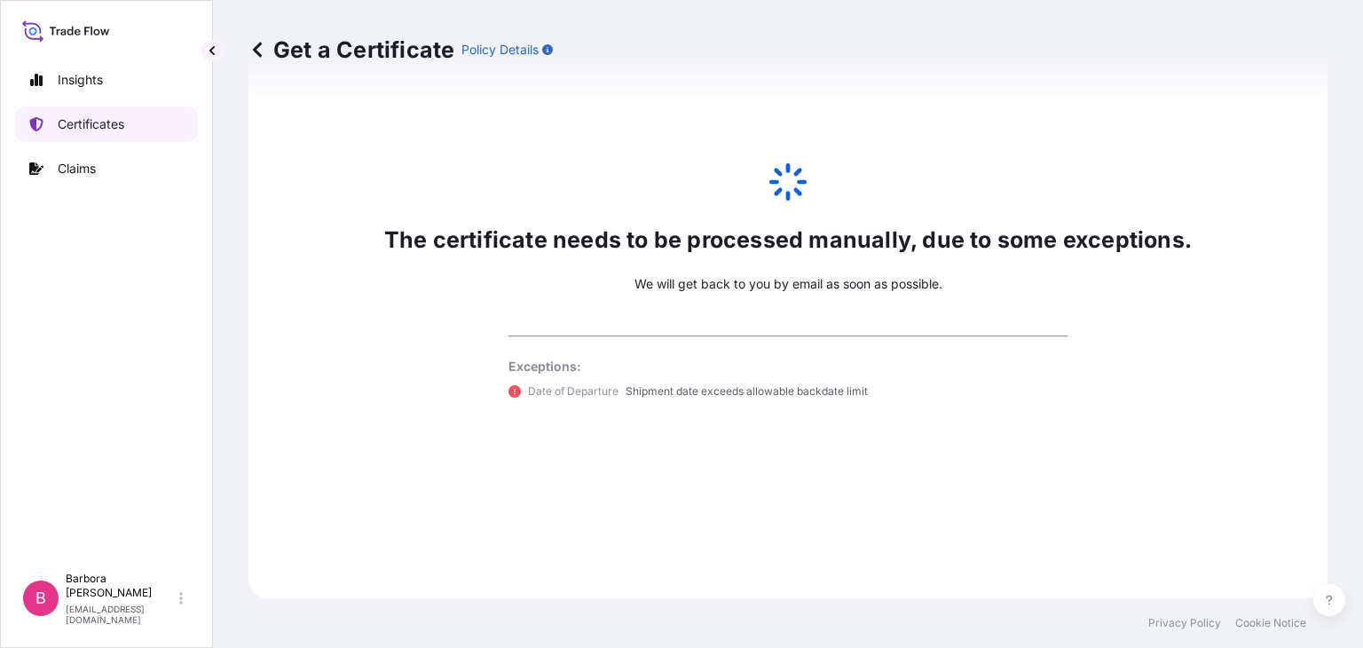
click at [92, 115] on p "Certificates" at bounding box center [91, 124] width 67 height 18
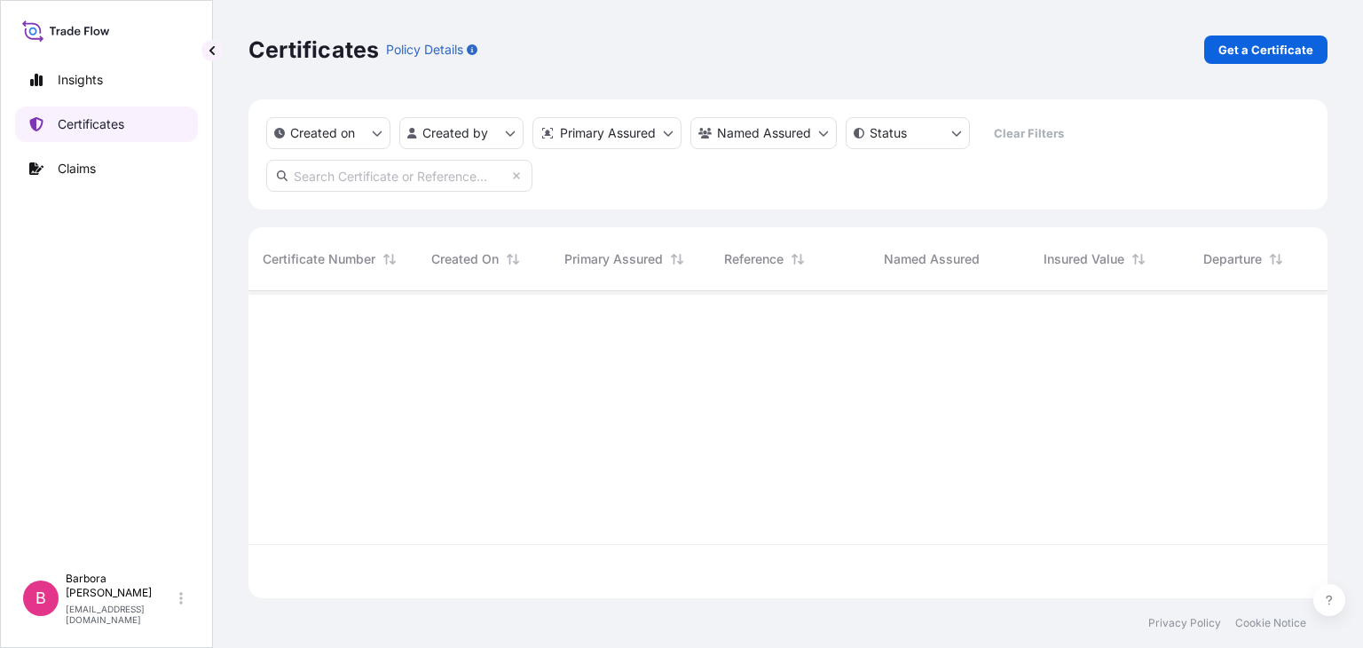
scroll to position [302, 1064]
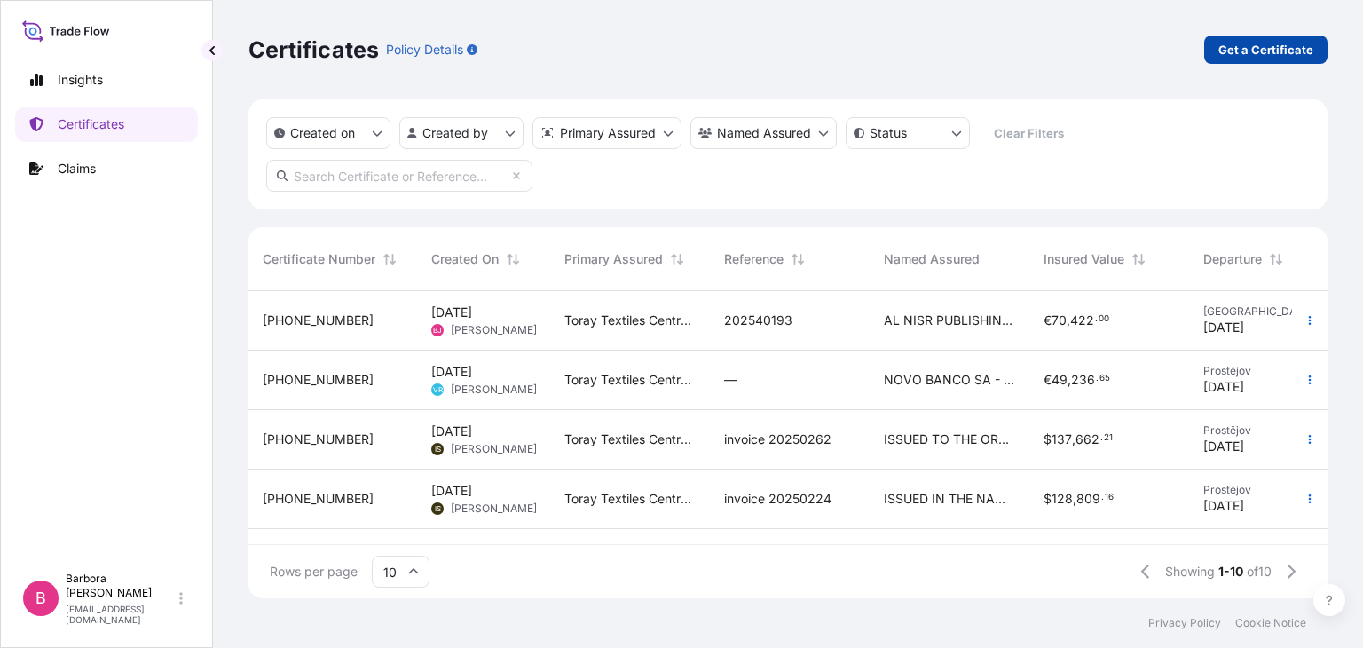
click at [1243, 48] on p "Get a Certificate" at bounding box center [1265, 50] width 95 height 18
select select "Road / Inland"
select select "Ocean Vessel"
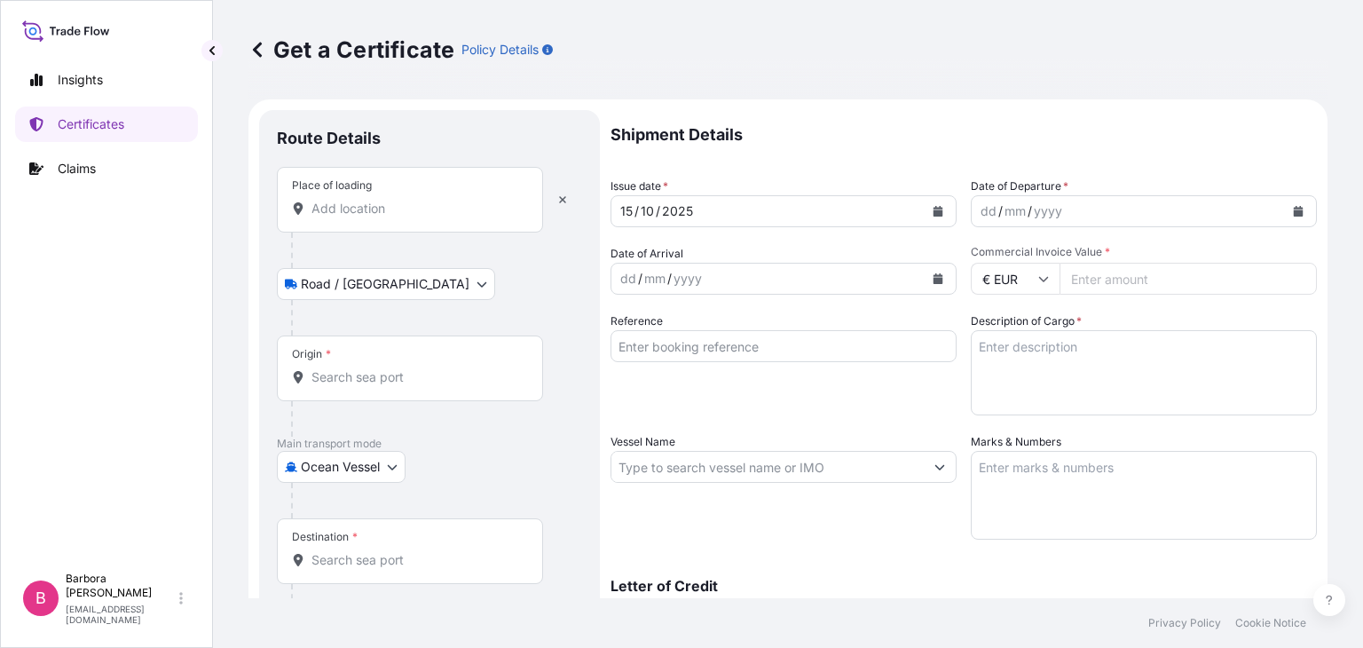
click at [353, 210] on input "Place of loading" at bounding box center [415, 209] width 209 height 18
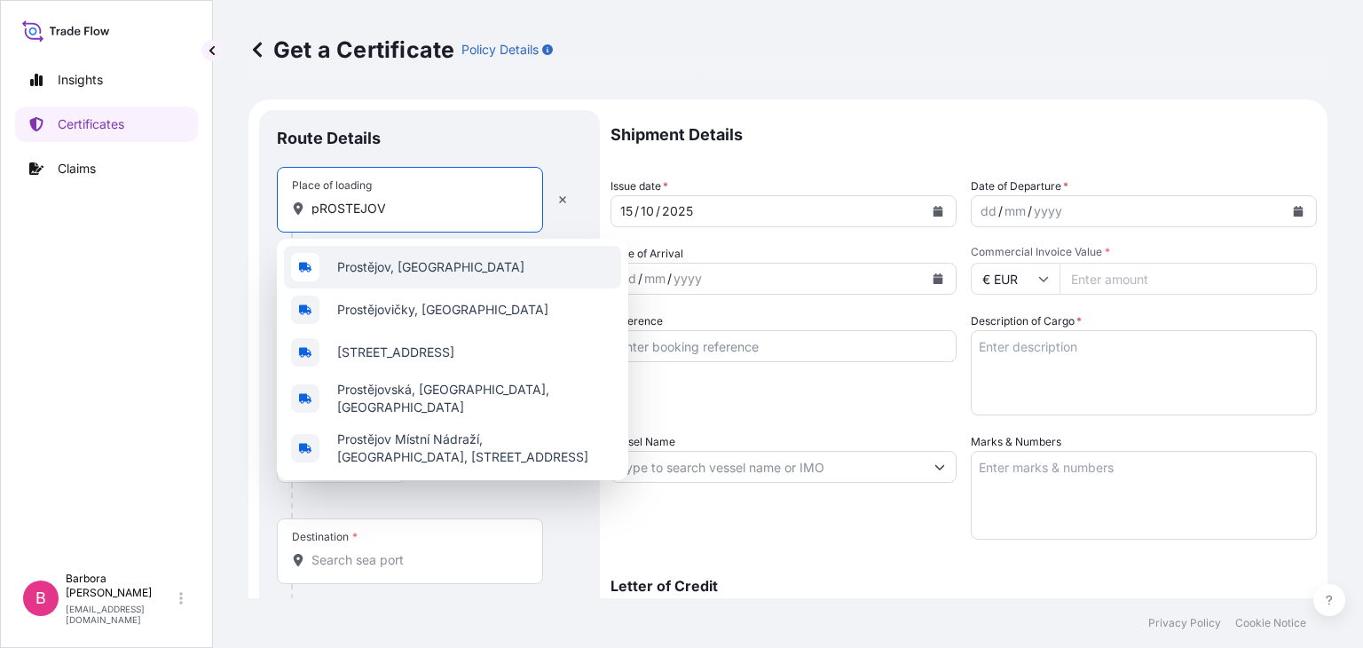
click at [426, 264] on span "Prostějov, Czechia" at bounding box center [430, 267] width 187 height 18
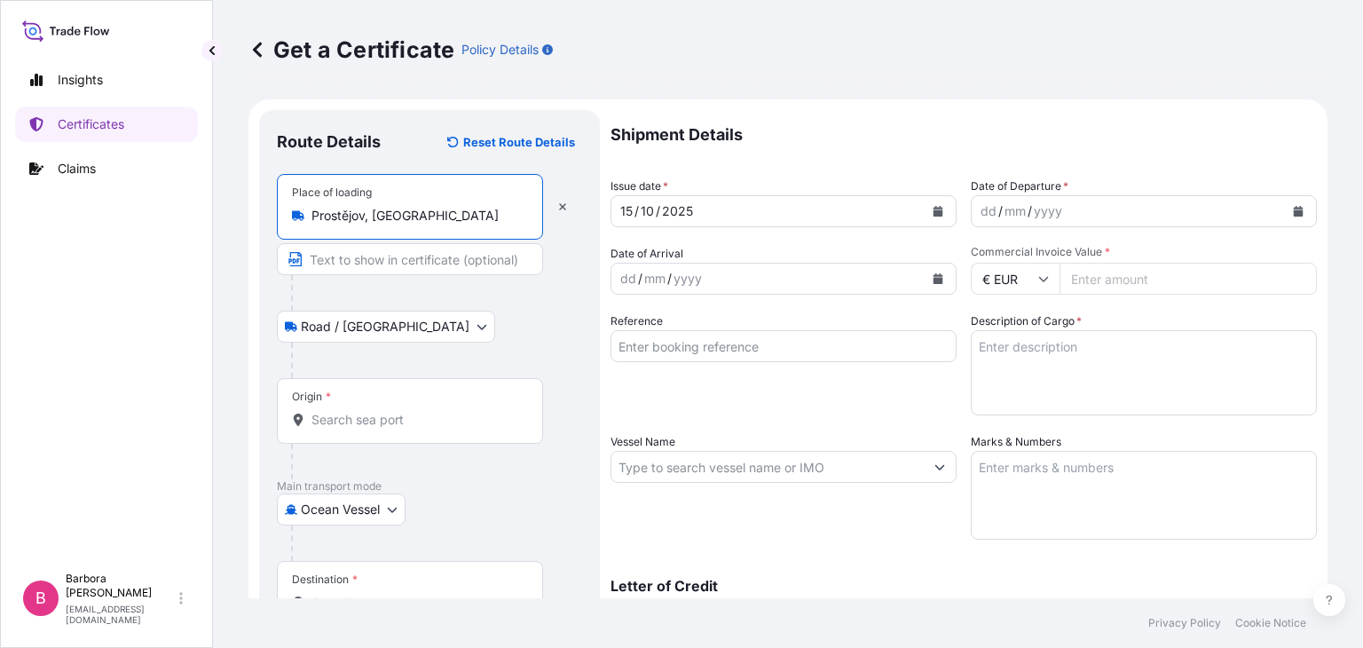
type input "Prostějov, Czechia"
click at [360, 258] on input "Text to appear on certificate" at bounding box center [410, 259] width 266 height 32
type input "DL005741"
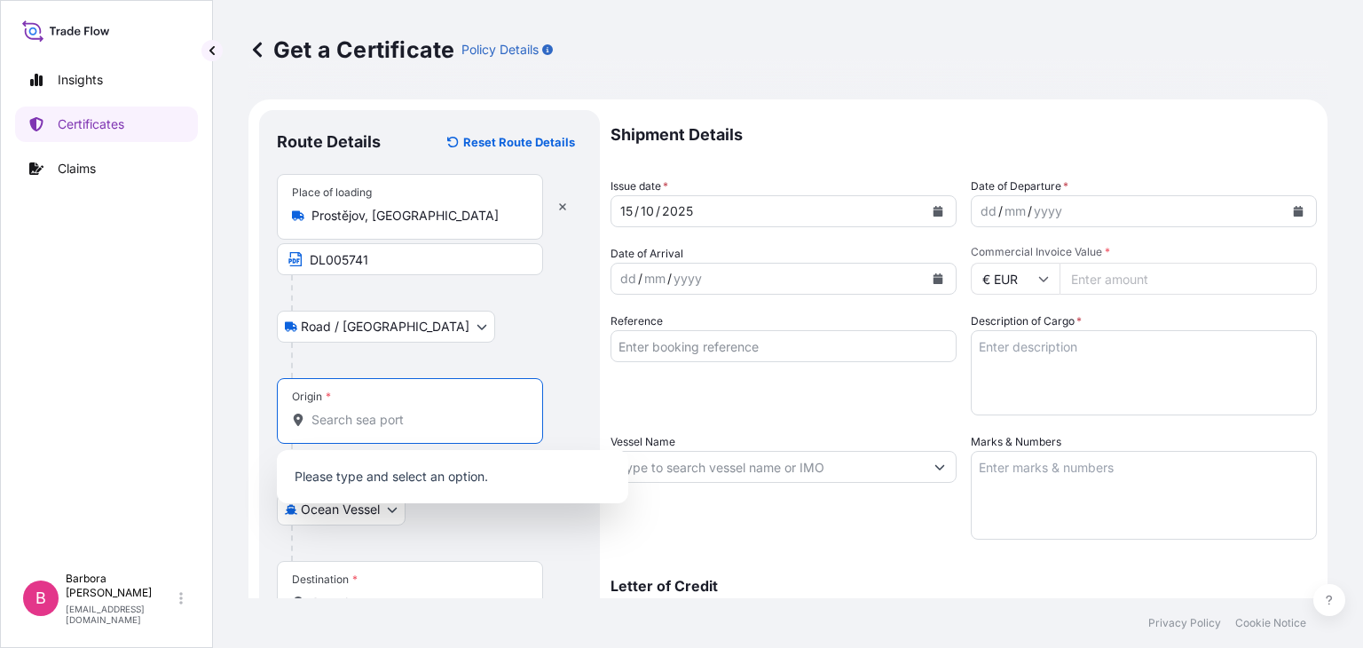
click at [349, 426] on input "Origin *" at bounding box center [415, 420] width 209 height 18
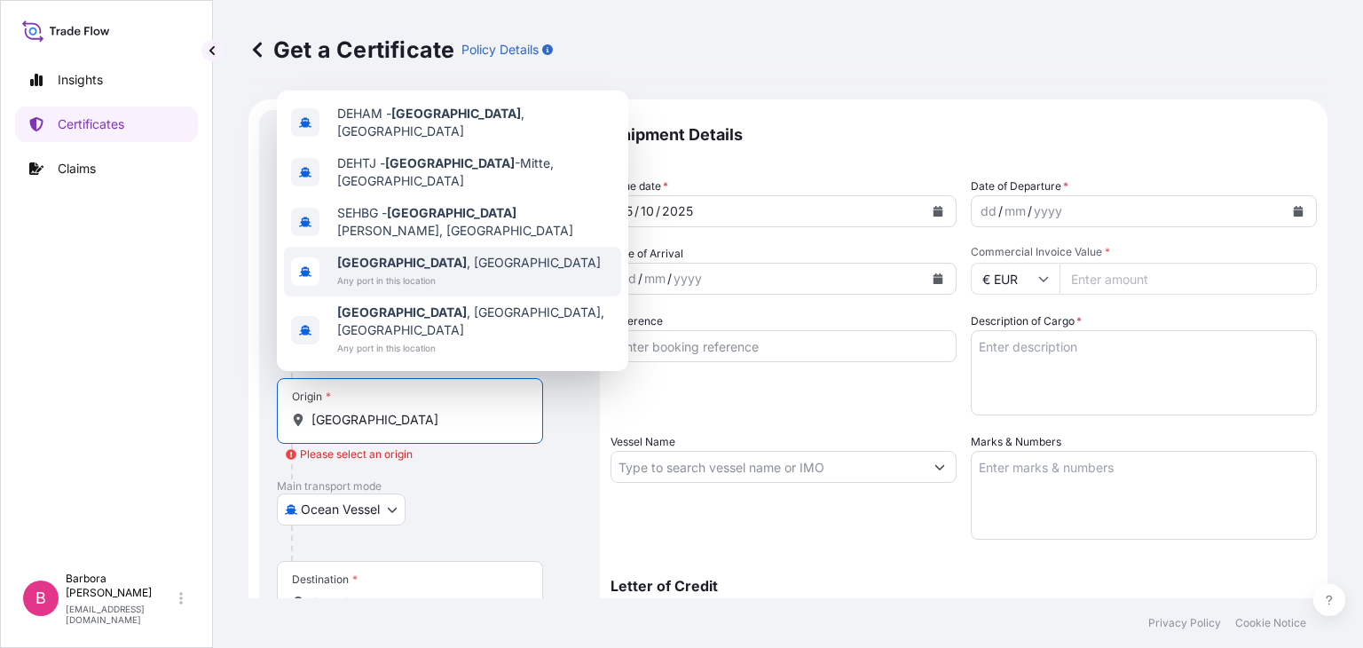
click at [365, 289] on span "Any port in this location" at bounding box center [468, 280] width 263 height 18
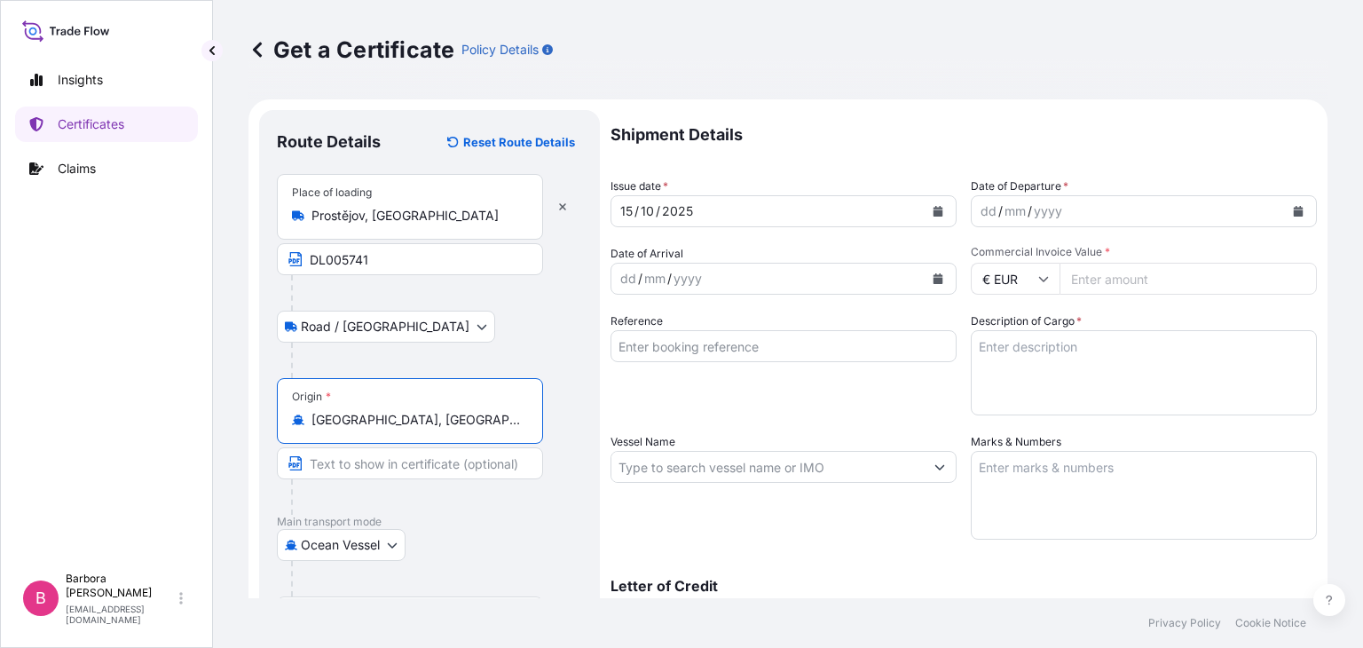
type input "[GEOGRAPHIC_DATA], [GEOGRAPHIC_DATA]"
click at [374, 463] on input "Text to appear on certificate" at bounding box center [410, 463] width 266 height 32
paste input "TAYMA EXPRESS, 543E"
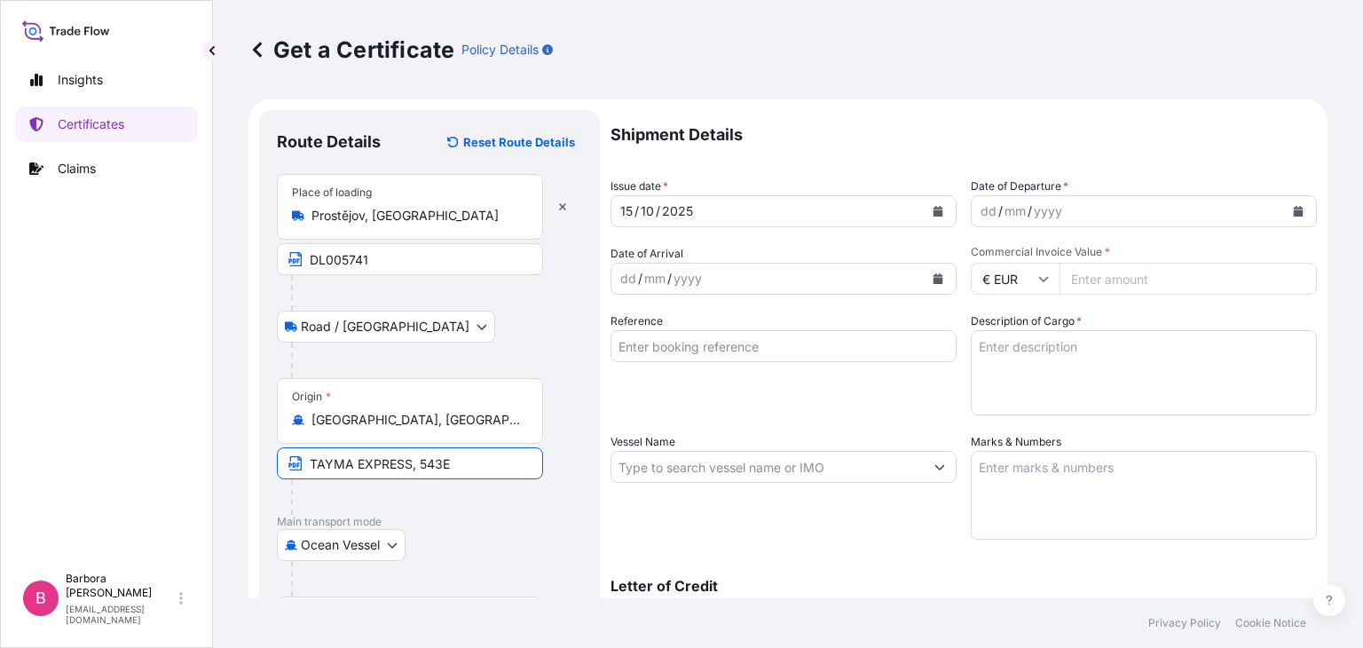
type input "TAYMA EXPRESS, 543E"
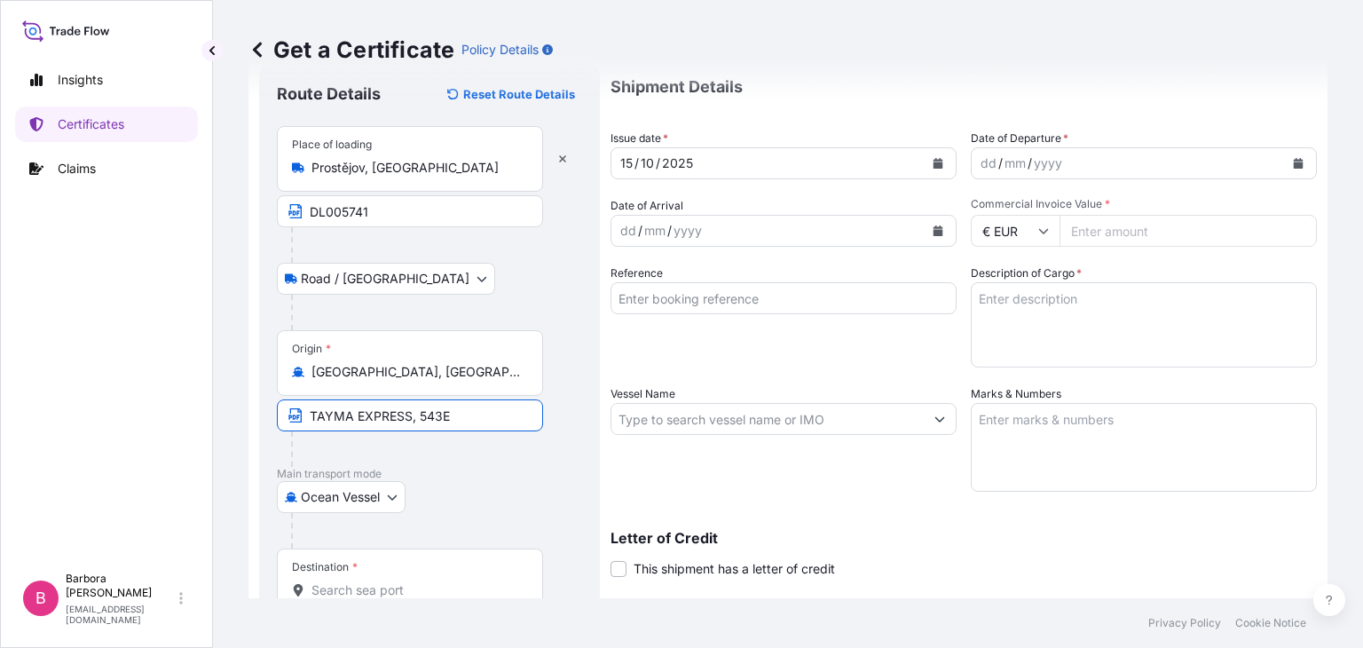
scroll to position [177, 0]
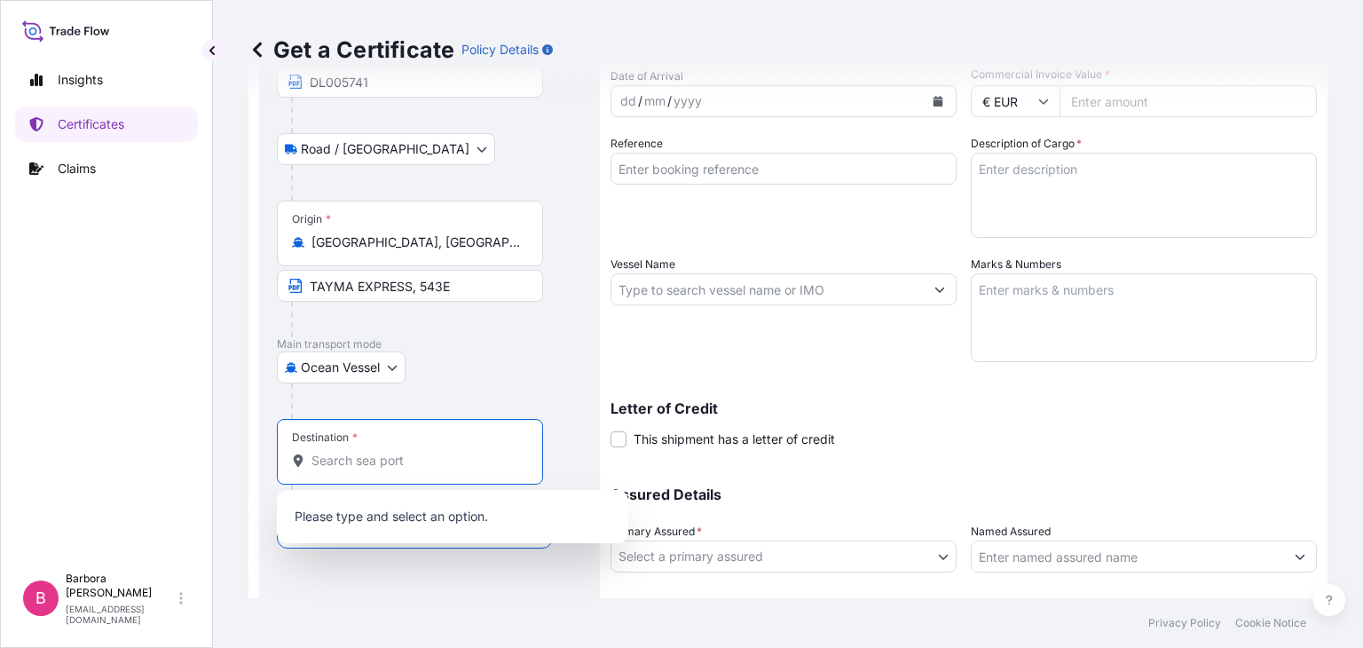
click at [340, 464] on input "Destination *" at bounding box center [415, 461] width 209 height 18
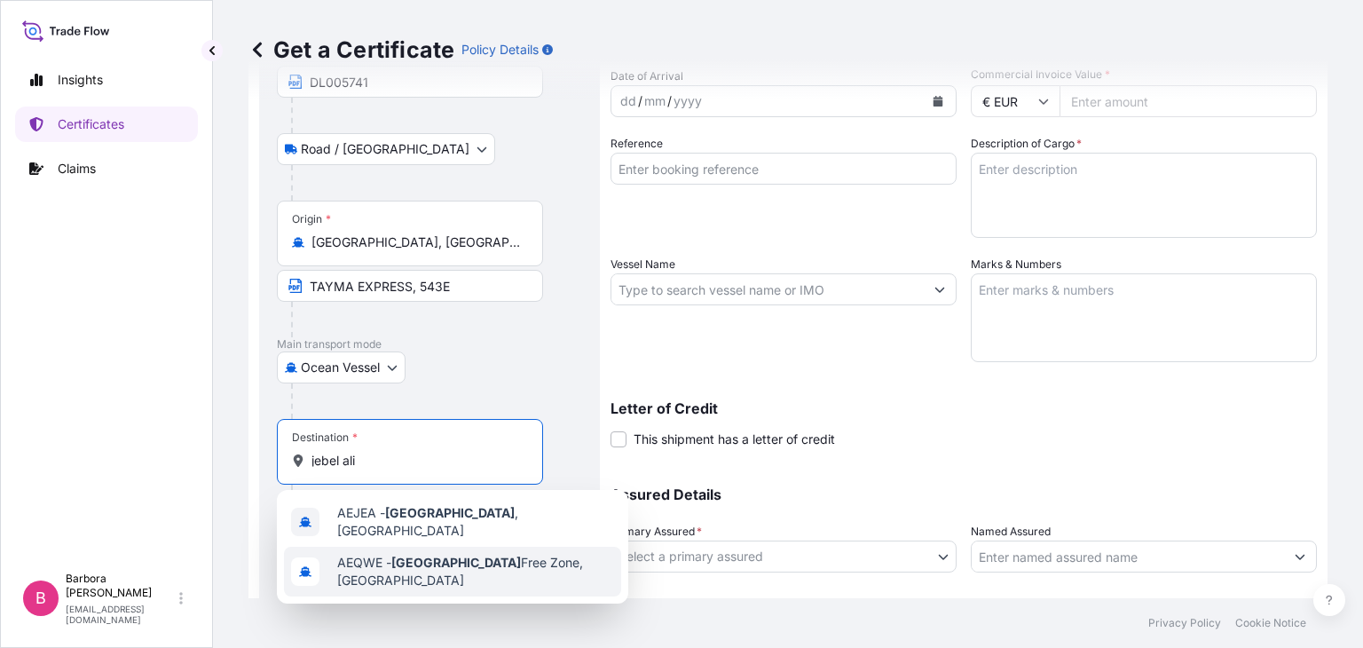
click at [475, 562] on span "AEQWE - Jebel Ali Free Zone, United Arab Emirates" at bounding box center [475, 571] width 277 height 35
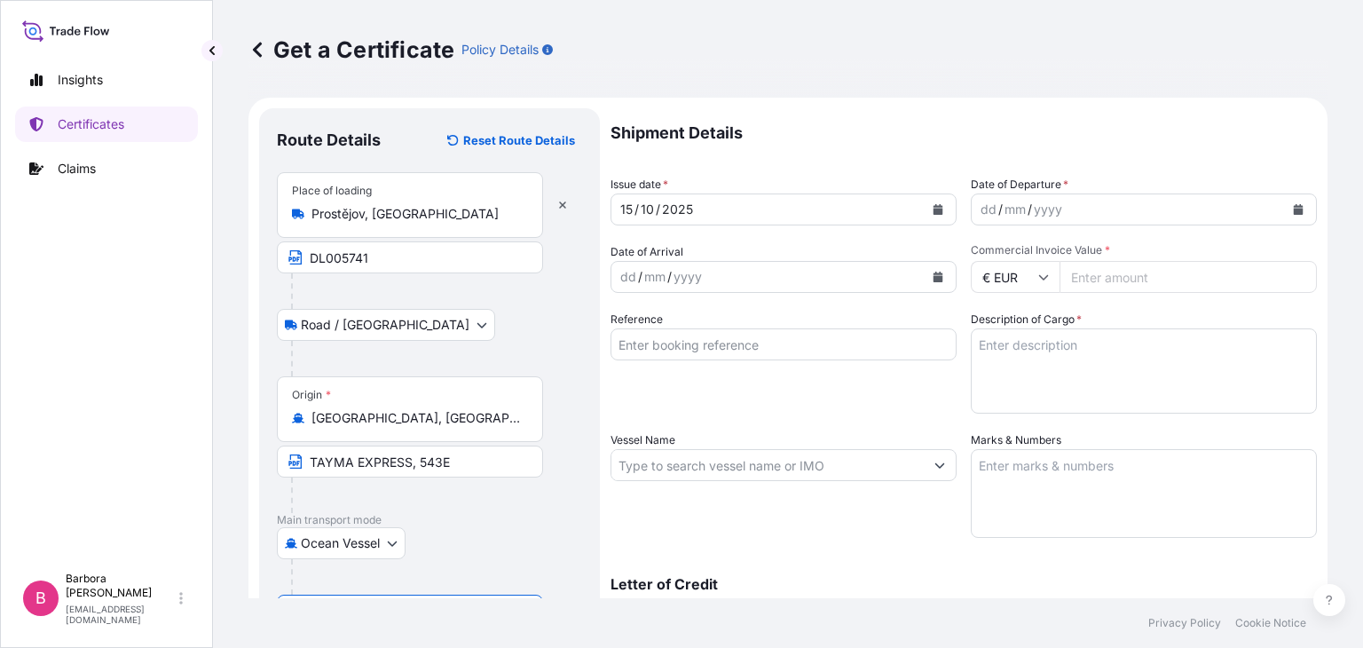
scroll to position [0, 0]
type input "AEQWE - Jebel Ali Free Zone, United Arab Emirates"
click at [1293, 210] on icon "Calendar" at bounding box center [1298, 211] width 10 height 11
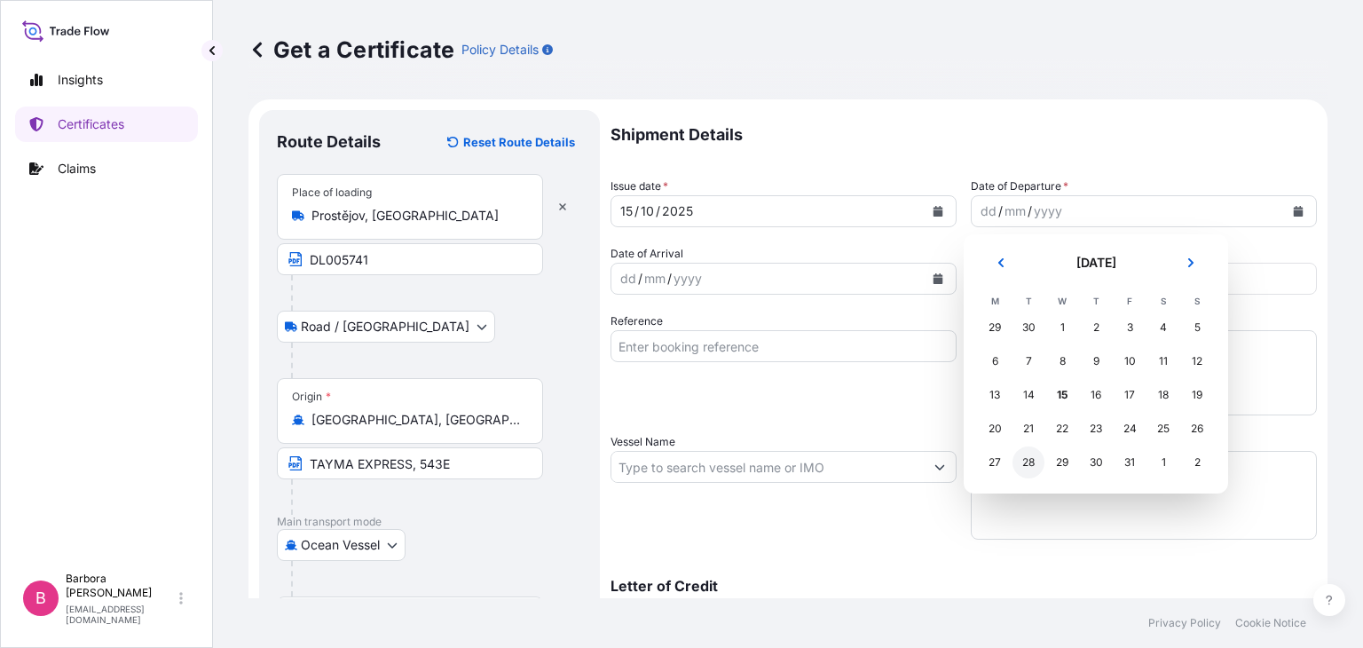
click at [1025, 463] on div "28" at bounding box center [1028, 462] width 32 height 32
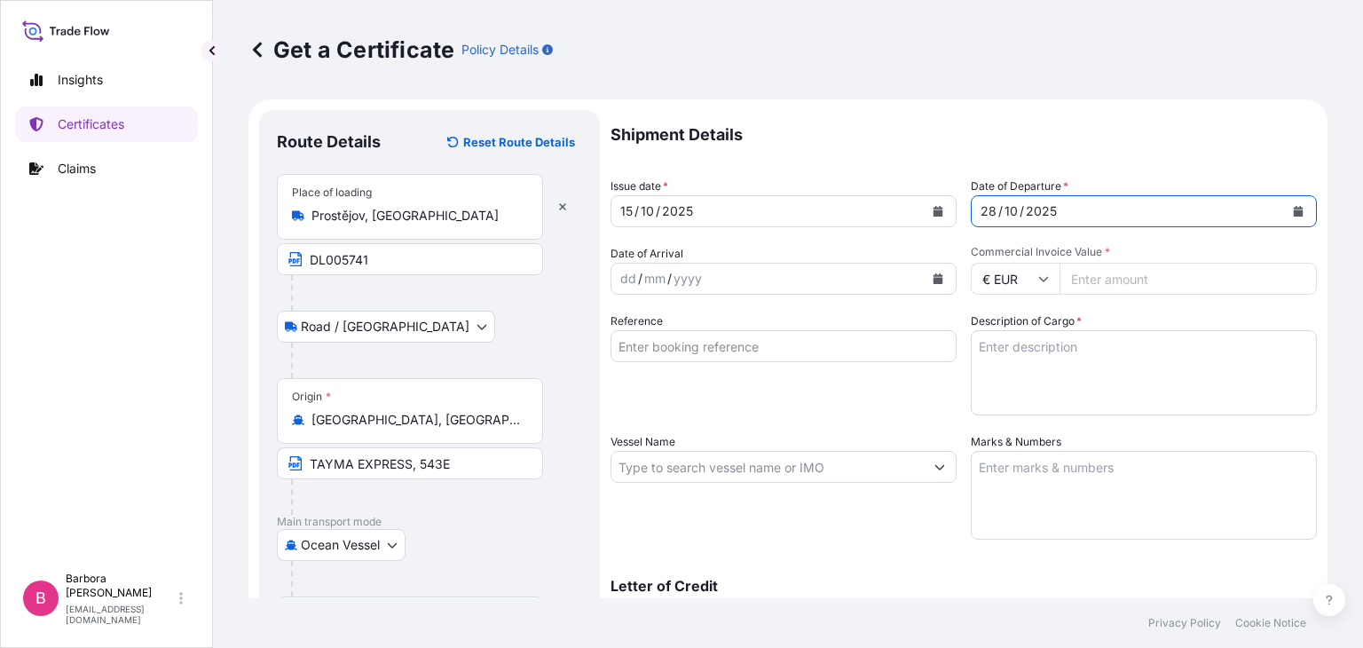
click at [933, 278] on icon "Calendar" at bounding box center [938, 278] width 10 height 11
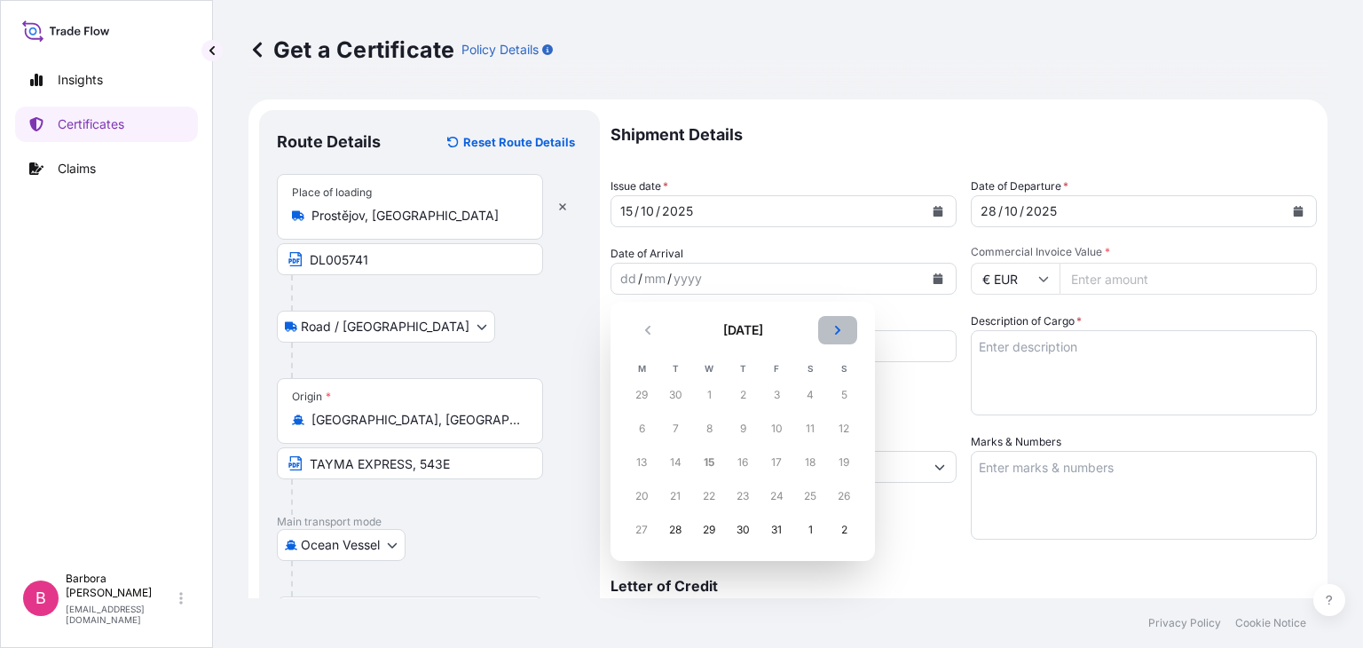
click at [836, 326] on icon "Next" at bounding box center [837, 330] width 5 height 9
click at [712, 394] on div "3" at bounding box center [709, 395] width 32 height 32
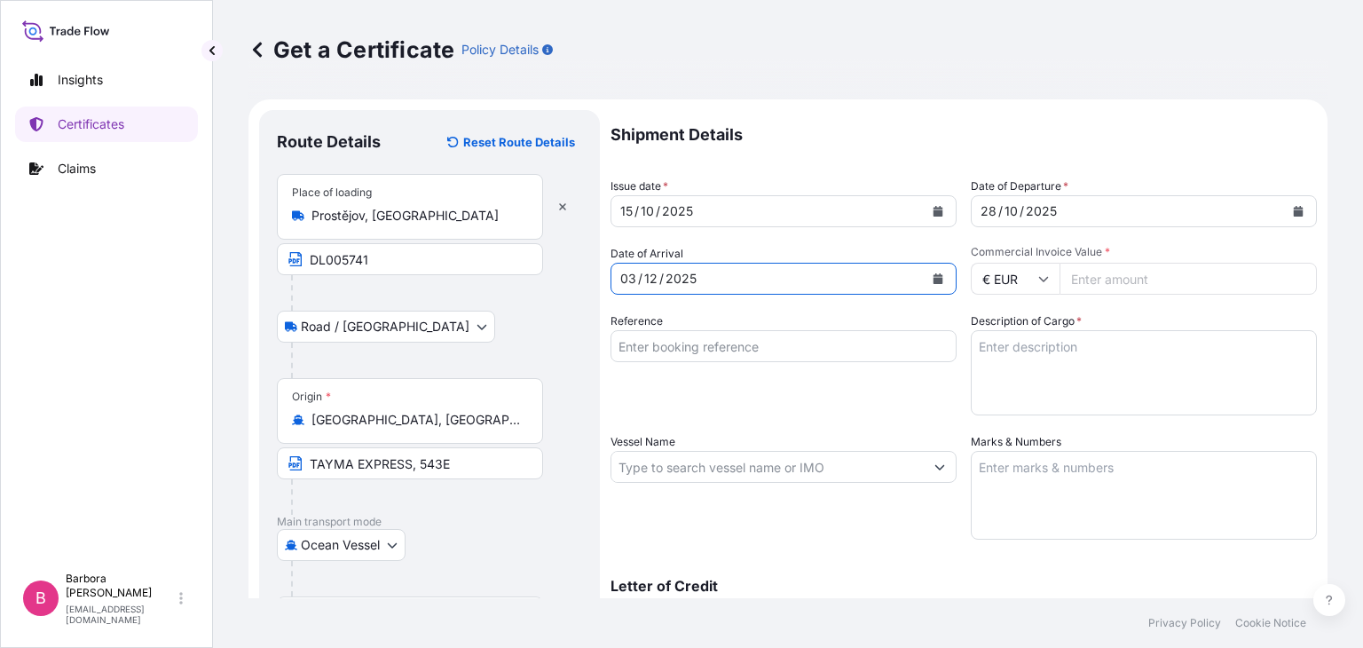
click at [679, 345] on input "Reference" at bounding box center [783, 346] width 346 height 32
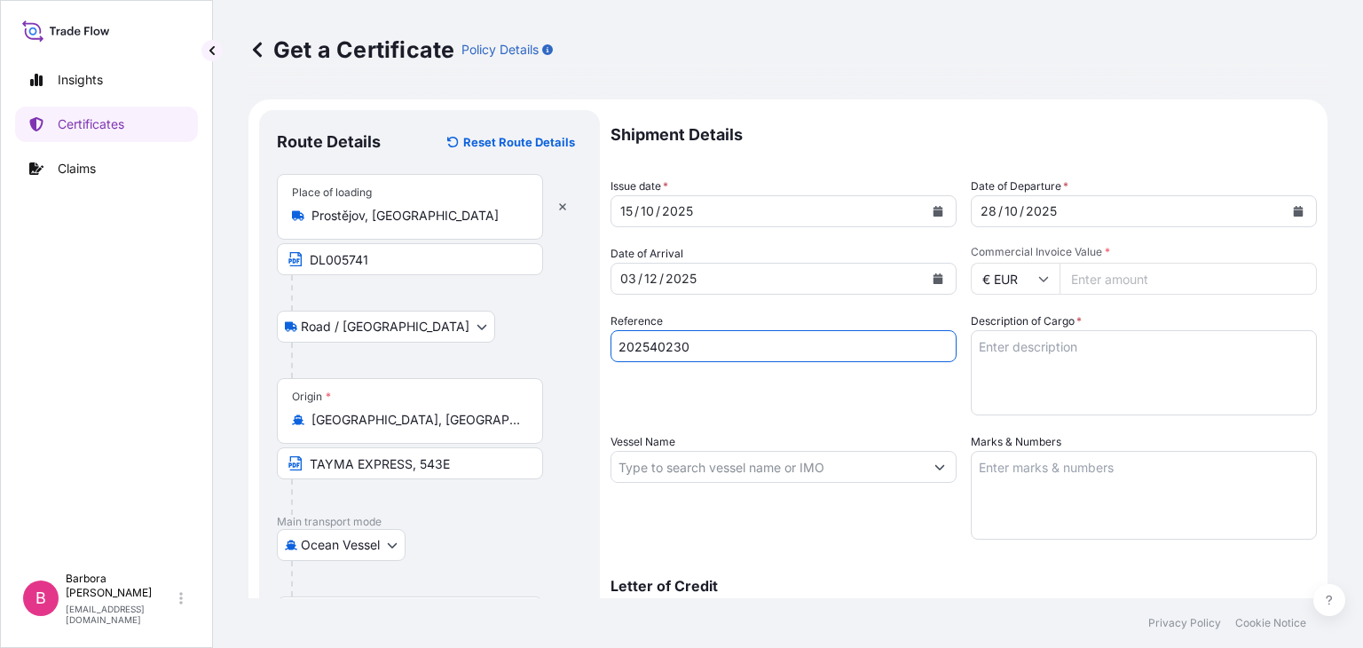
type input "202540230"
click at [1092, 284] on input "Commercial Invoice Value *" at bounding box center [1187, 279] width 257 height 32
type input "103500"
click at [639, 466] on input "Vessel Name" at bounding box center [767, 467] width 312 height 32
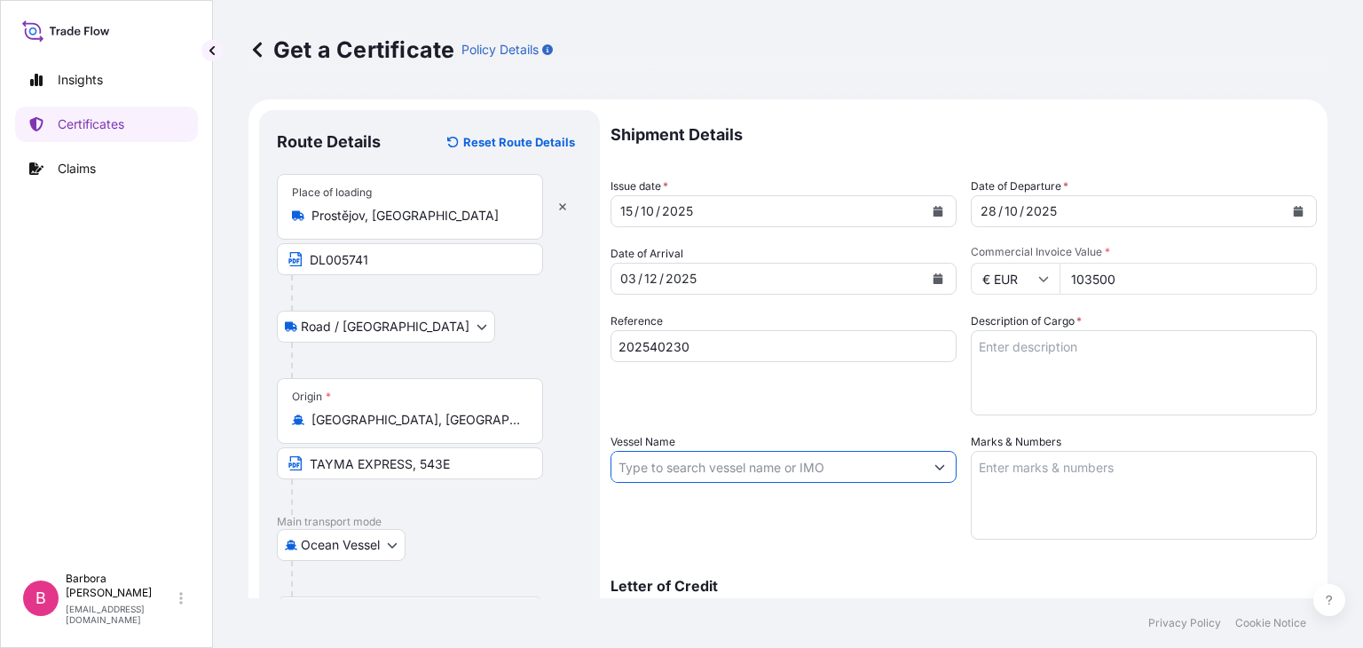
paste input "TAYMA EXPRESS, 543E"
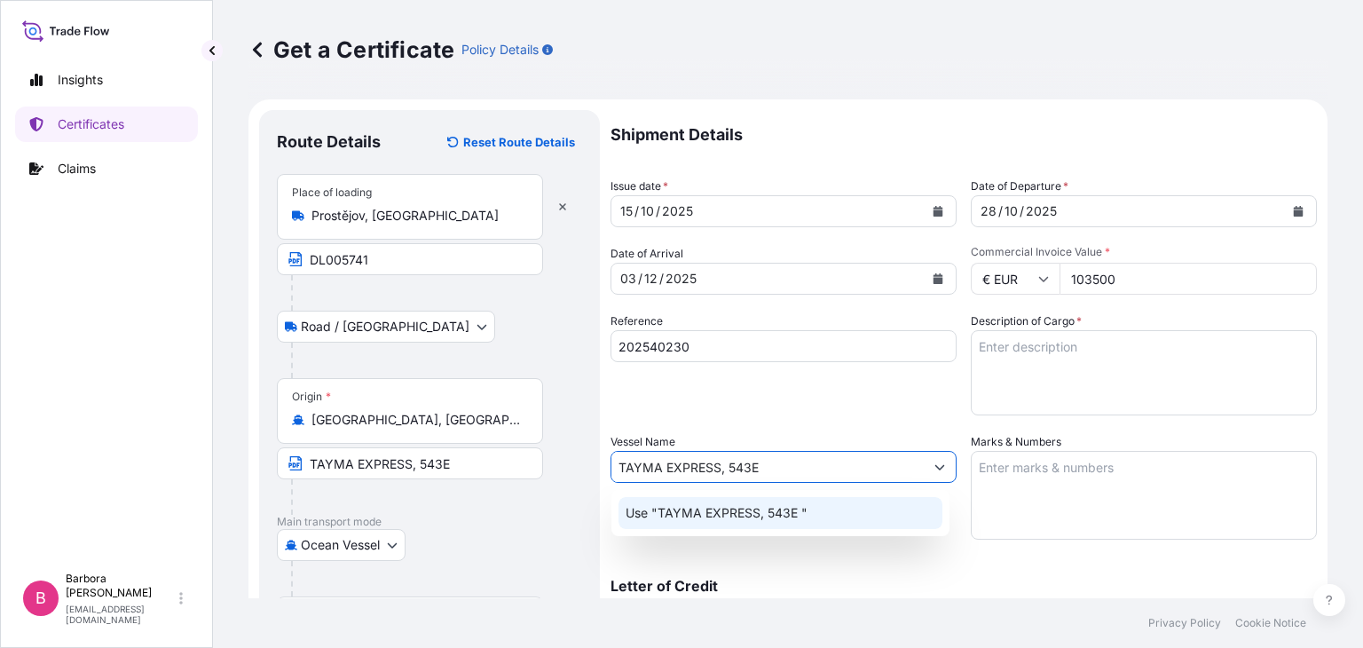
click at [759, 515] on p "Use "TAYMA EXPRESS, 543E "" at bounding box center [716, 513] width 182 height 18
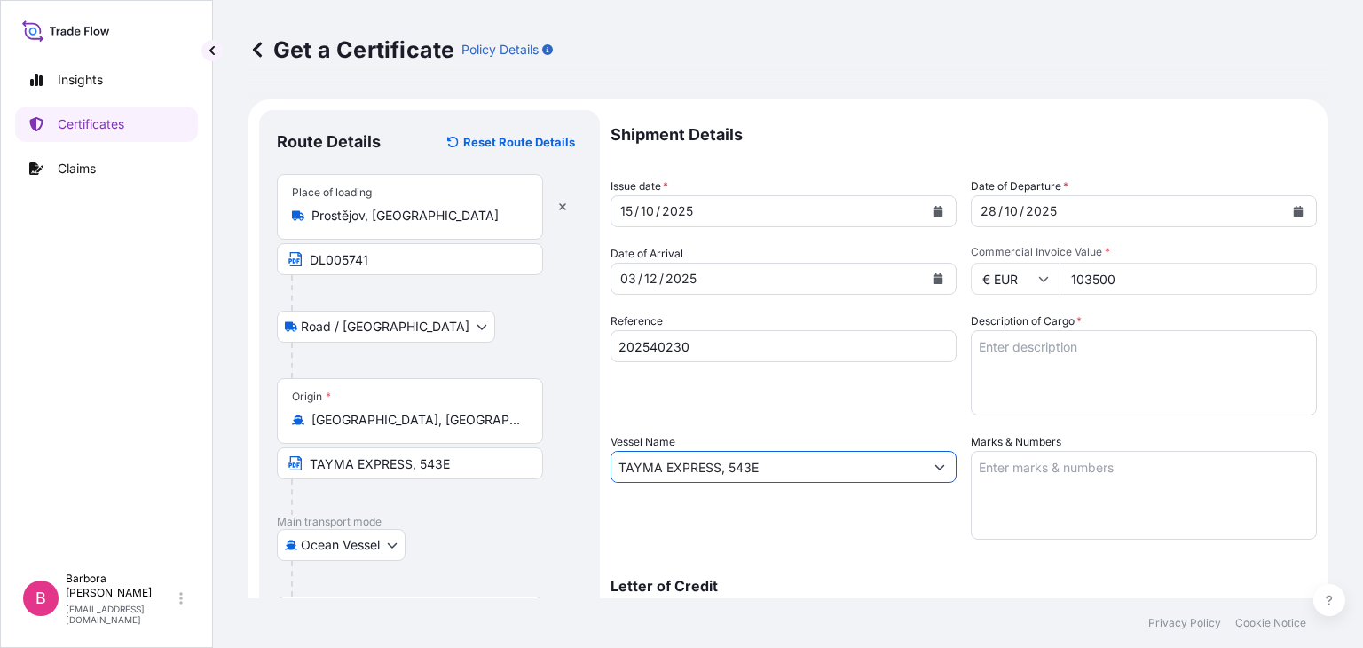
type input "TAYMA EXPRESS, 543E"
click at [1001, 359] on textarea "Description of Cargo *" at bounding box center [1143, 372] width 346 height 85
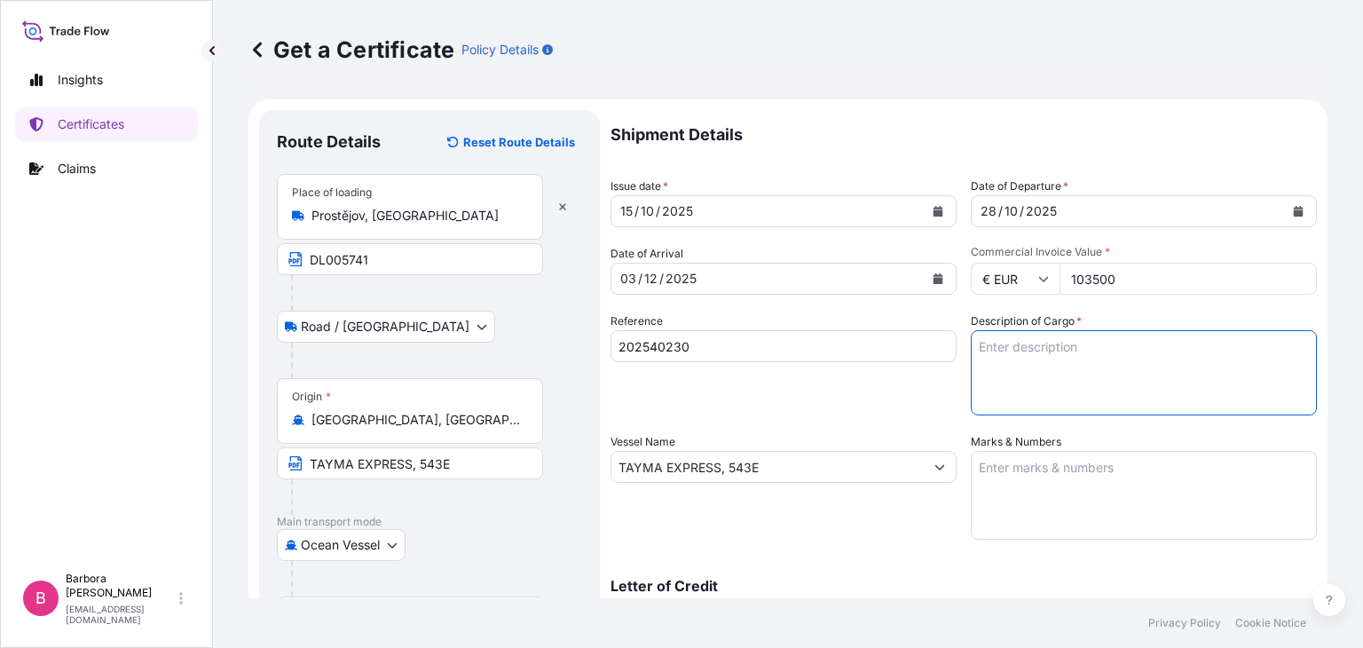
paste textarea "HS 37013000 printing plates HS 37079020 developers"
click at [1144, 345] on textarea "HS 37013000 printing plates HS 37079020 developers" at bounding box center [1143, 372] width 346 height 85
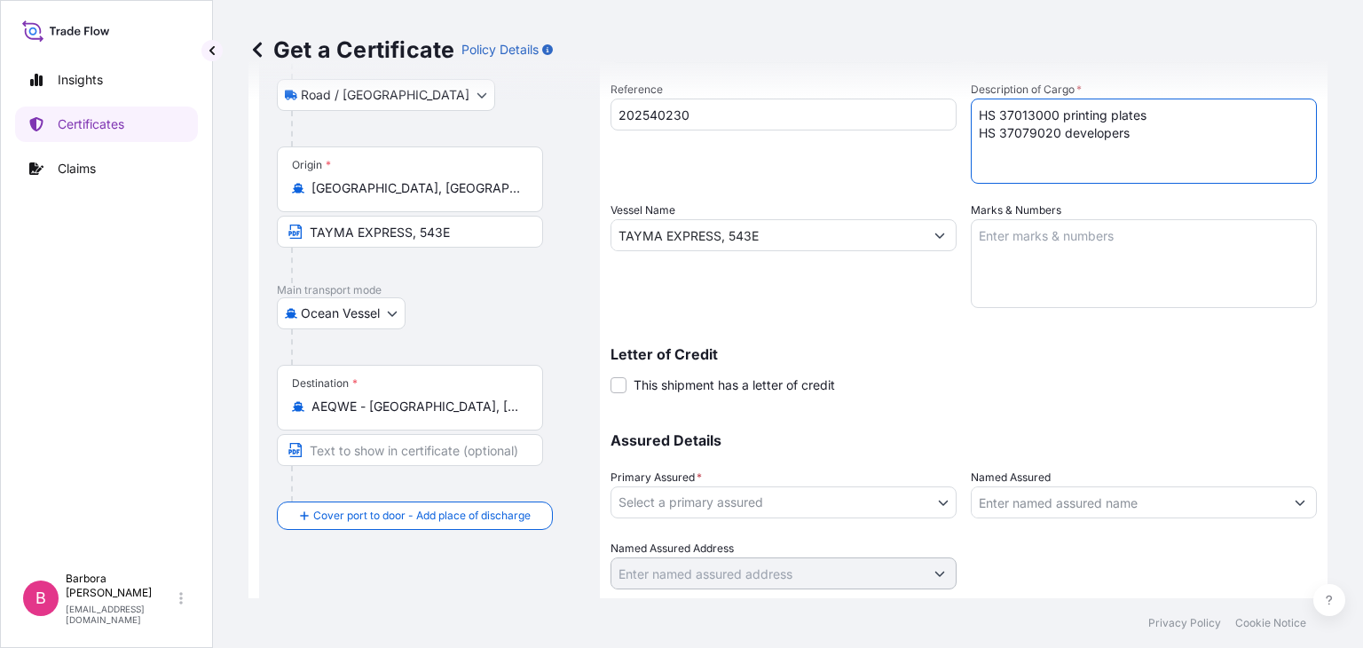
scroll to position [282, 0]
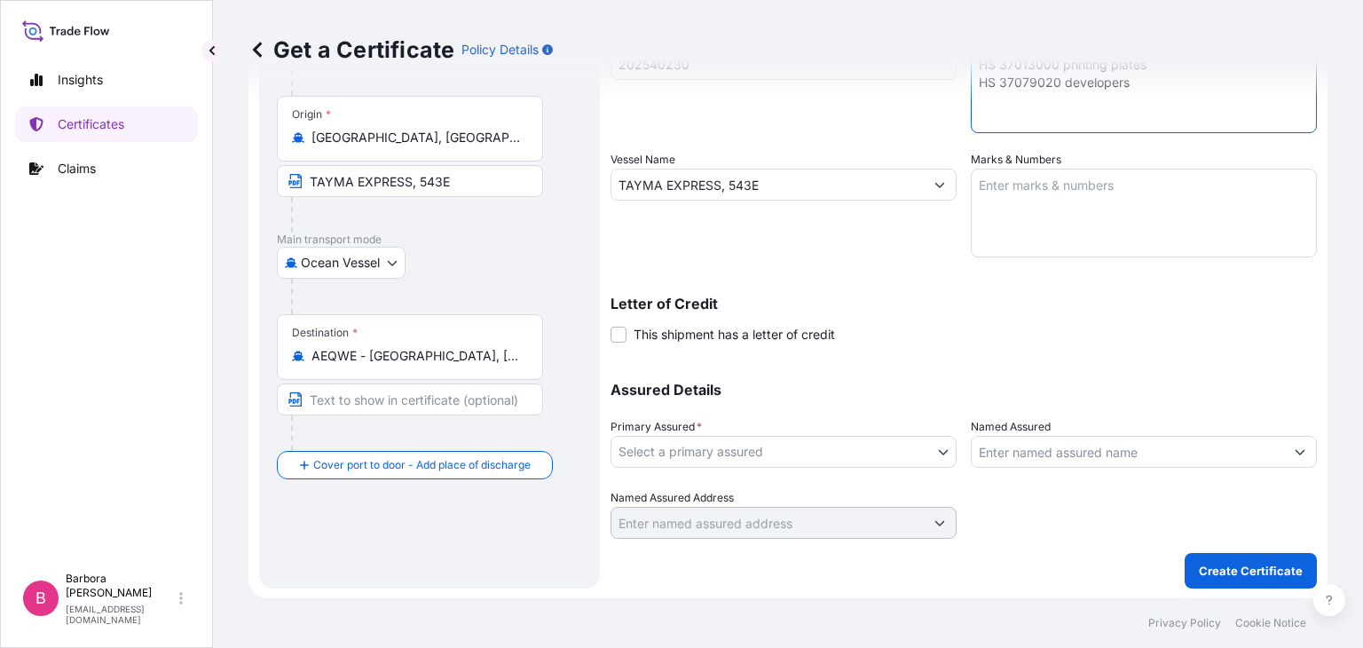
type textarea "HS 37013000 printing plates HS 37079020 developers"
click at [941, 448] on body "Insights Certificates Claims B Barbora Jandová barbora.jandova@ttce.toray.cz Ge…" at bounding box center [681, 324] width 1363 height 648
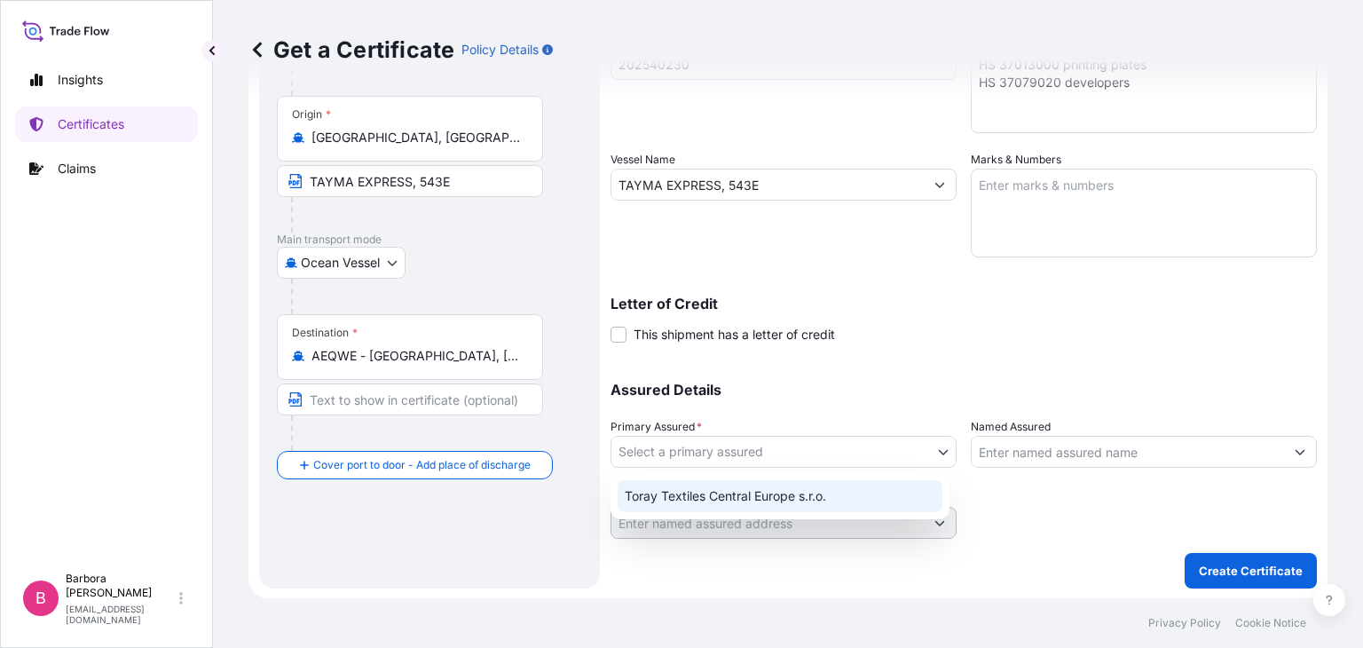
click at [764, 494] on div "Toray Textiles Central Europe s.r.o." at bounding box center [779, 496] width 325 height 32
select select "31820"
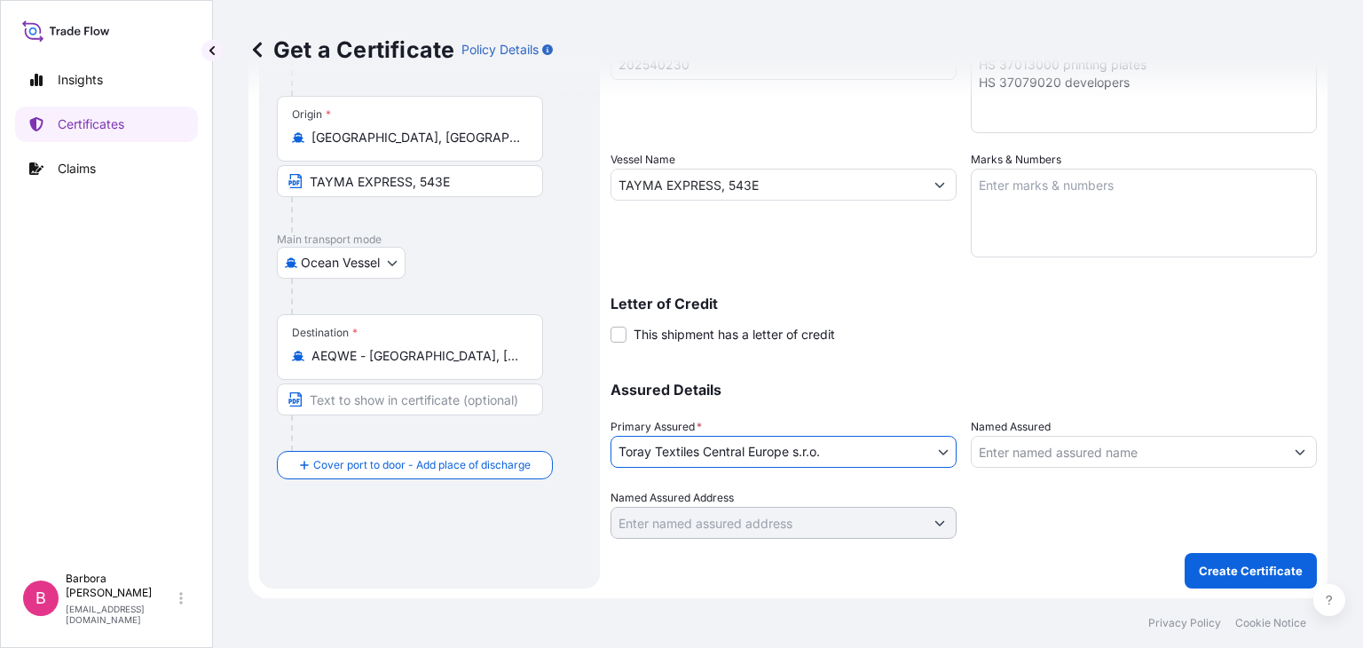
click at [1081, 455] on input "Named Assured" at bounding box center [1127, 452] width 312 height 32
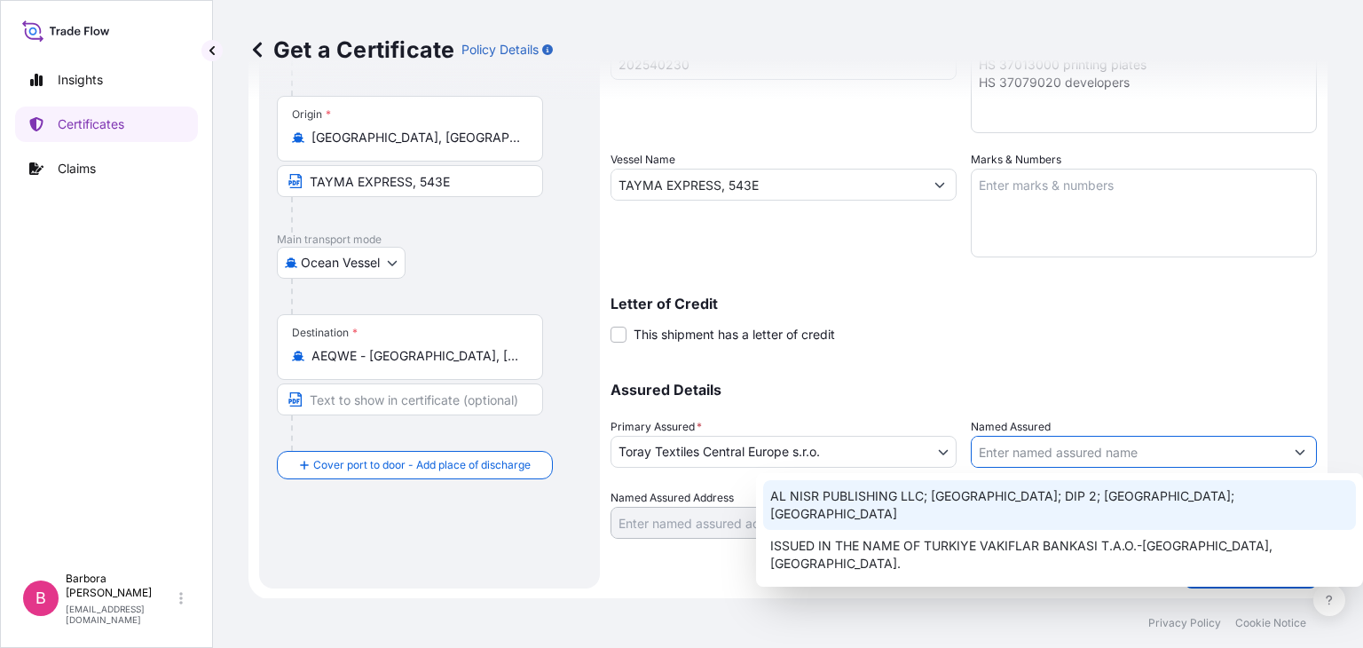
click at [821, 491] on span "AL NISR PUBLISHING LLC; [GEOGRAPHIC_DATA]; DIP 2; [GEOGRAPHIC_DATA]; [GEOGRAPHI…" at bounding box center [1059, 504] width 578 height 35
type input "AL NISR PUBLISHING LLC; [GEOGRAPHIC_DATA]; DIP 2; [GEOGRAPHIC_DATA]; [GEOGRAPHI…"
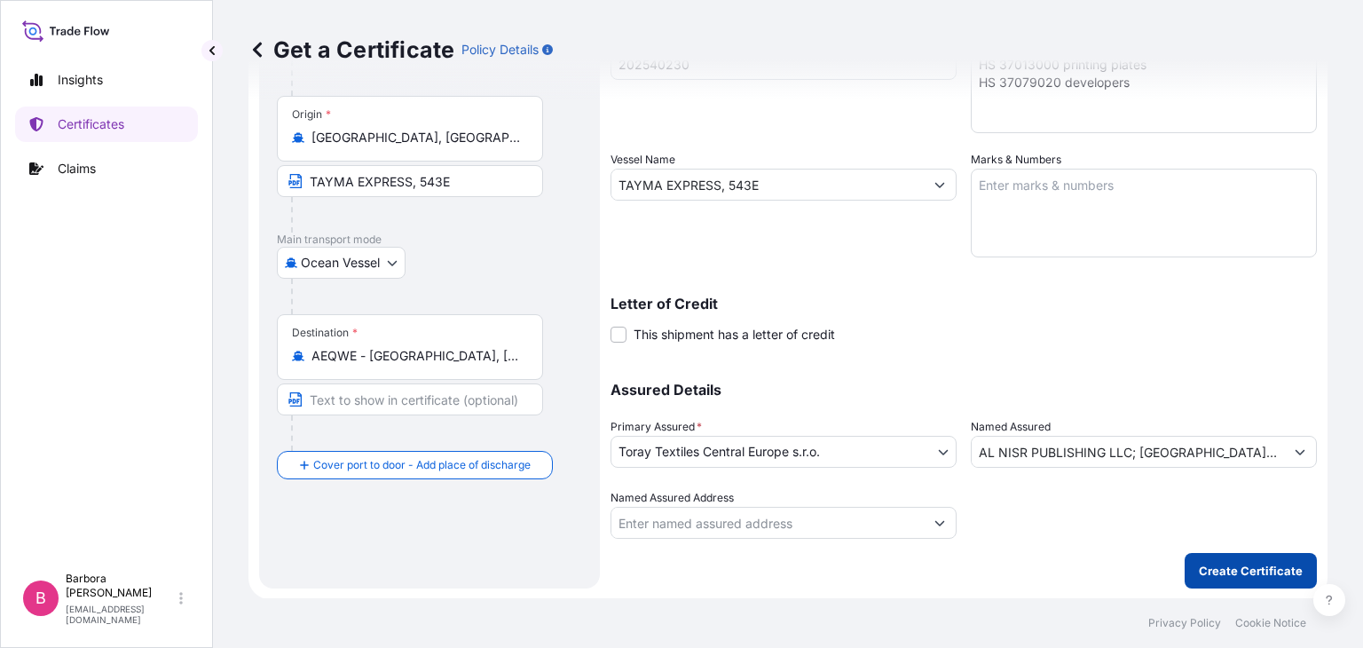
click at [1224, 569] on p "Create Certificate" at bounding box center [1250, 571] width 104 height 18
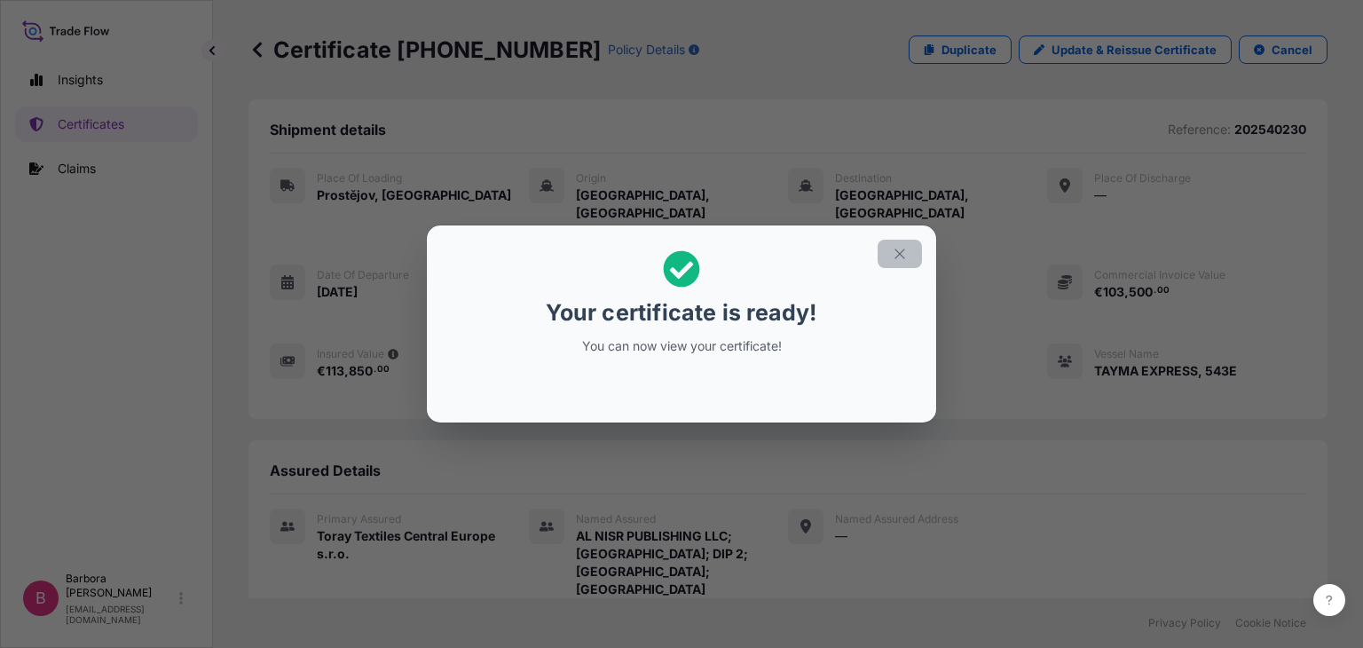
click at [897, 255] on icon "button" at bounding box center [899, 254] width 16 height 16
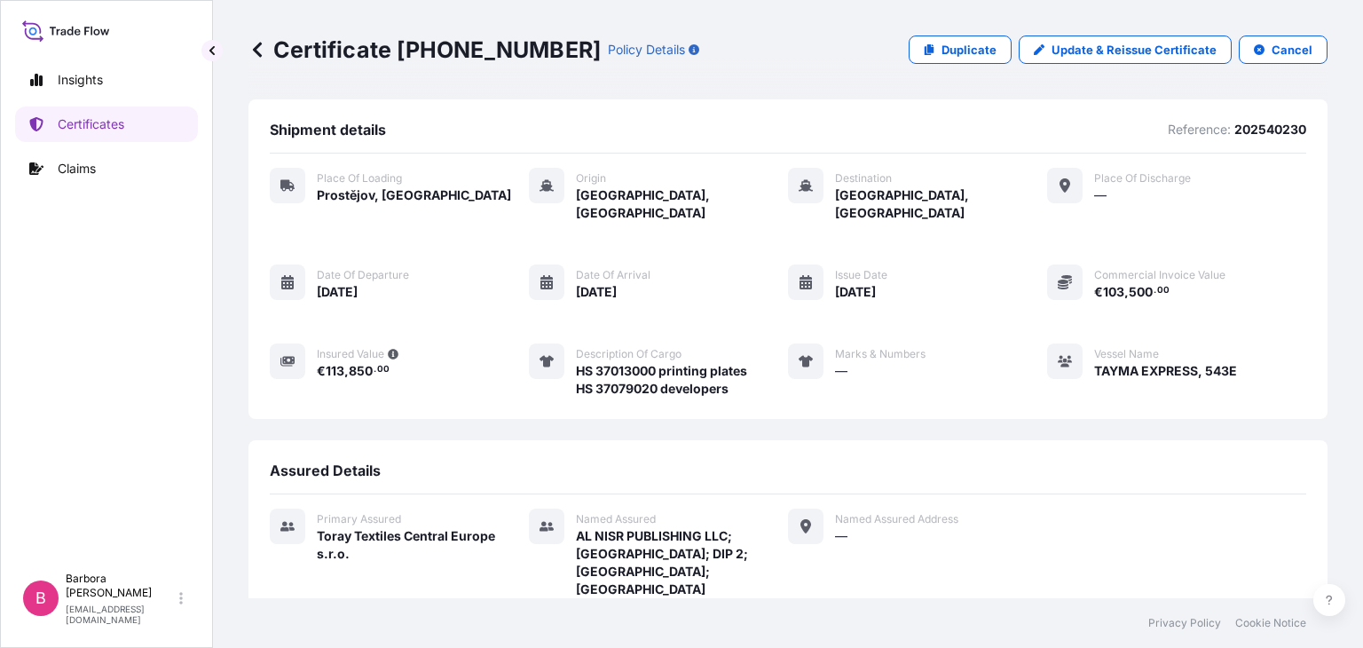
scroll to position [296, 0]
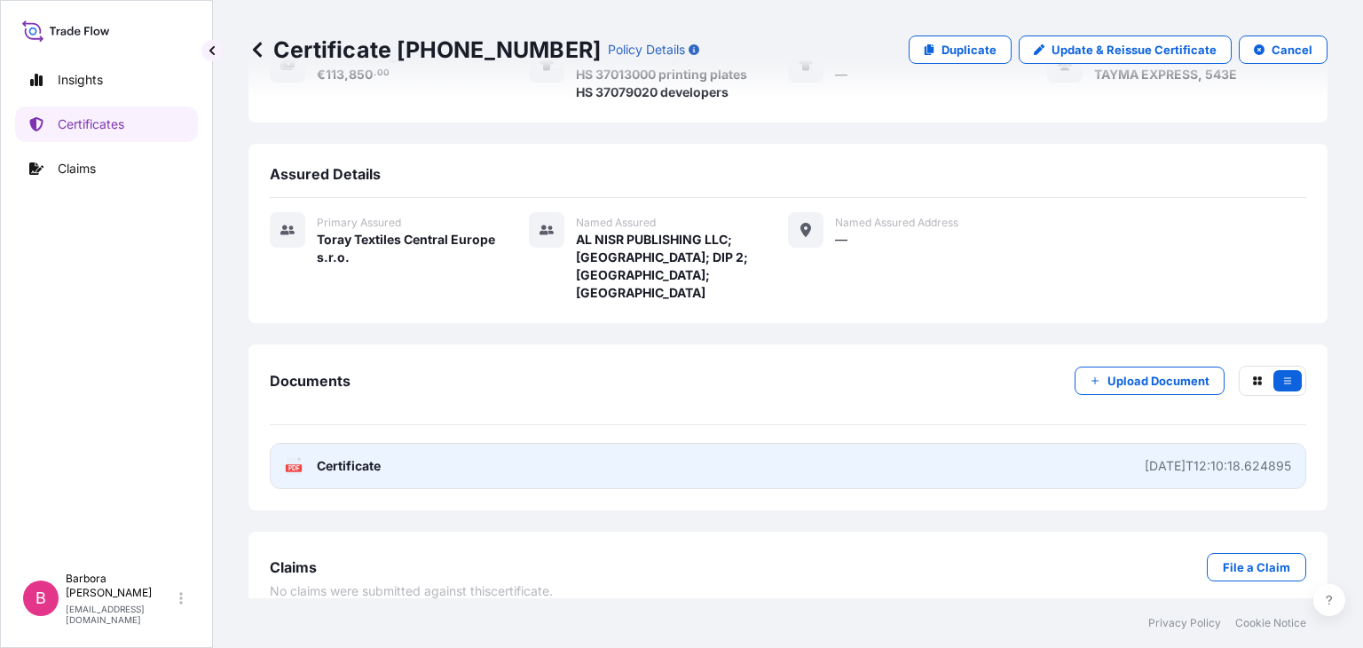
click at [501, 449] on link "PDF Certificate 2025-10-15T12:10:18.624895" at bounding box center [788, 466] width 1036 height 46
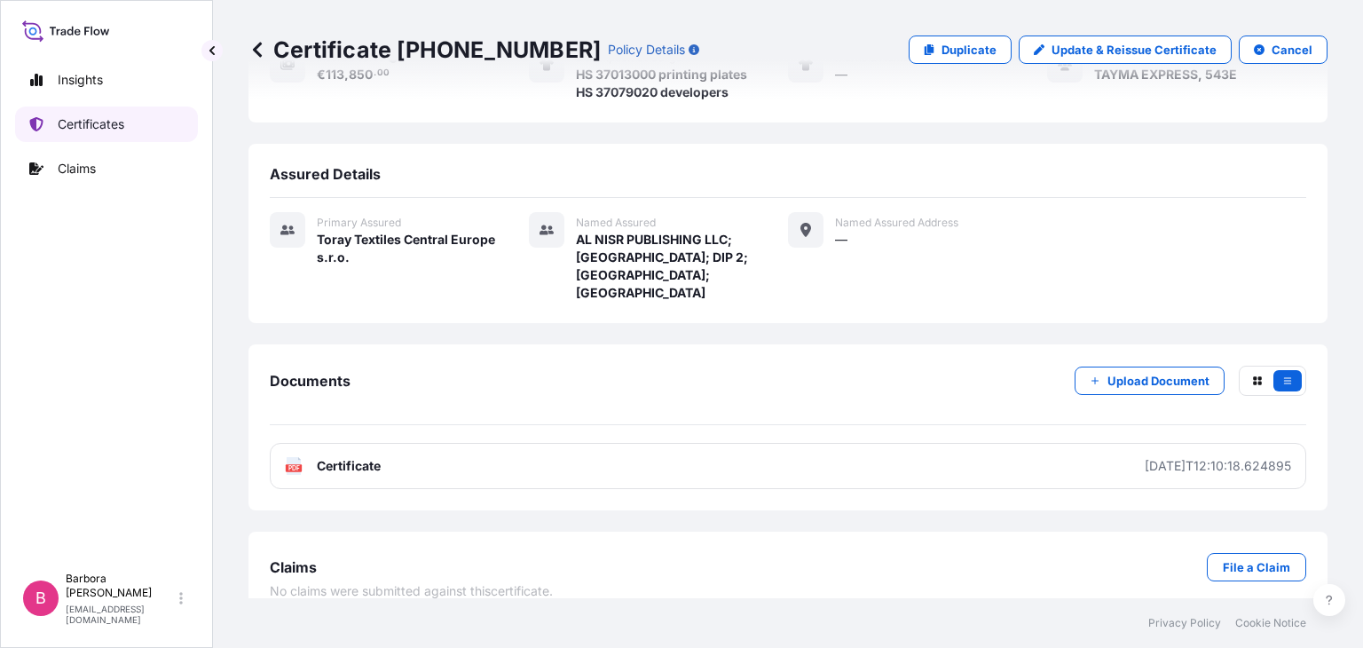
click at [107, 121] on p "Certificates" at bounding box center [91, 124] width 67 height 18
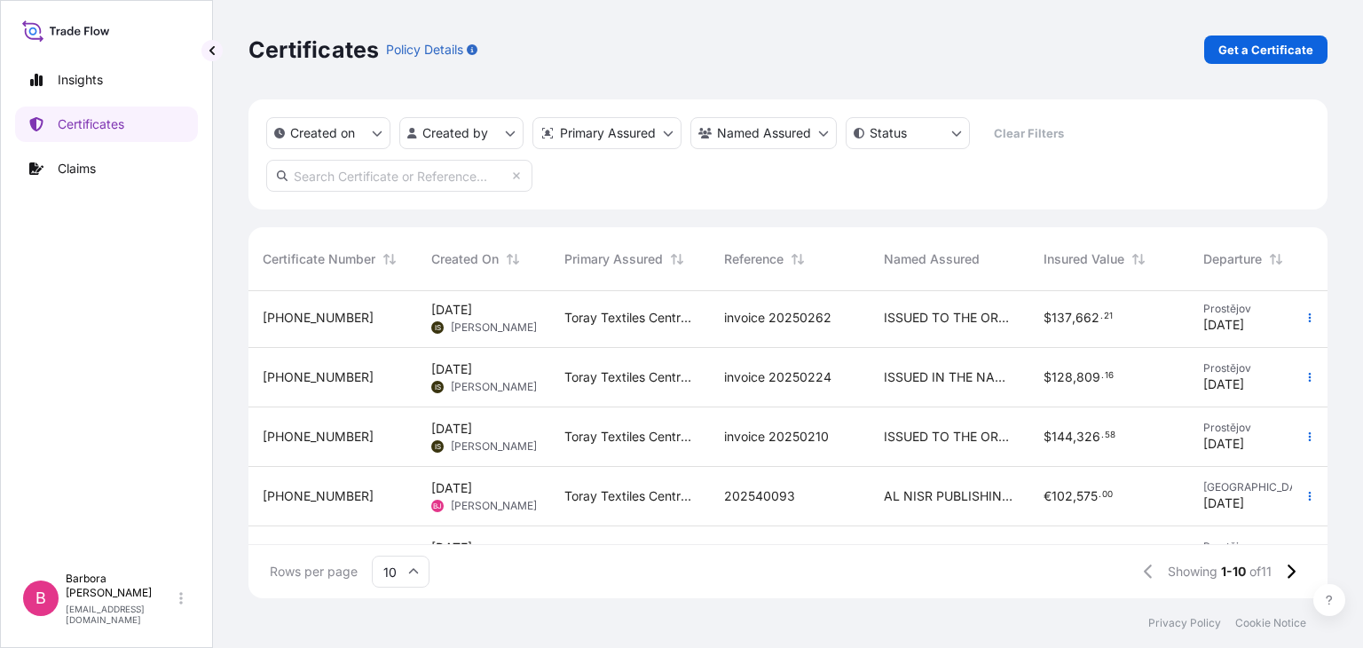
scroll to position [266, 0]
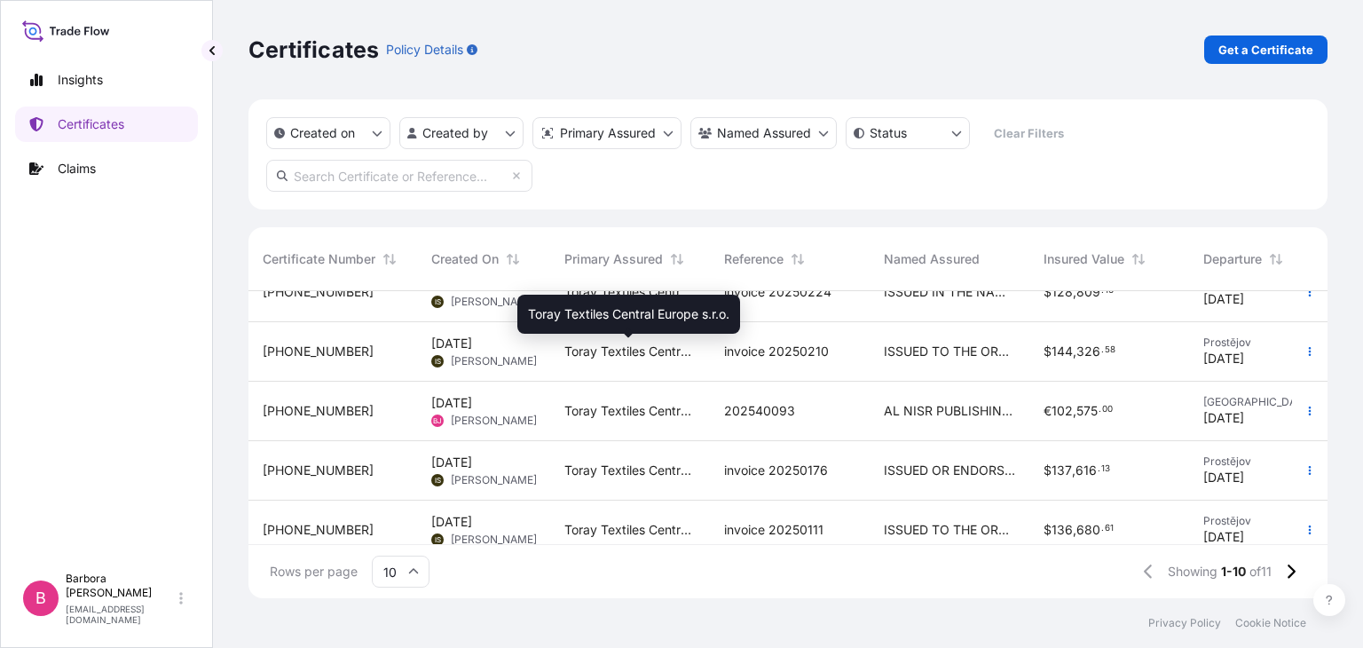
click at [614, 358] on span "Toray Textiles Central Europe s.r.o." at bounding box center [629, 351] width 131 height 18
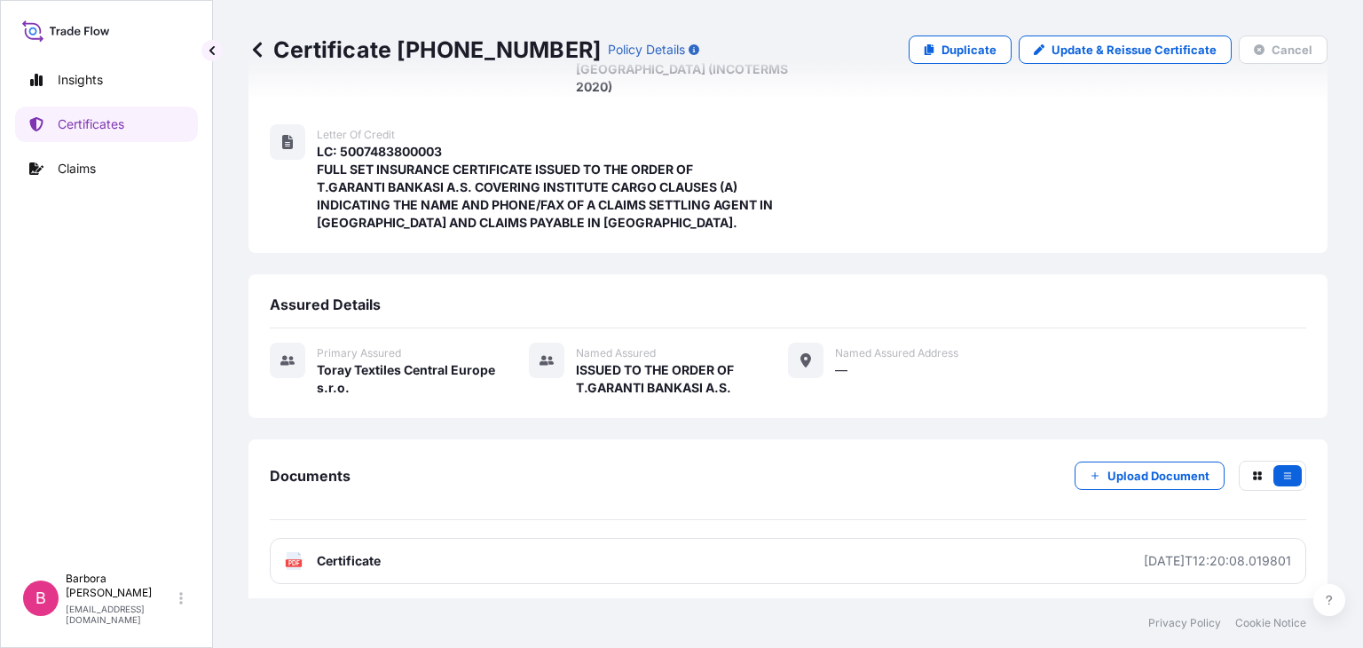
scroll to position [520, 0]
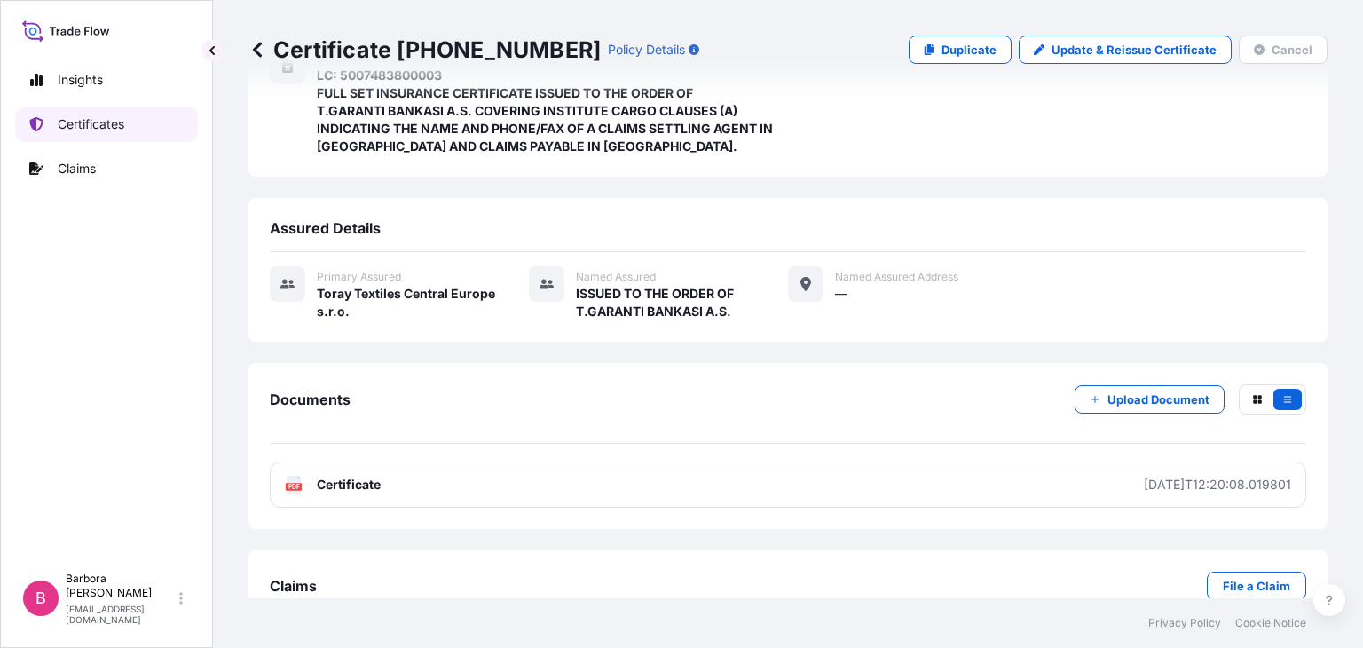
click at [85, 115] on p "Certificates" at bounding box center [91, 124] width 67 height 18
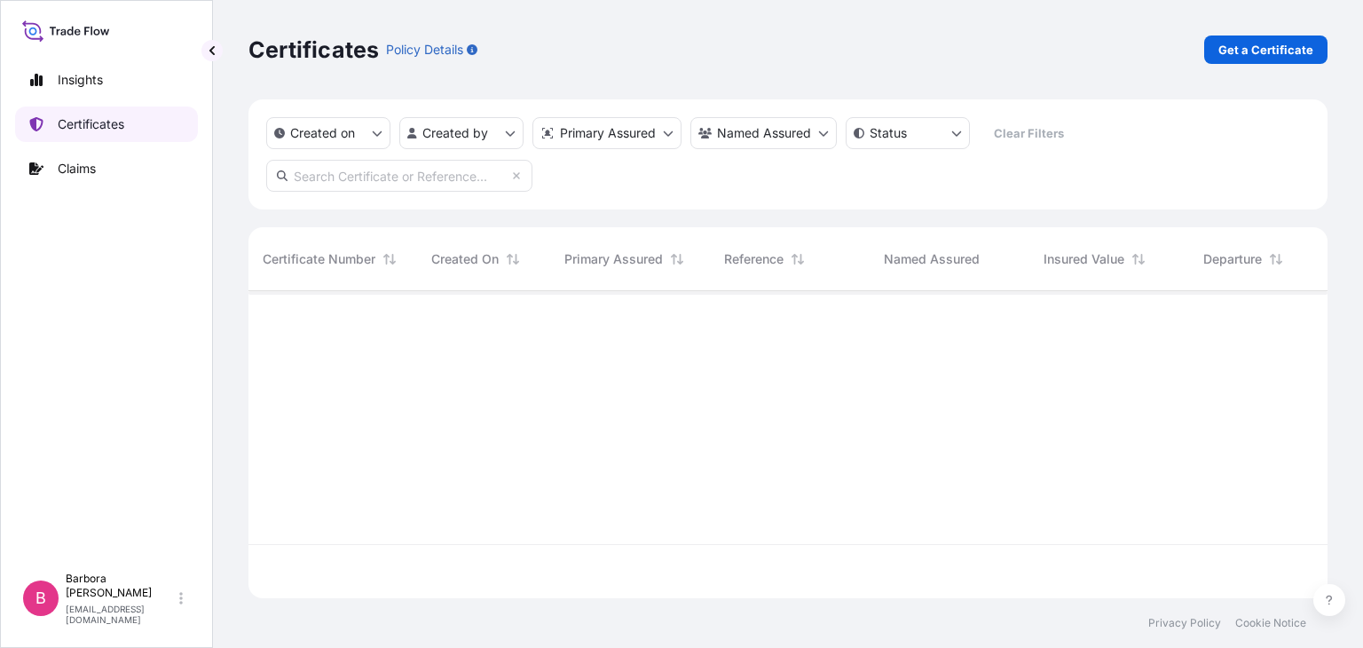
scroll to position [302, 1064]
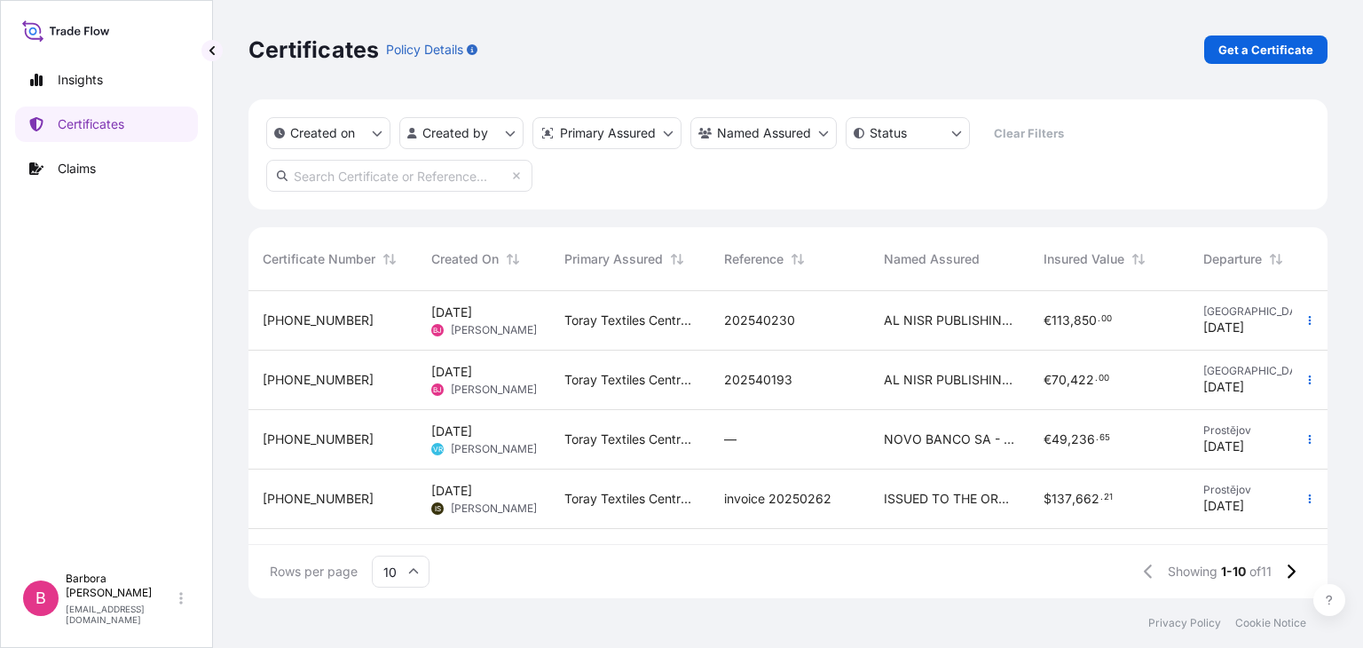
click at [84, 29] on icon at bounding box center [86, 31] width 5 height 8
click at [75, 79] on p "Insights" at bounding box center [80, 80] width 45 height 18
select select "2025"
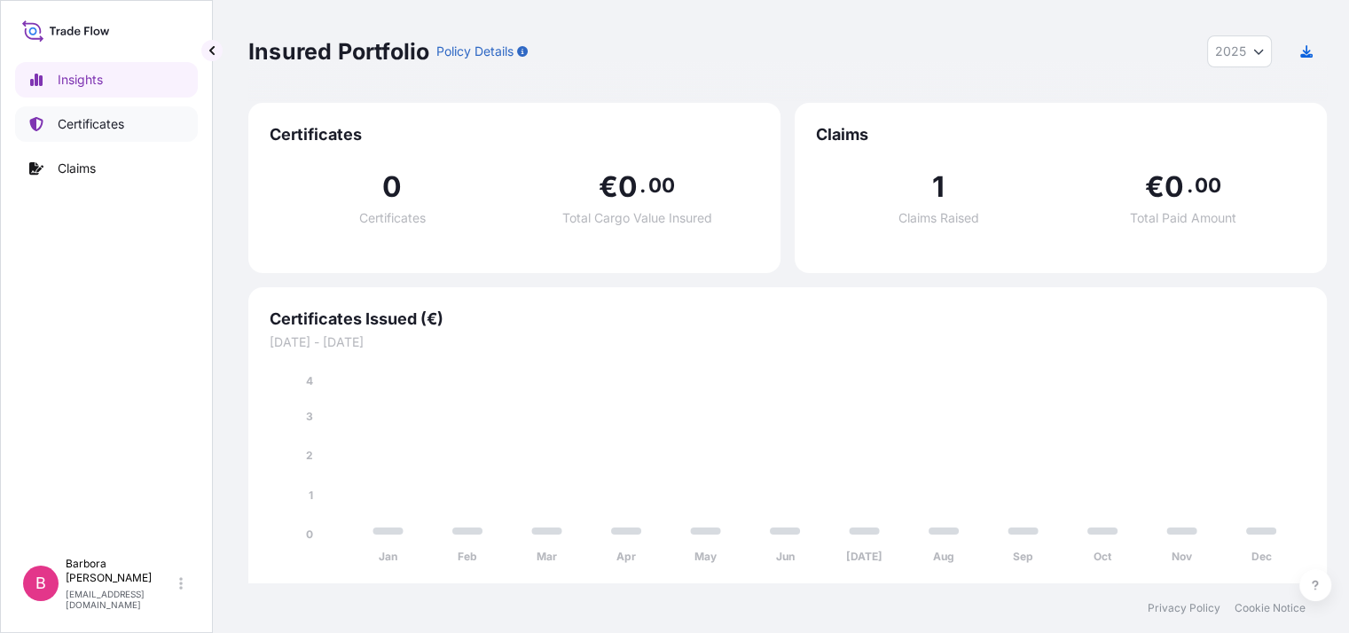
click at [75, 128] on p "Certificates" at bounding box center [91, 124] width 67 height 18
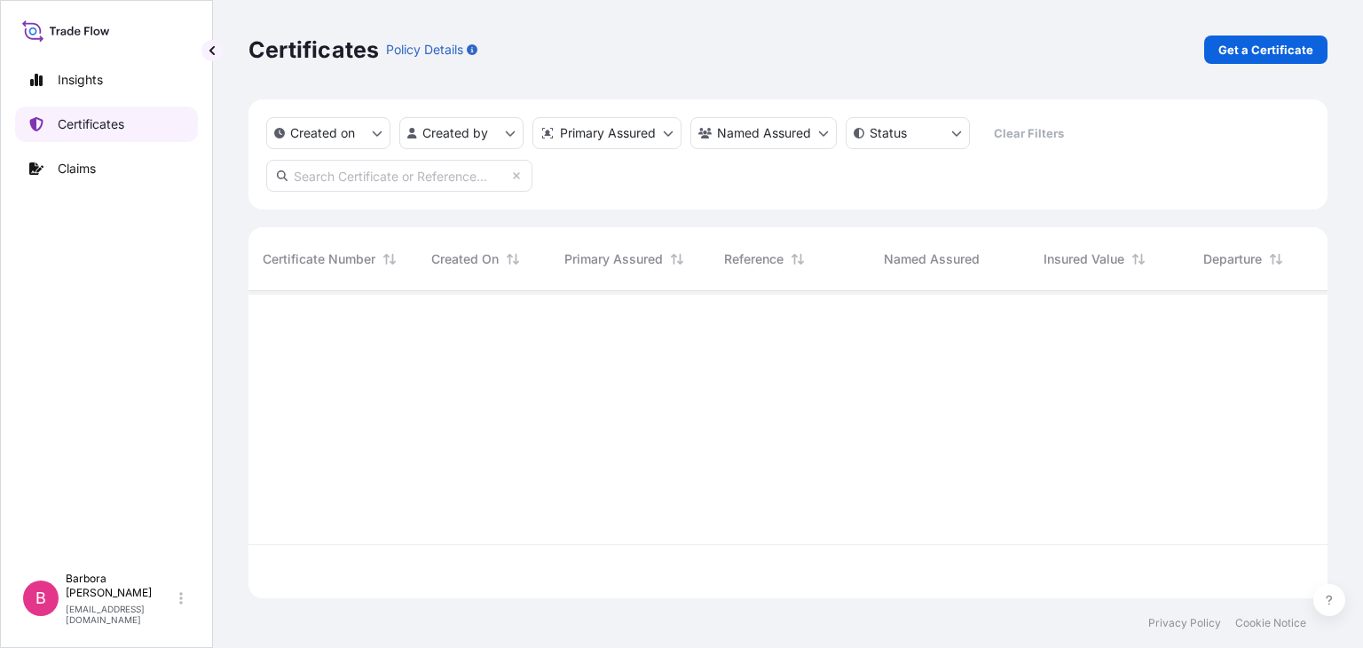
scroll to position [302, 1064]
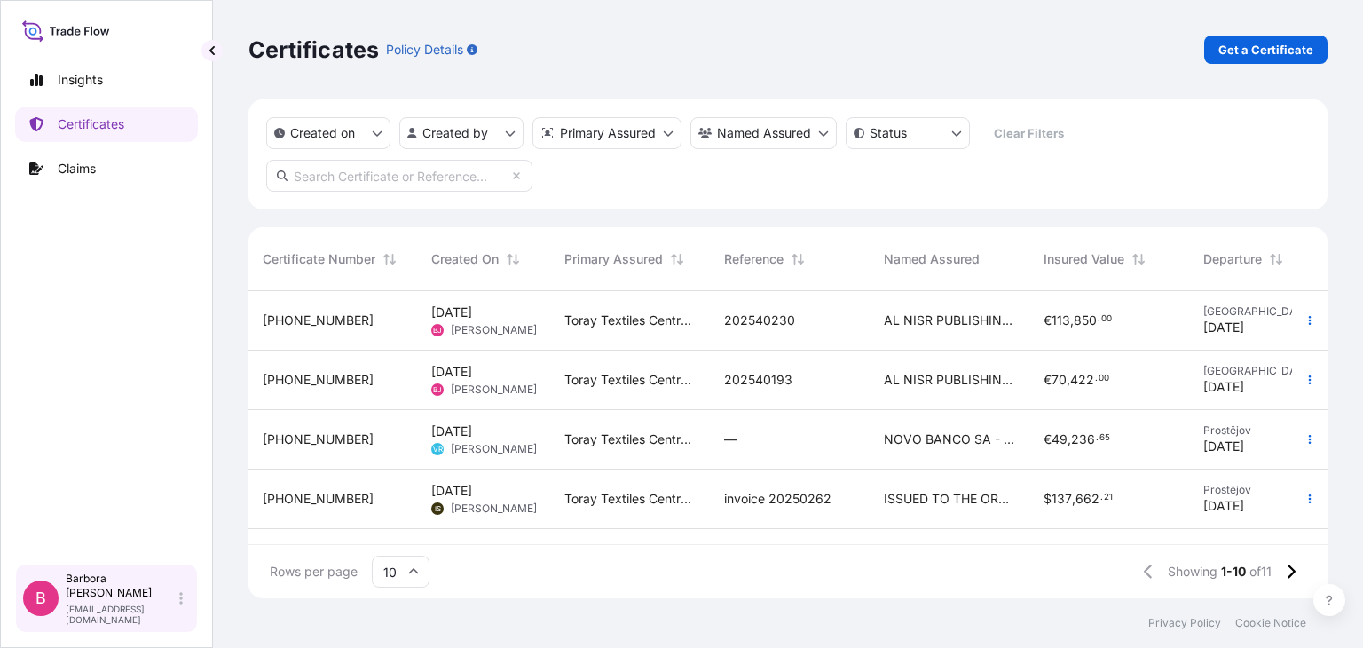
click at [112, 600] on p "Barbora Jandová" at bounding box center [121, 585] width 110 height 28
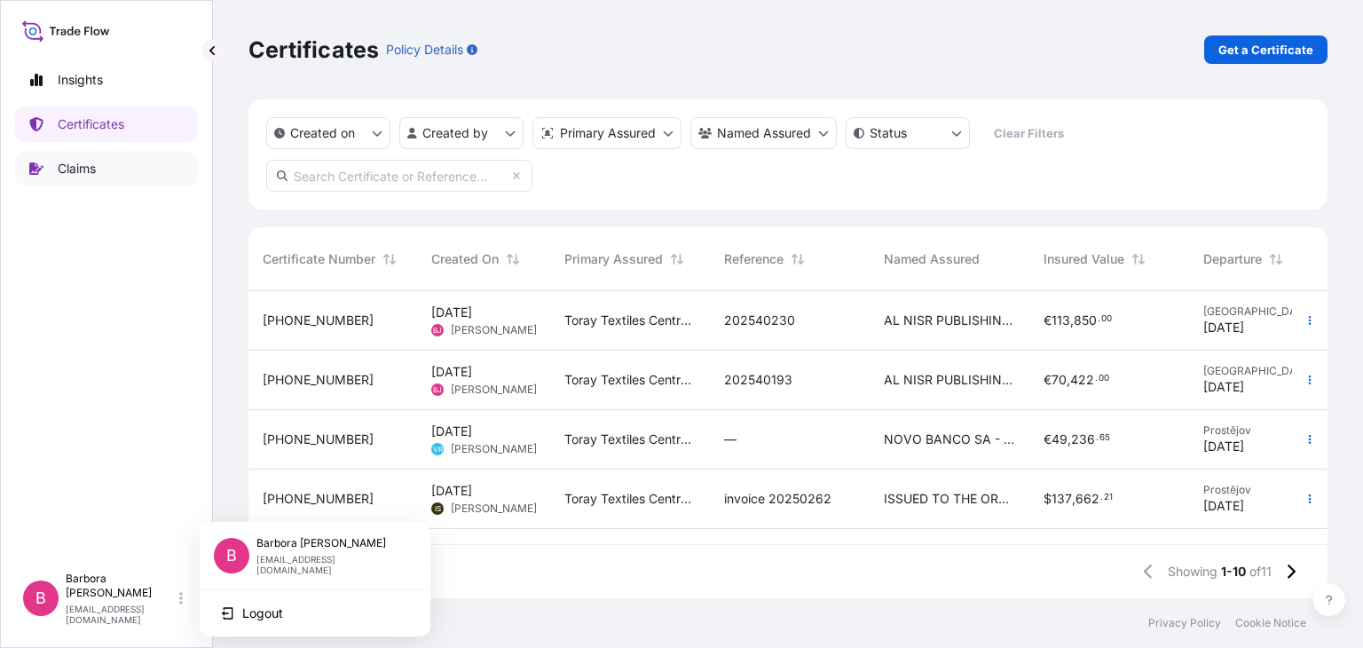
click at [71, 170] on p "Claims" at bounding box center [77, 169] width 38 height 18
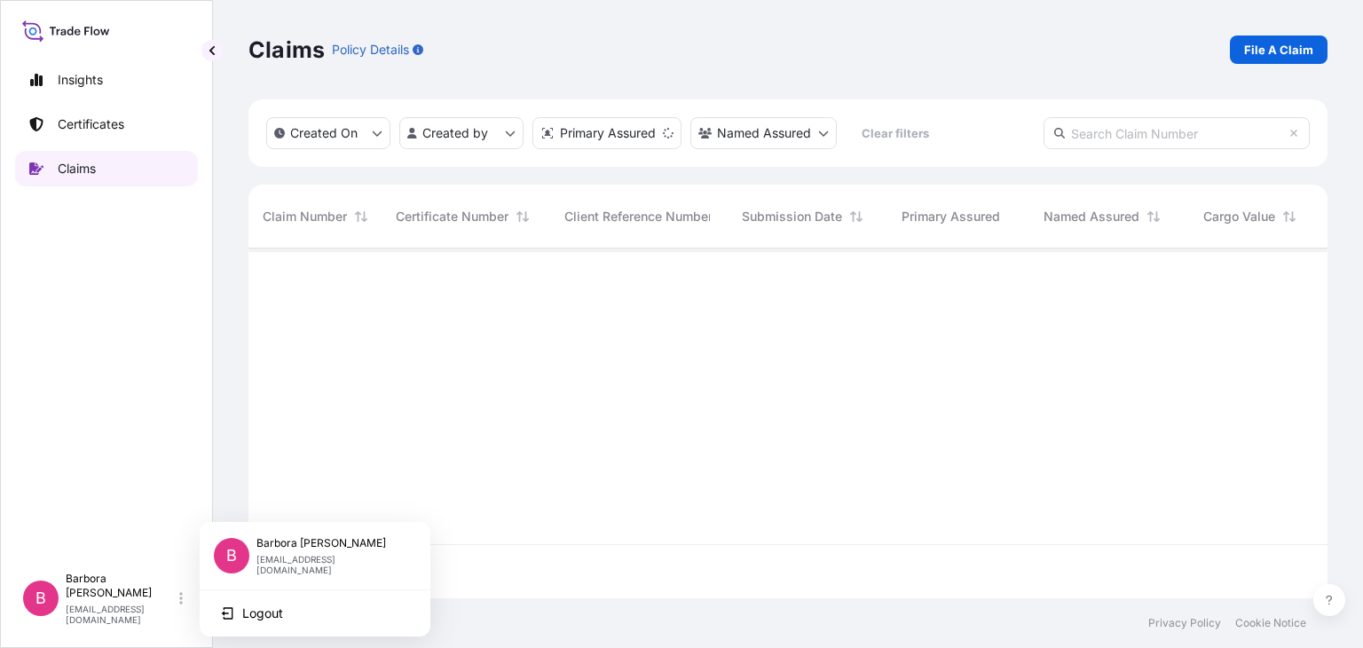
scroll to position [345, 1064]
click at [90, 124] on p "Certificates" at bounding box center [91, 124] width 67 height 18
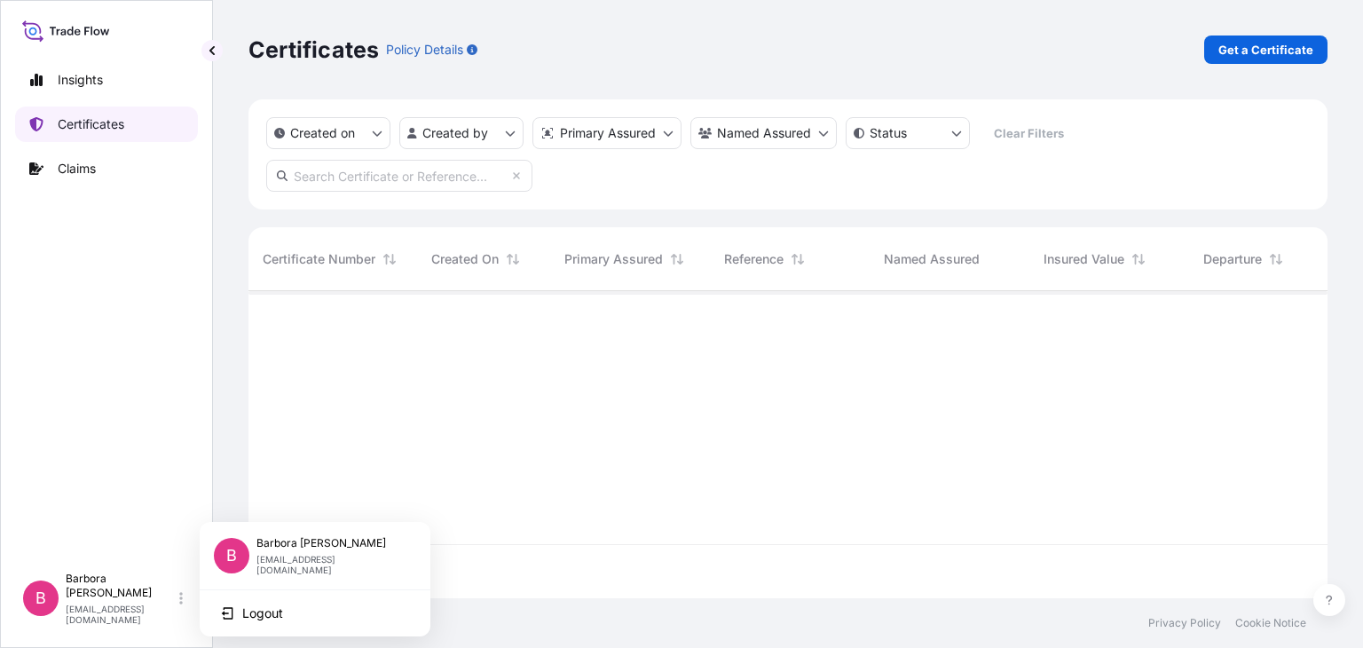
scroll to position [302, 1064]
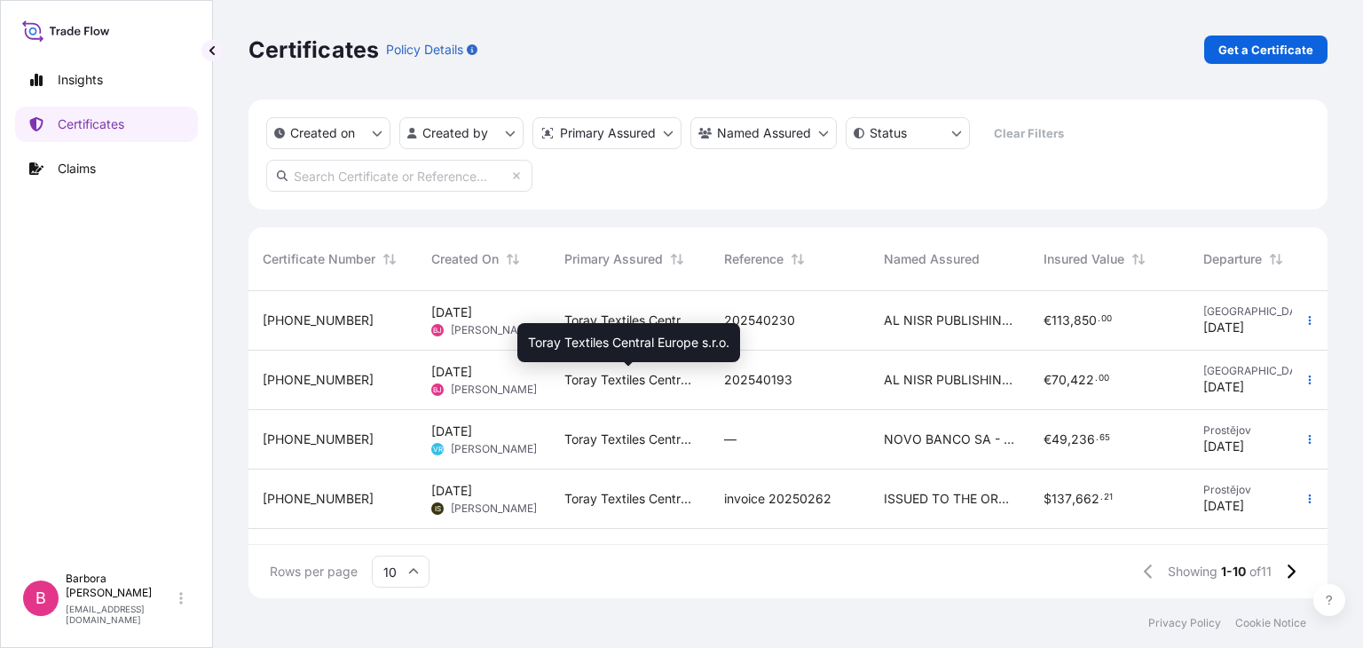
click at [603, 385] on span "Toray Textiles Central Europe s.r.o." at bounding box center [629, 380] width 131 height 18
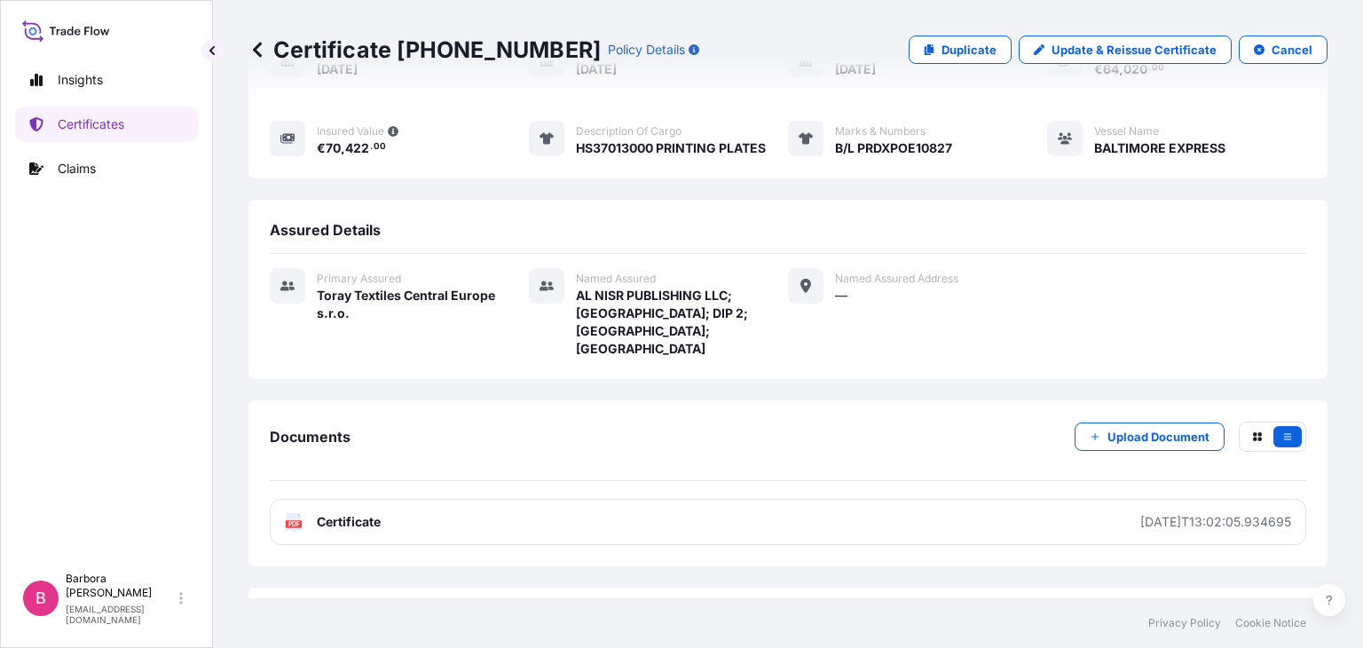
scroll to position [279, 0]
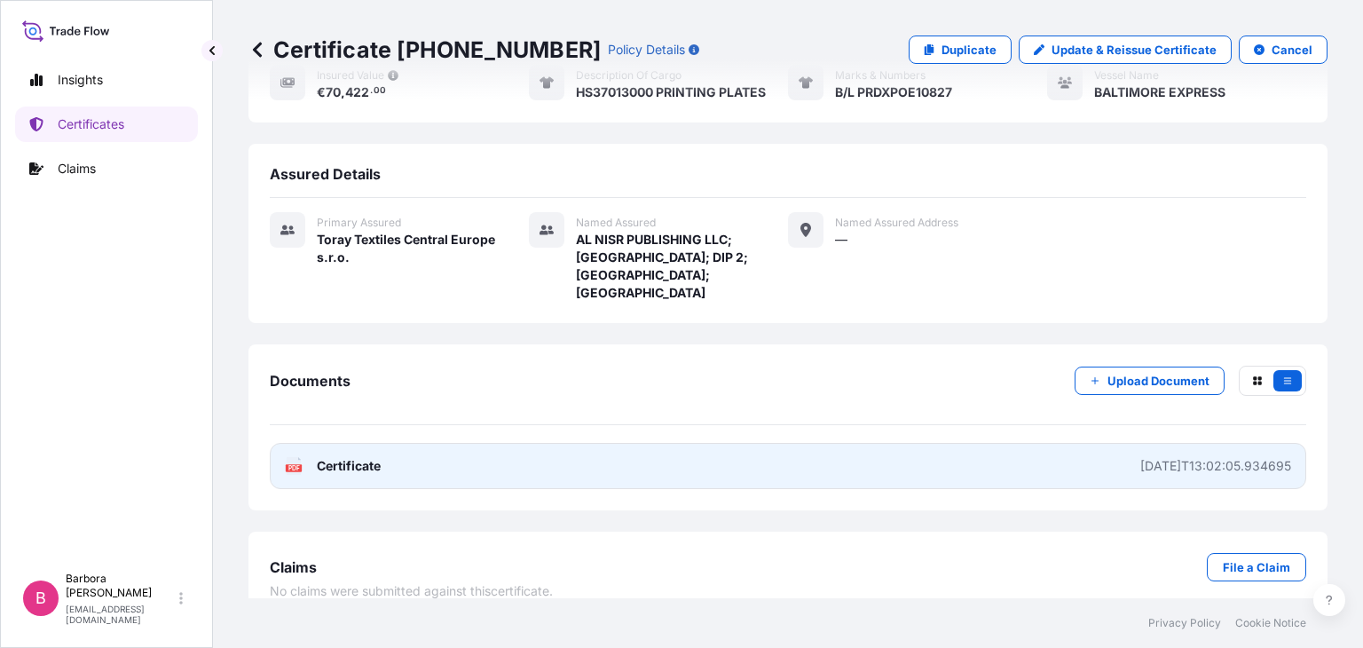
click at [381, 443] on link "PDF Certificate [DATE]T13:02:05.934695" at bounding box center [788, 466] width 1036 height 46
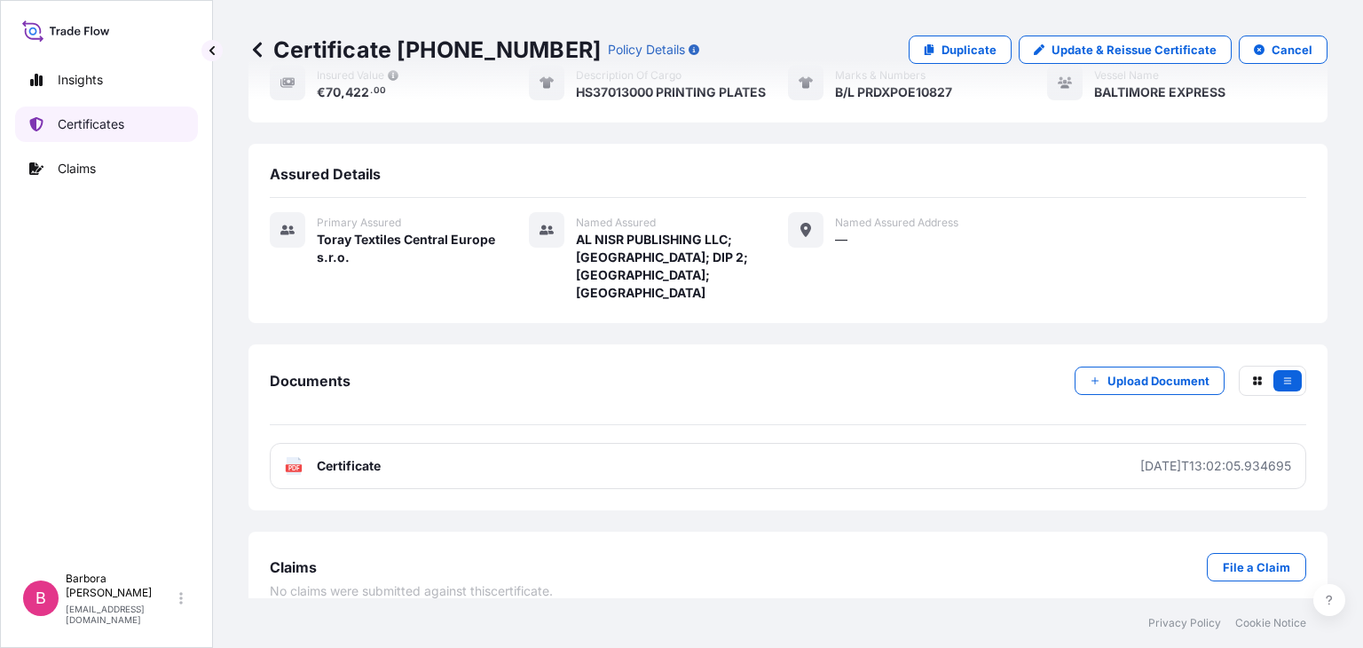
click at [87, 119] on p "Certificates" at bounding box center [91, 124] width 67 height 18
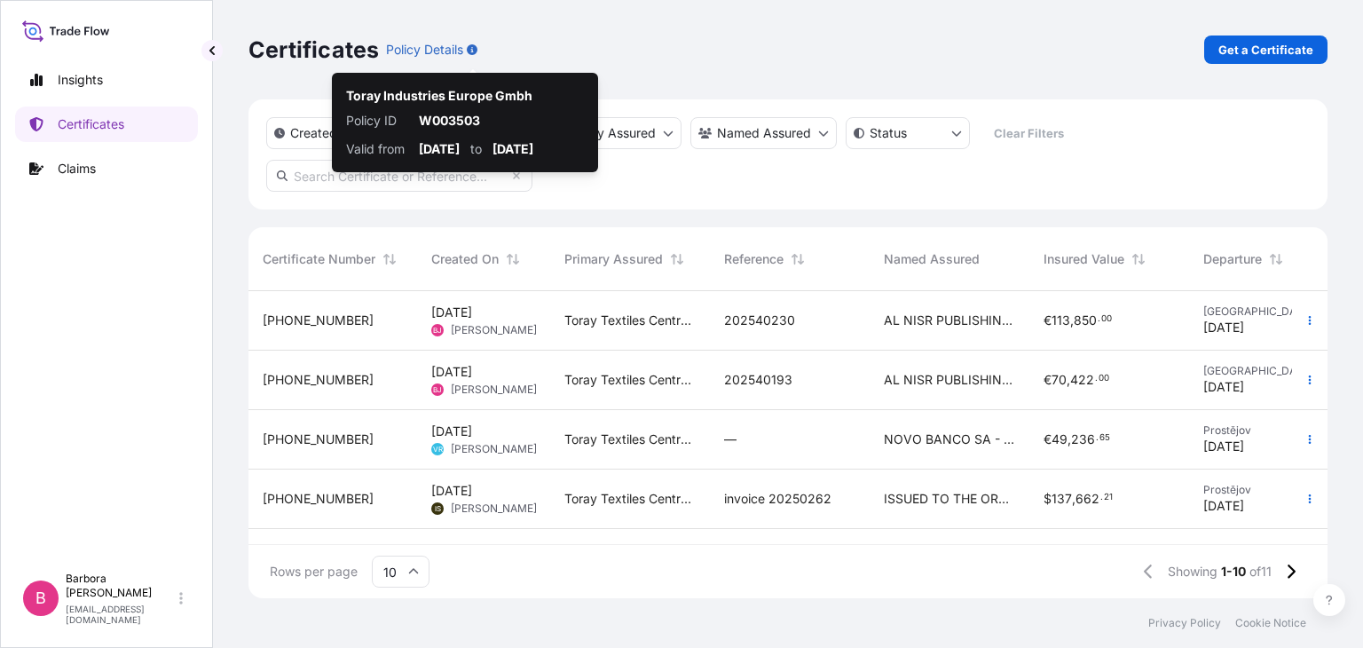
scroll to position [302, 1064]
